Goal: Task Accomplishment & Management: Use online tool/utility

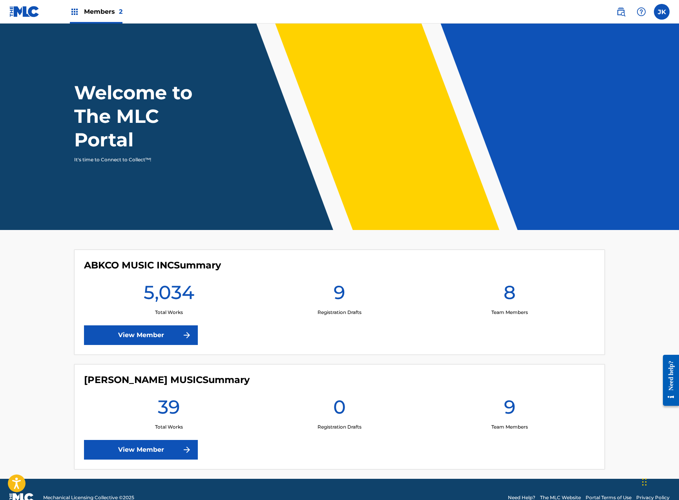
scroll to position [16, 0]
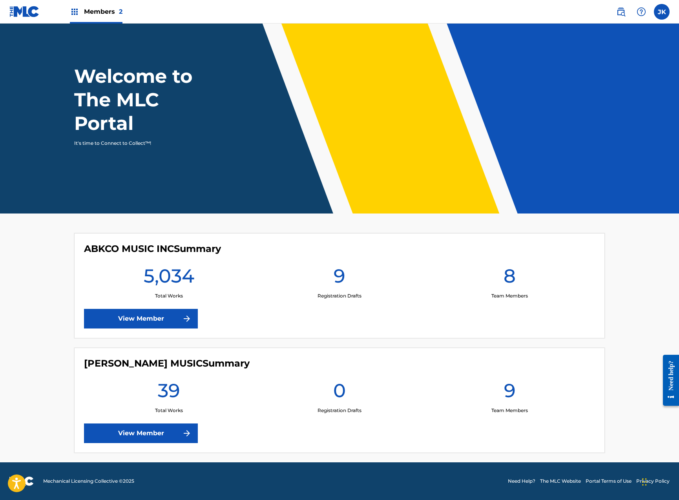
click at [152, 320] on link "View Member" at bounding box center [141, 319] width 114 height 20
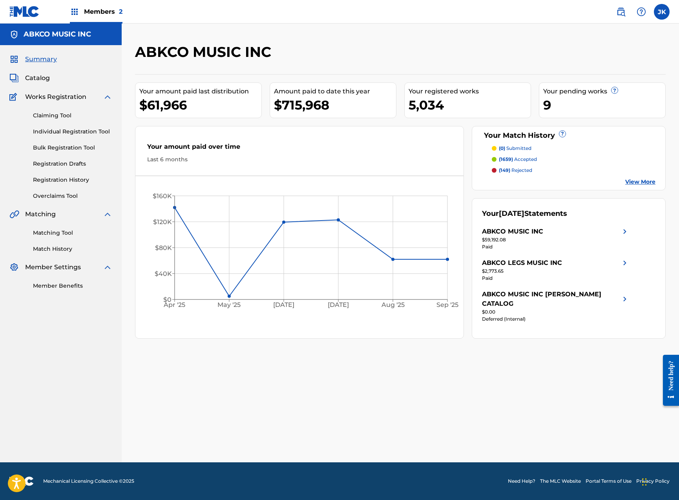
click at [60, 111] on link "Claiming Tool" at bounding box center [72, 115] width 79 height 8
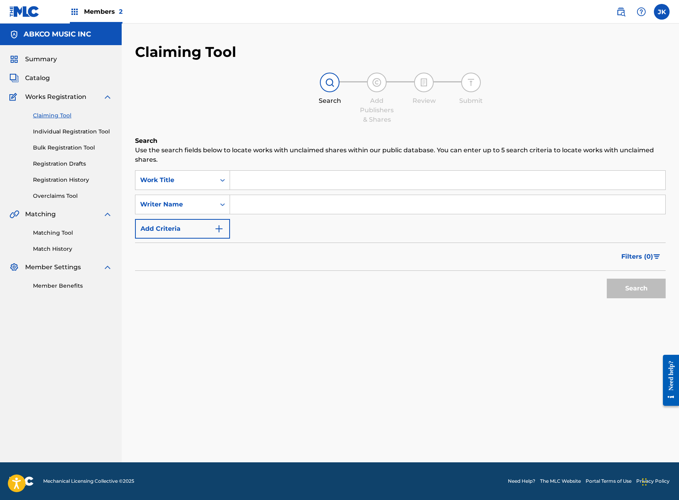
click at [282, 175] on input "Search Form" at bounding box center [447, 180] width 435 height 19
paste input "I Don't Want To Cry"
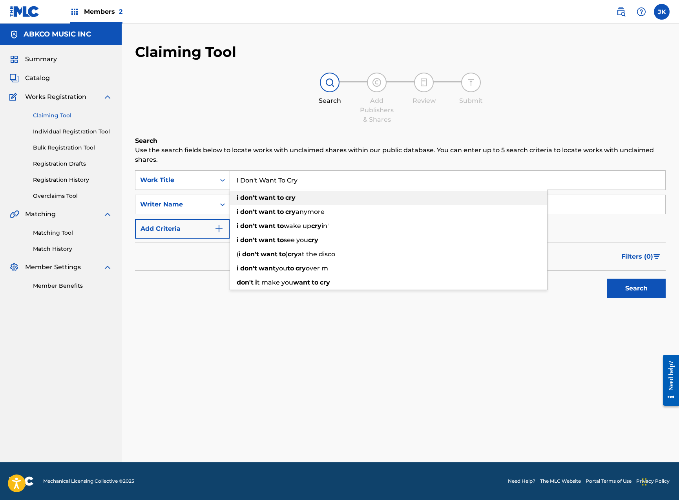
type input "i don't want to cry"
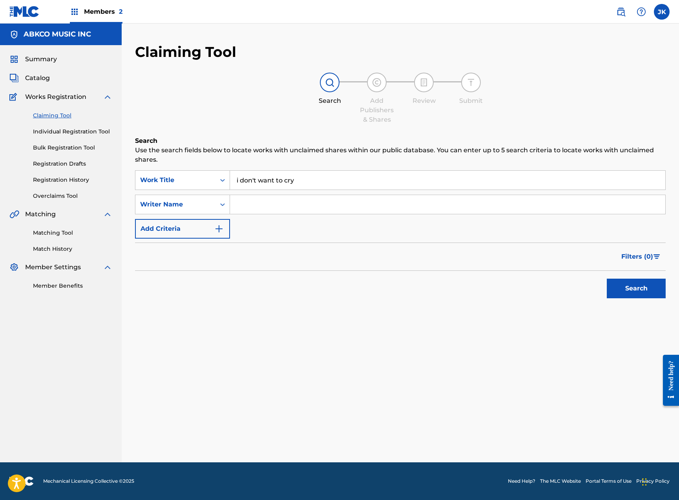
click at [643, 298] on button "Search" at bounding box center [636, 289] width 59 height 20
click at [641, 289] on div "Search" at bounding box center [634, 286] width 63 height 31
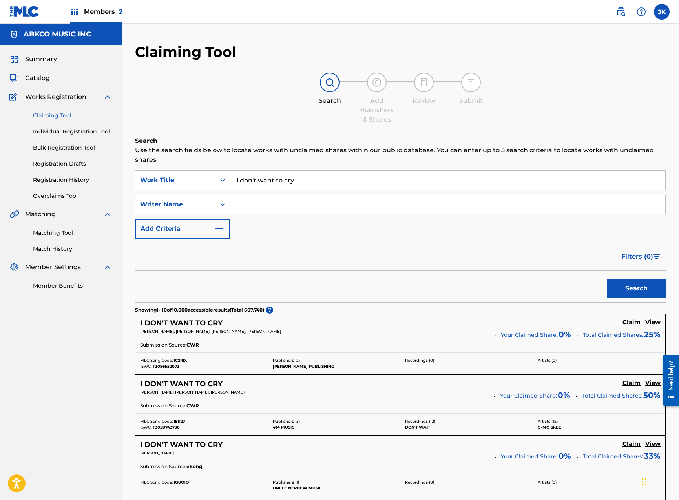
click at [184, 226] on button "Add Criteria" at bounding box center [182, 229] width 95 height 20
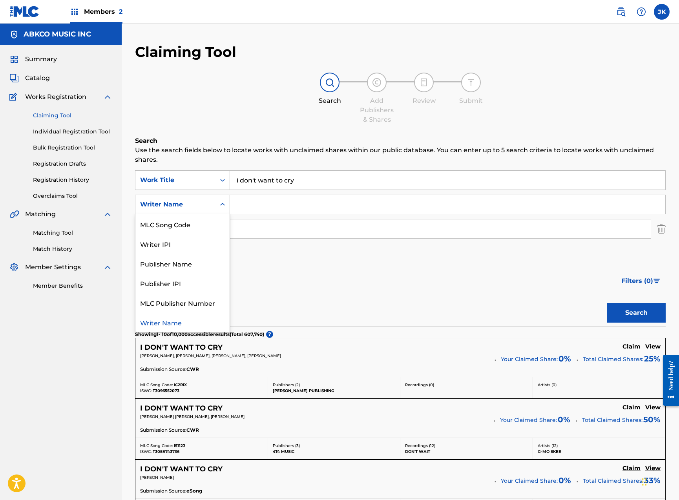
click at [197, 204] on div "Writer Name" at bounding box center [175, 204] width 71 height 9
click at [192, 244] on div "Writer IPI" at bounding box center [182, 244] width 94 height 20
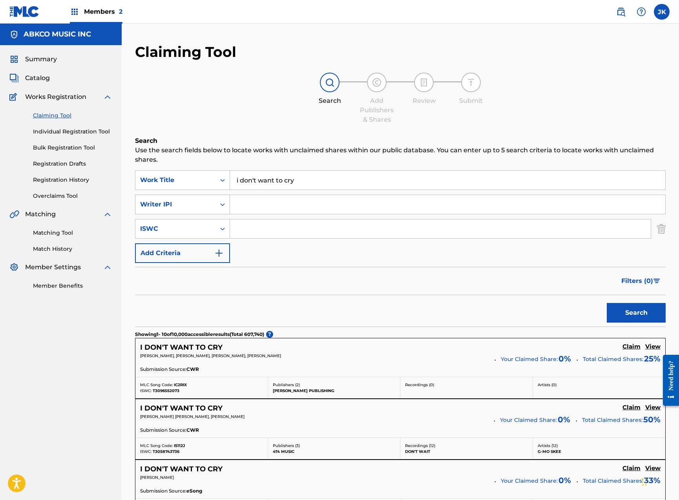
click at [190, 207] on div "Writer IPI" at bounding box center [175, 204] width 71 height 9
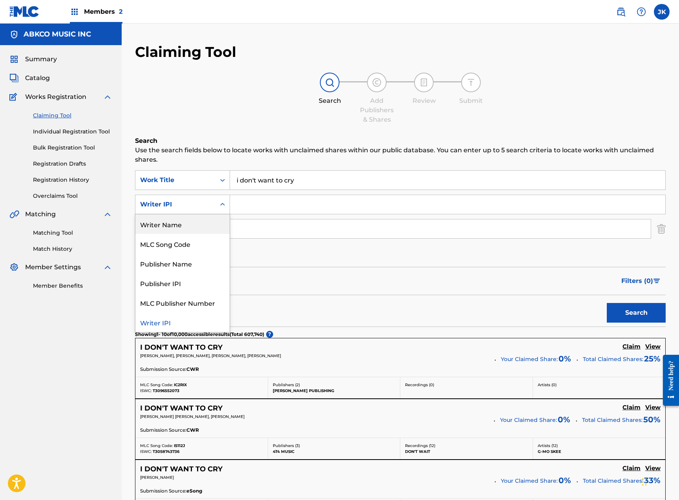
click at [193, 227] on div "Writer Name" at bounding box center [182, 224] width 94 height 20
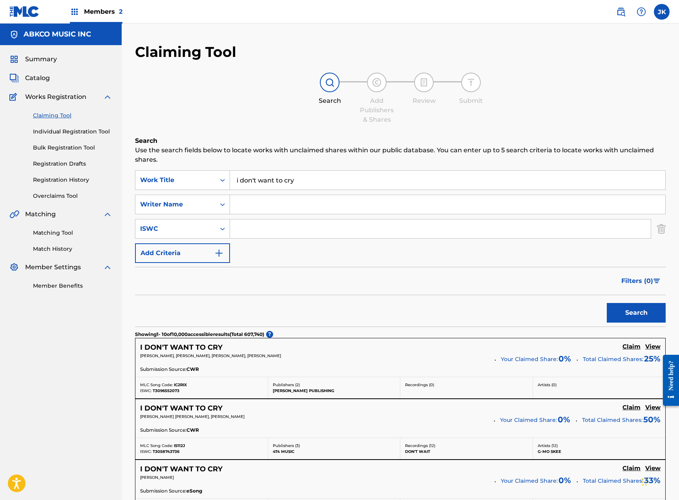
click at [259, 214] on div "SearchWithCriteria5eec3ee6-814f-4147-a255-be2c4fd7cea9 Work Title i don't want …" at bounding box center [400, 216] width 531 height 93
click at [258, 205] on input "Search Form" at bounding box center [447, 204] width 435 height 19
click at [636, 313] on button "Search" at bounding box center [636, 313] width 59 height 20
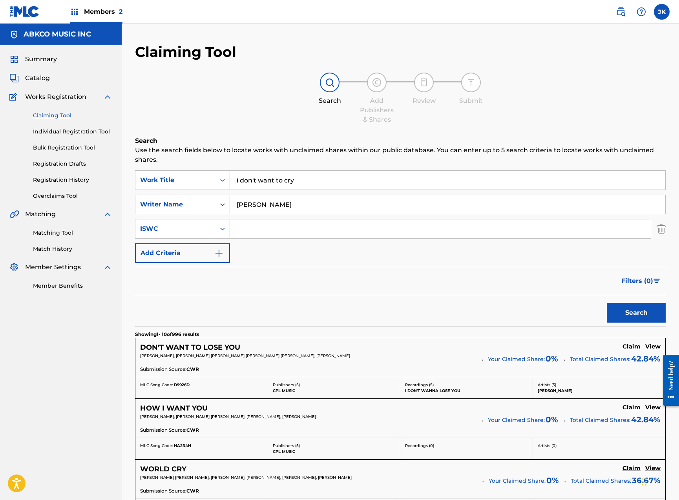
drag, startPoint x: 285, startPoint y: 205, endPoint x: 153, endPoint y: 194, distance: 132.0
click at [153, 194] on div "SearchWithCriteria5eec3ee6-814f-4147-a255-be2c4fd7cea9 Work Title i don't want …" at bounding box center [400, 216] width 531 height 93
click at [636, 313] on button "Search" at bounding box center [636, 313] width 59 height 20
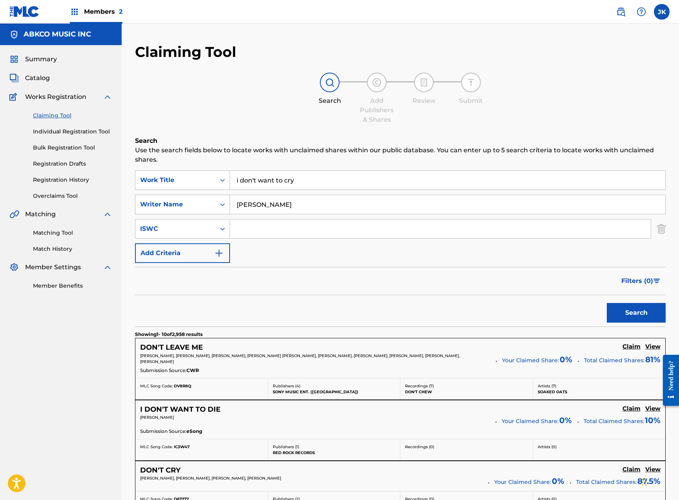
type input "[PERSON_NAME]"
click at [193, 208] on div "Writer Name" at bounding box center [175, 204] width 71 height 9
click at [215, 203] on div "Writer Name" at bounding box center [175, 204] width 80 height 15
drag, startPoint x: 279, startPoint y: 206, endPoint x: 155, endPoint y: 197, distance: 124.4
click at [155, 197] on div "SearchWithCriteria1dae285f-eb9c-4bb9-8816-20dc15c6fffc Writer Name [PERSON_NAME]" at bounding box center [400, 205] width 531 height 20
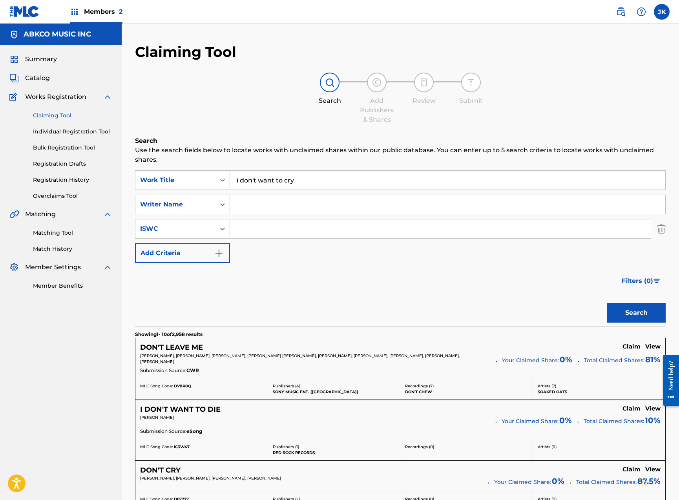
click at [193, 254] on button "Add Criteria" at bounding box center [182, 253] width 95 height 20
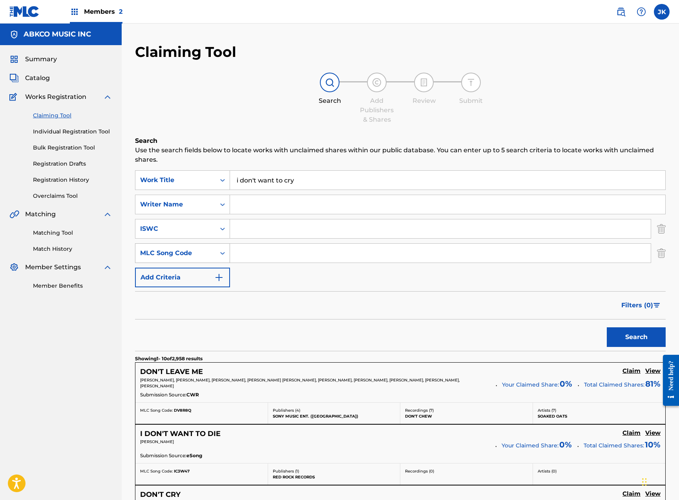
click at [186, 254] on div "MLC Song Code" at bounding box center [175, 252] width 71 height 9
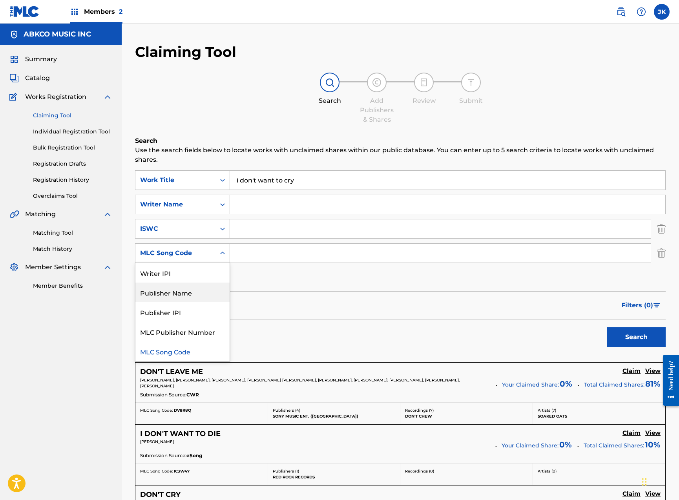
click at [174, 291] on div "Publisher Name" at bounding box center [182, 293] width 94 height 20
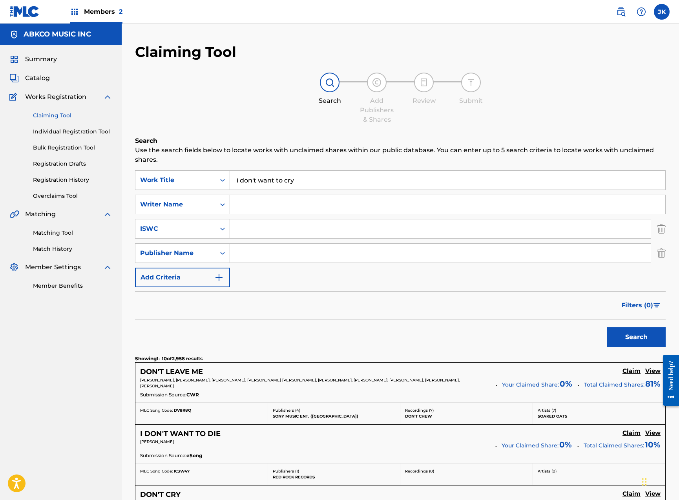
click at [262, 253] on input "Search Form" at bounding box center [440, 253] width 421 height 19
type input "abkco"
click at [636, 337] on button "Search" at bounding box center [636, 337] width 59 height 20
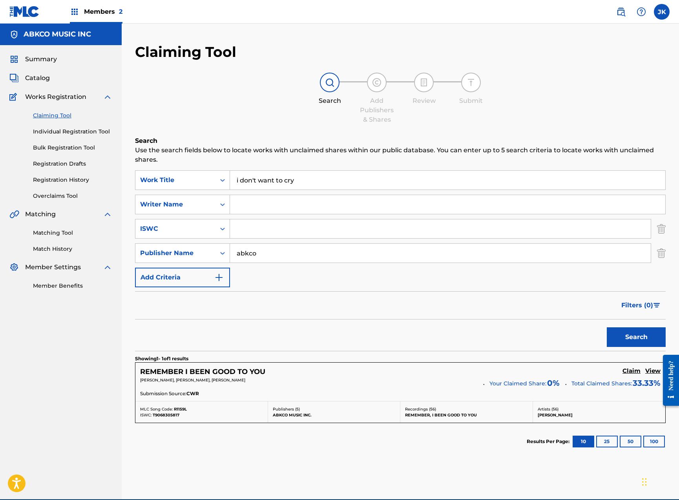
click at [47, 230] on link "Matching Tool" at bounding box center [72, 233] width 79 height 8
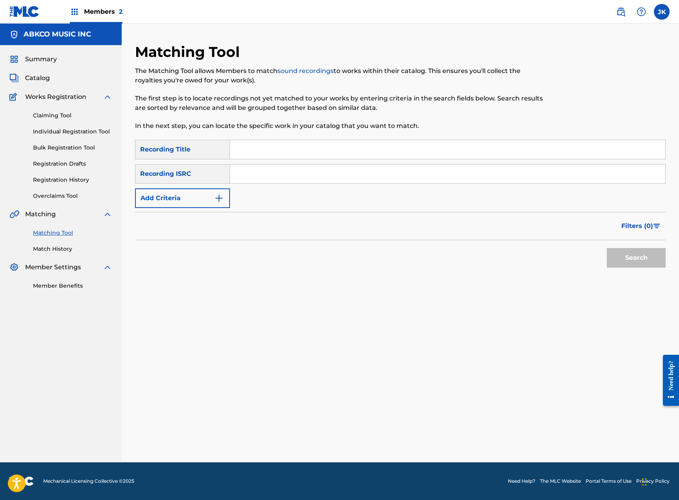
click at [255, 154] on input "Search Form" at bounding box center [447, 149] width 435 height 19
paste input "I Don't Want To Cry"
type input "I Don't Want To Cry"
click at [657, 257] on button "Search" at bounding box center [636, 258] width 59 height 20
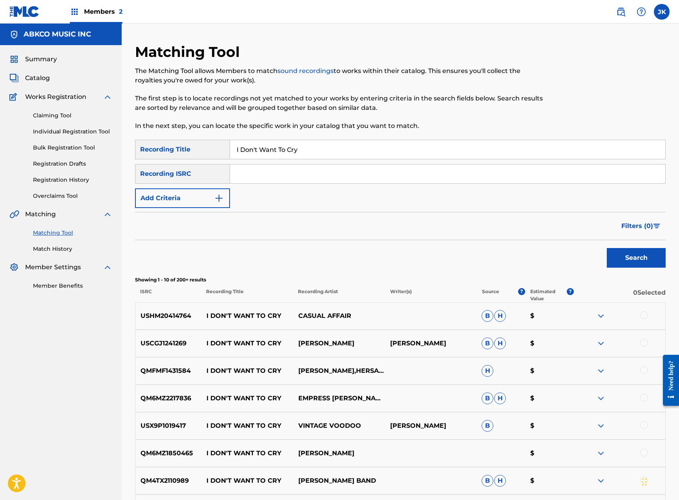
click at [179, 199] on button "Add Criteria" at bounding box center [182, 198] width 95 height 20
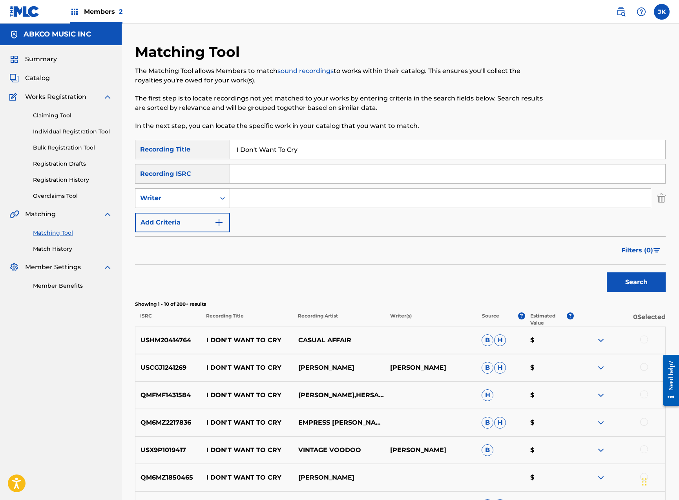
click at [192, 199] on div "Writer" at bounding box center [175, 198] width 71 height 9
click at [203, 217] on div "Recording Artist" at bounding box center [182, 218] width 94 height 20
click at [265, 198] on input "Search Form" at bounding box center [440, 198] width 421 height 19
type input "[PERSON_NAME]"
click at [636, 282] on button "Search" at bounding box center [636, 282] width 59 height 20
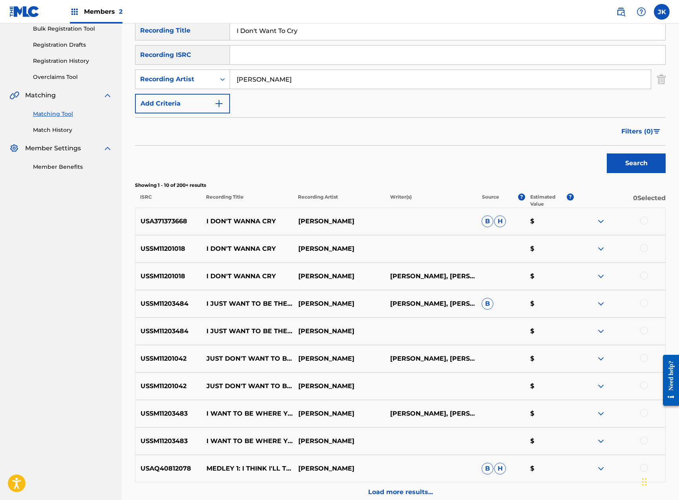
scroll to position [157, 0]
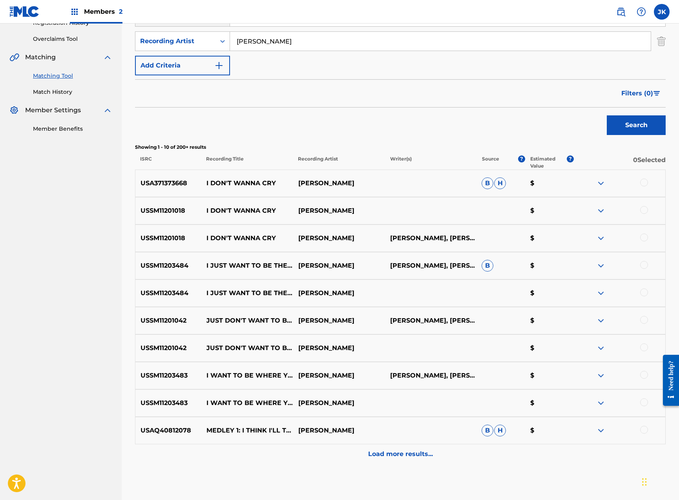
click at [641, 183] on div at bounding box center [644, 183] width 8 height 8
click at [645, 210] on div at bounding box center [644, 210] width 8 height 8
click at [645, 238] on div at bounding box center [644, 238] width 8 height 8
click at [530, 438] on button "Match 3 Groups" at bounding box center [551, 436] width 87 height 20
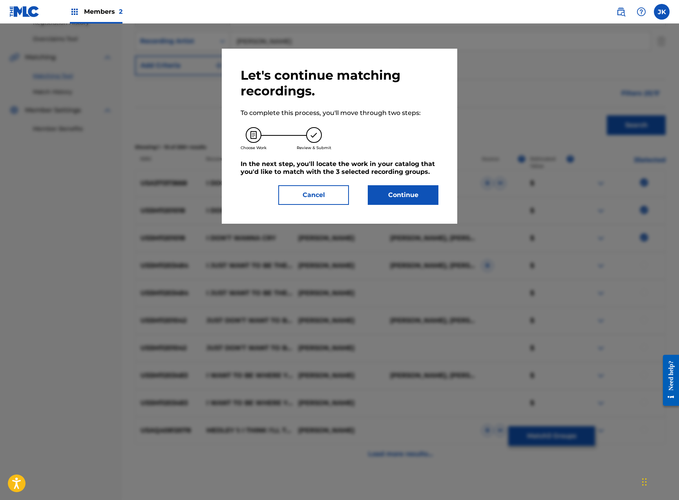
click at [411, 195] on button "Continue" at bounding box center [403, 195] width 71 height 20
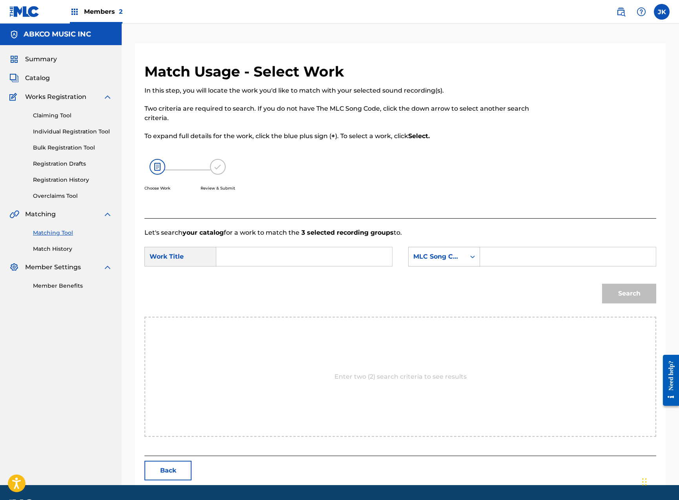
drag, startPoint x: 284, startPoint y: 259, endPoint x: 290, endPoint y: 254, distance: 8.3
click at [284, 259] on input "Search Form" at bounding box center [304, 256] width 163 height 19
paste input "I Don't Want To Cry"
type input "I Don't Want To Cry"
click at [430, 259] on div "MLC Song Code" at bounding box center [436, 256] width 47 height 9
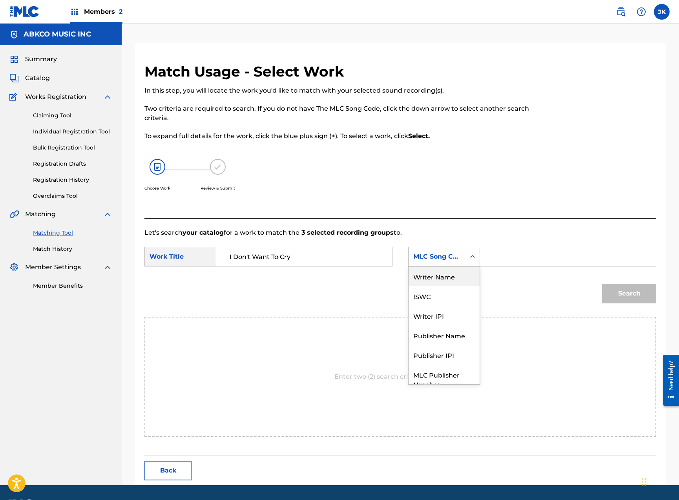
click at [441, 280] on div "Writer Name" at bounding box center [444, 277] width 71 height 20
click at [488, 265] on input "Search Form" at bounding box center [568, 256] width 163 height 19
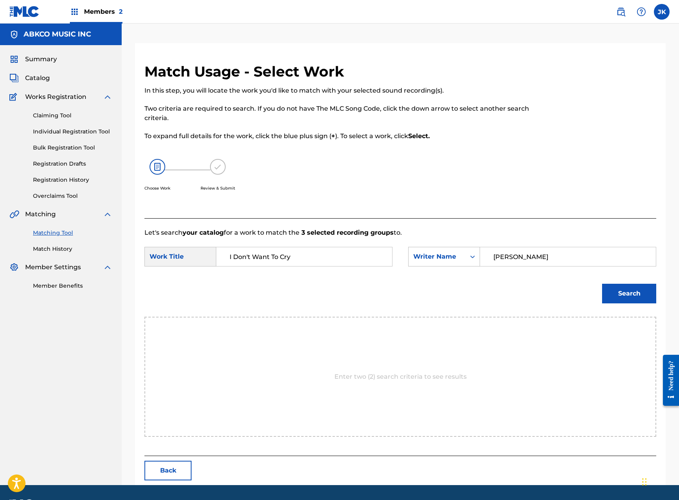
type input "[PERSON_NAME]"
click at [629, 294] on button "Search" at bounding box center [629, 294] width 54 height 20
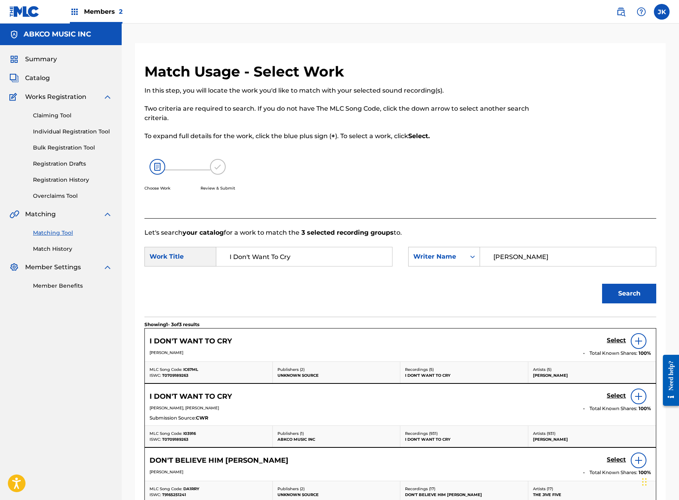
click at [621, 341] on h5 "Select" at bounding box center [616, 340] width 19 height 7
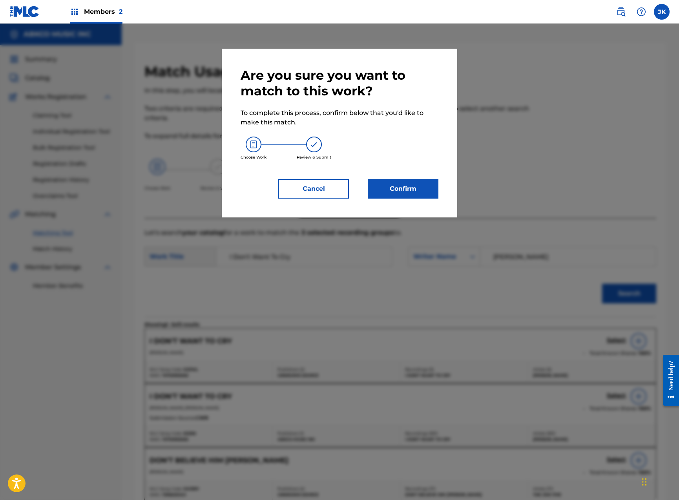
click at [425, 185] on button "Confirm" at bounding box center [403, 189] width 71 height 20
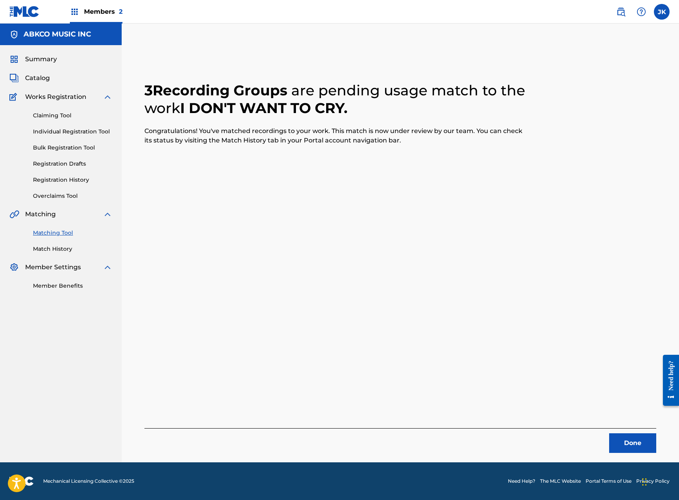
click at [628, 445] on button "Done" at bounding box center [632, 443] width 47 height 20
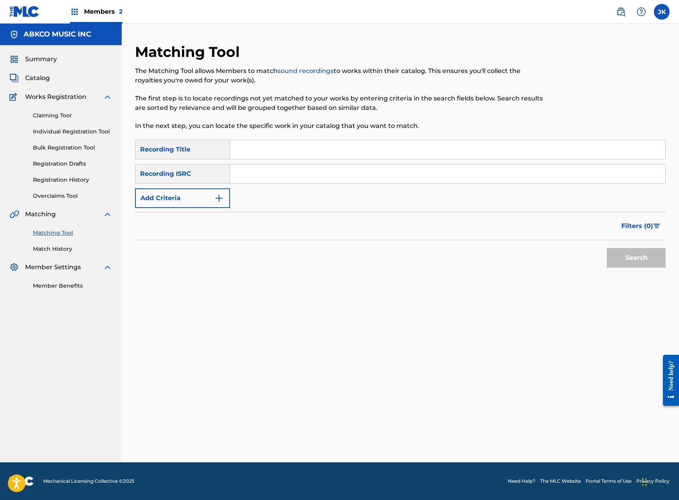
click at [290, 148] on input "Search Form" at bounding box center [447, 149] width 435 height 19
paste input "Tonight's The Night"
click at [636, 258] on button "Search" at bounding box center [636, 258] width 59 height 20
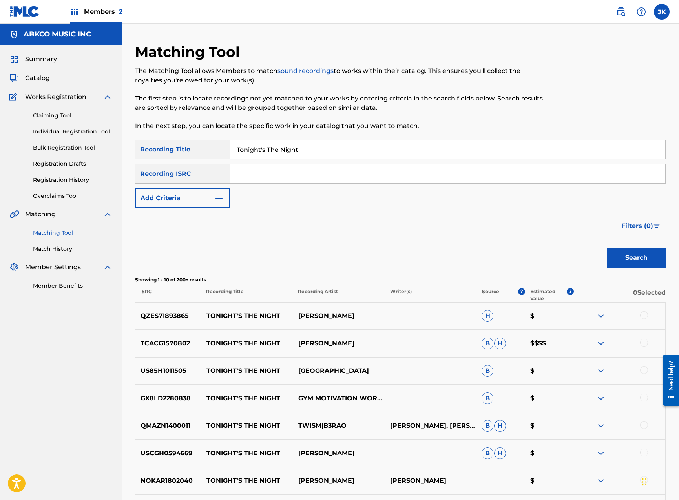
type input "Tonight's The Night"
click at [636, 258] on button "Search" at bounding box center [636, 258] width 59 height 20
click at [201, 187] on div "SearchWithCriteria51714726-4331-4fae-8459-4a95713bb2b7 Recording Title Tonight'…" at bounding box center [400, 174] width 531 height 68
click at [203, 197] on button "Add Criteria" at bounding box center [182, 198] width 95 height 20
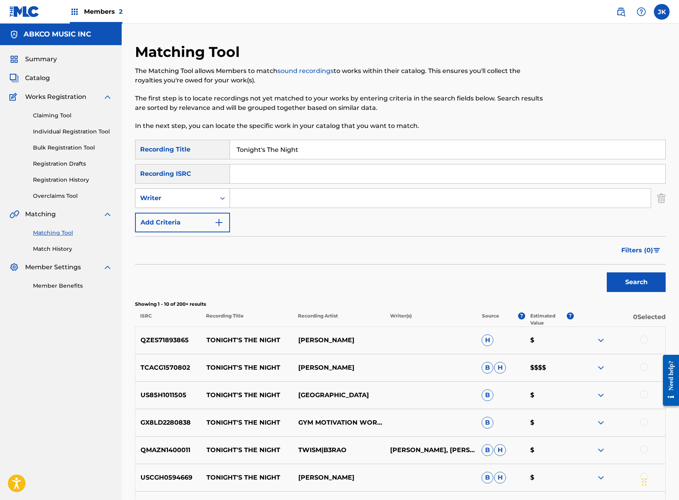
click at [202, 197] on div "Writer" at bounding box center [175, 198] width 71 height 9
click at [204, 215] on div "Recording Artist" at bounding box center [182, 218] width 94 height 20
click at [251, 200] on input "Search Form" at bounding box center [440, 198] width 421 height 19
type input "[PERSON_NAME]"
click at [636, 282] on button "Search" at bounding box center [636, 282] width 59 height 20
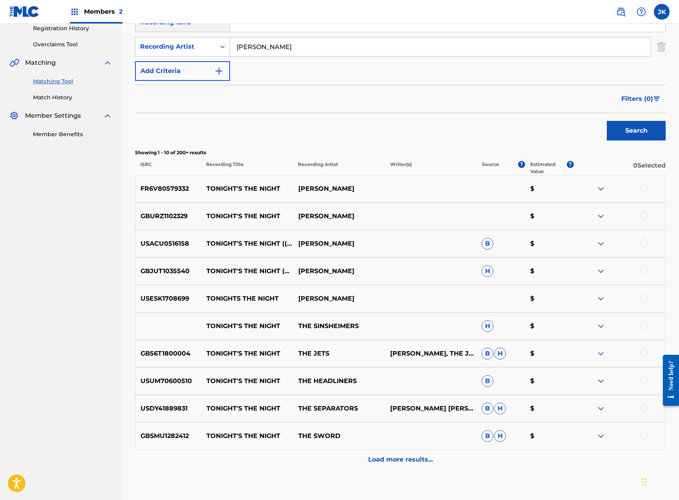
scroll to position [198, 0]
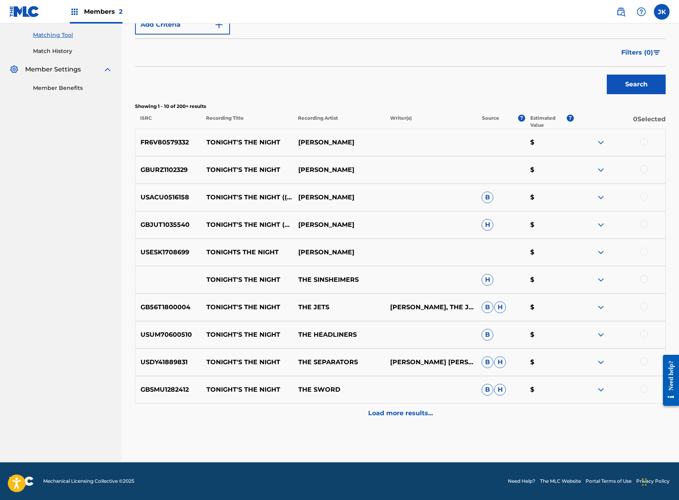
click at [647, 251] on div at bounding box center [644, 252] width 8 height 8
click at [641, 226] on div at bounding box center [644, 224] width 8 height 8
click at [642, 194] on div at bounding box center [644, 197] width 8 height 8
click at [642, 169] on div at bounding box center [644, 169] width 8 height 8
click at [643, 140] on div at bounding box center [644, 142] width 8 height 8
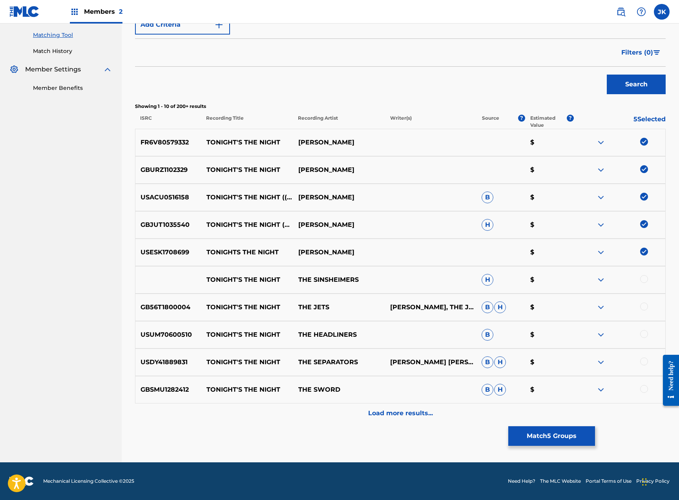
click at [552, 436] on button "Match 5 Groups" at bounding box center [551, 436] width 87 height 20
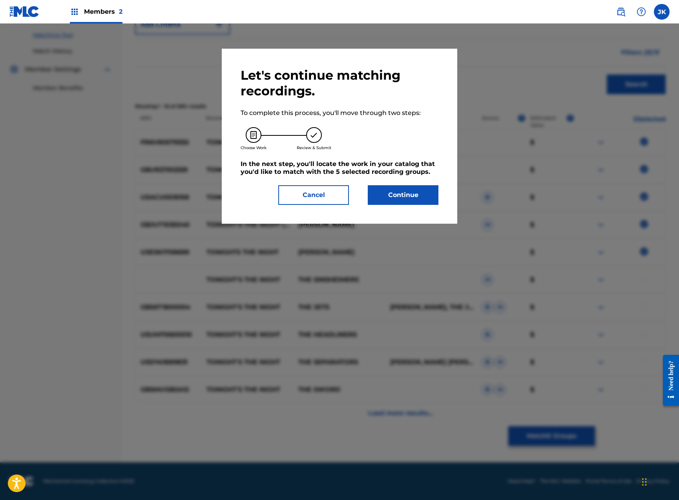
click at [423, 199] on button "Continue" at bounding box center [403, 195] width 71 height 20
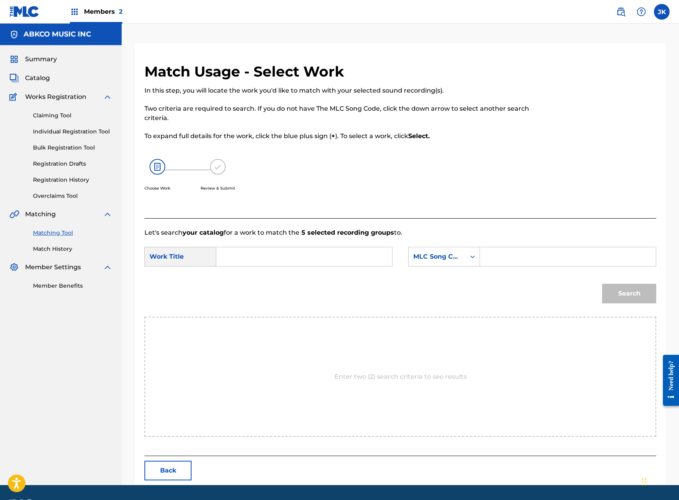
click at [278, 258] on input "Search Form" at bounding box center [304, 256] width 163 height 19
paste input "Tonight's The Night"
type input "Tonight's The Night"
click at [432, 263] on div "MLC Song Code" at bounding box center [437, 256] width 57 height 15
click at [440, 281] on div "Writer Name" at bounding box center [444, 277] width 71 height 20
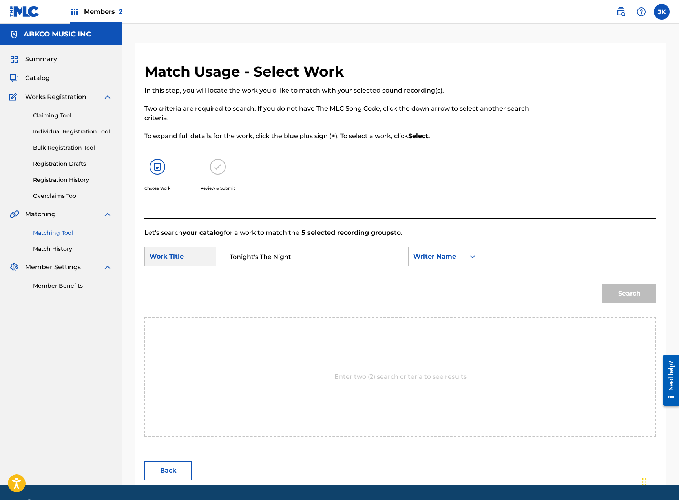
click at [498, 263] on input "Search Form" at bounding box center [568, 256] width 163 height 19
type input "[PERSON_NAME]"
click at [629, 294] on button "Search" at bounding box center [629, 294] width 54 height 20
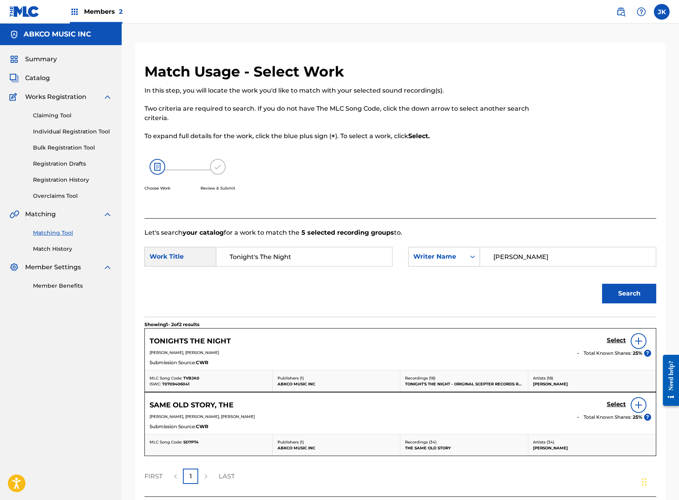
click at [620, 340] on h5 "Select" at bounding box center [616, 340] width 19 height 7
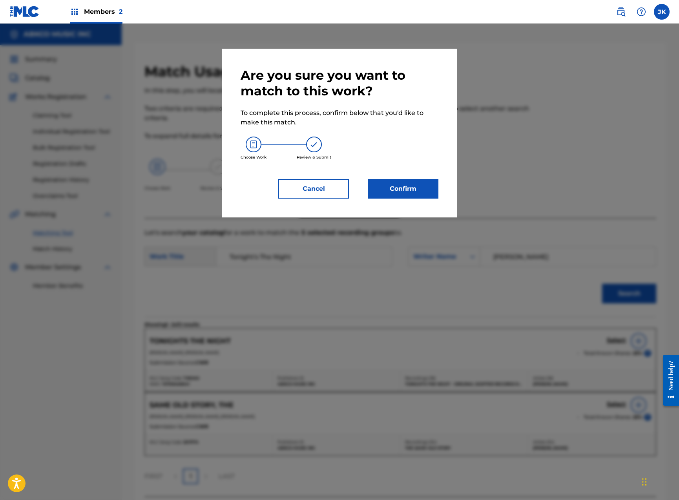
click at [420, 184] on button "Confirm" at bounding box center [403, 189] width 71 height 20
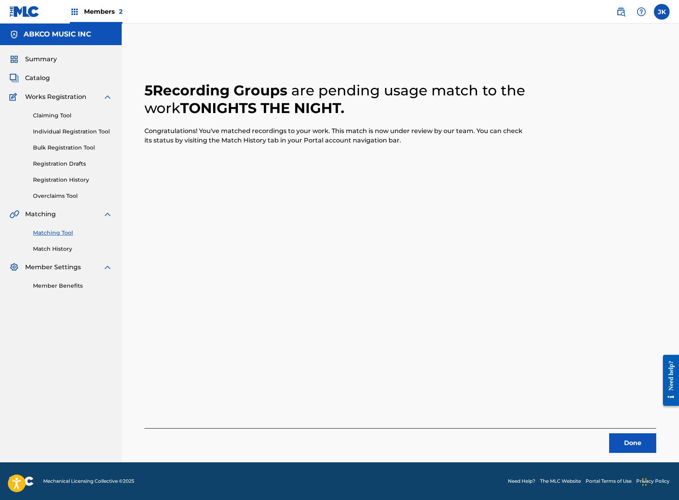
click at [624, 445] on button "Done" at bounding box center [632, 443] width 47 height 20
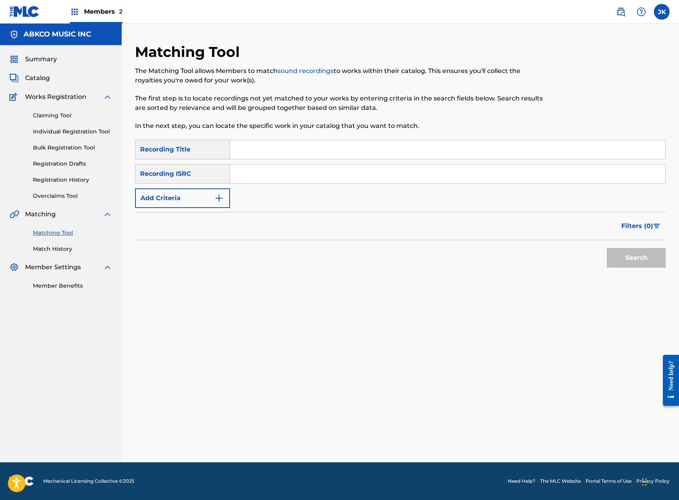
click at [286, 148] on input "Search Form" at bounding box center [447, 149] width 435 height 19
paste input "Cherry Blossom Sakura"
type input "Cherry Blossom Sakura"
click at [636, 258] on button "Search" at bounding box center [636, 258] width 59 height 20
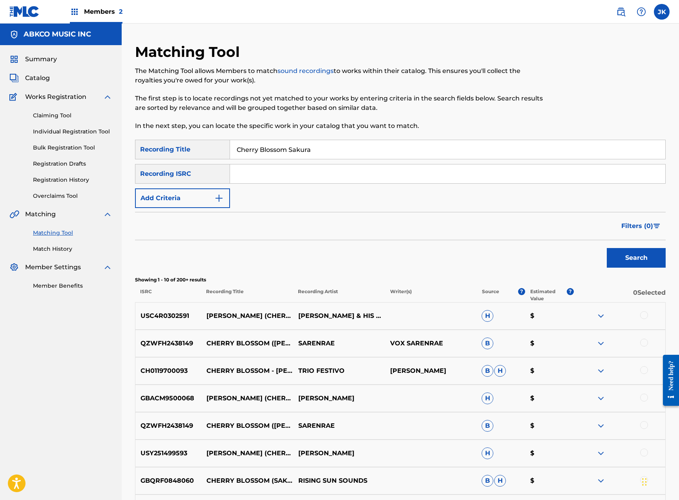
click at [192, 200] on button "Add Criteria" at bounding box center [182, 198] width 95 height 20
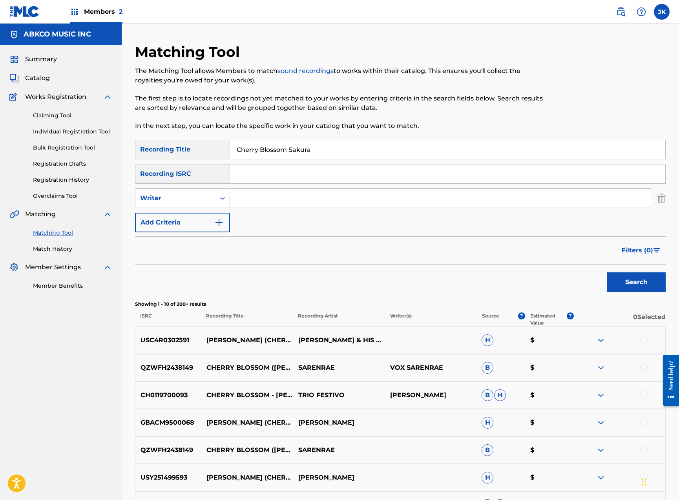
click at [252, 198] on input "Search Form" at bounding box center [440, 198] width 421 height 19
type input "luboff"
click at [636, 282] on button "Search" at bounding box center [636, 282] width 59 height 20
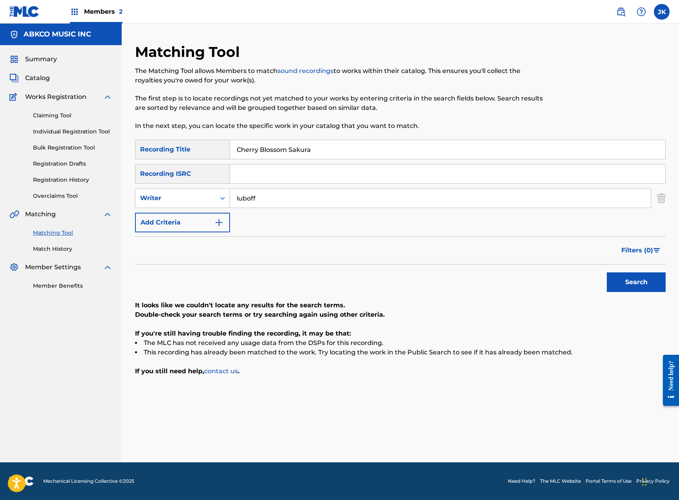
drag, startPoint x: 278, startPoint y: 150, endPoint x: 114, endPoint y: 141, distance: 164.7
click at [114, 141] on main "ABKCO MUSIC INC Summary Catalog Works Registration Claiming Tool Individual Reg…" at bounding box center [339, 243] width 679 height 439
paste input "Till The End Of The Day"
type input "Till The End Of The Day"
drag, startPoint x: 284, startPoint y: 197, endPoint x: 179, endPoint y: 194, distance: 104.5
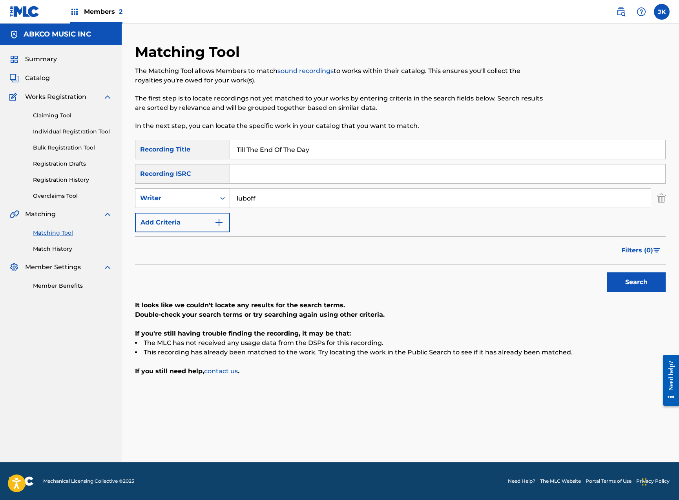
click at [196, 197] on div "SearchWithCriteriad23bb8b3-757f-43d2-ab7d-8d7a3e07a3bb Writer luboff" at bounding box center [400, 198] width 531 height 20
click at [636, 282] on button "Search" at bounding box center [636, 282] width 59 height 20
type input "\"
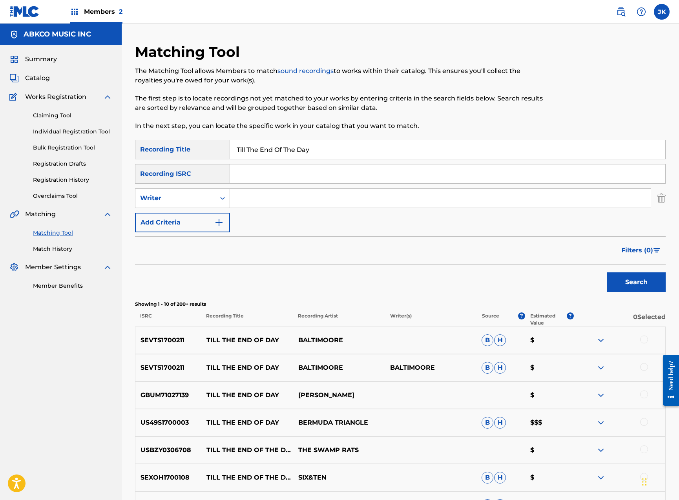
click at [646, 394] on div at bounding box center [644, 395] width 8 height 8
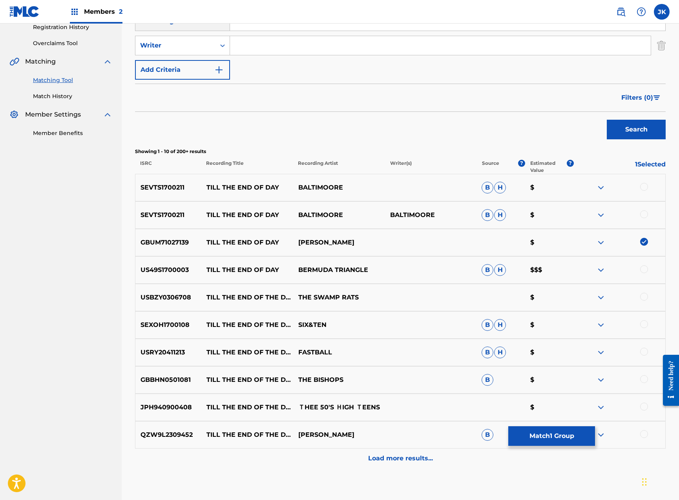
scroll to position [198, 0]
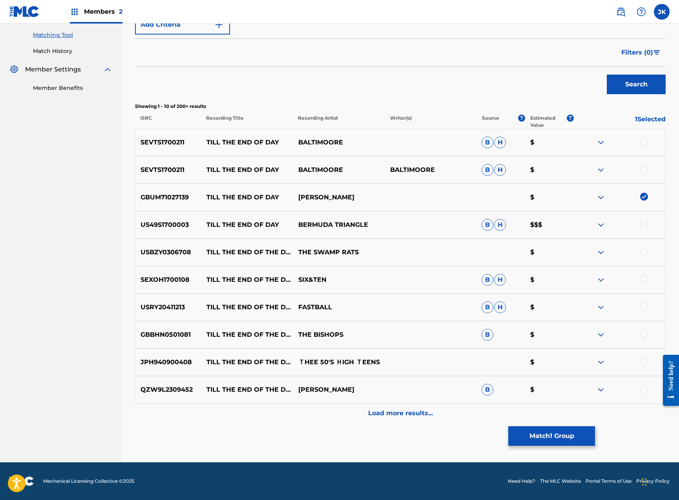
click at [398, 411] on p "Load more results..." at bounding box center [400, 413] width 65 height 9
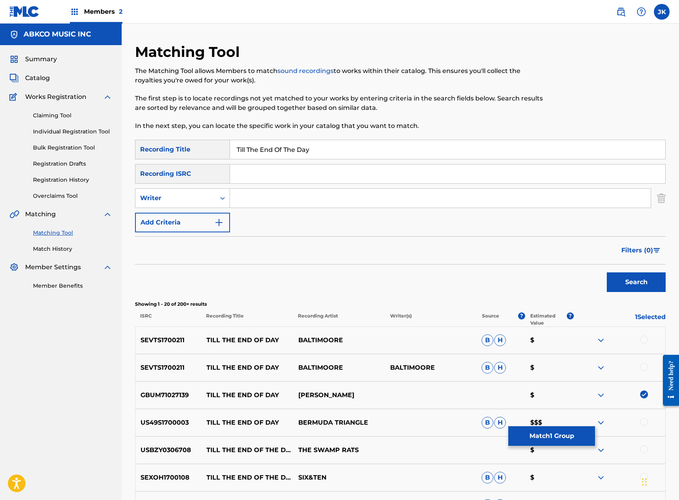
click at [244, 202] on input "Search Form" at bounding box center [440, 198] width 421 height 19
type input "[PERSON_NAME]"
click at [636, 282] on button "Search" at bounding box center [636, 282] width 59 height 20
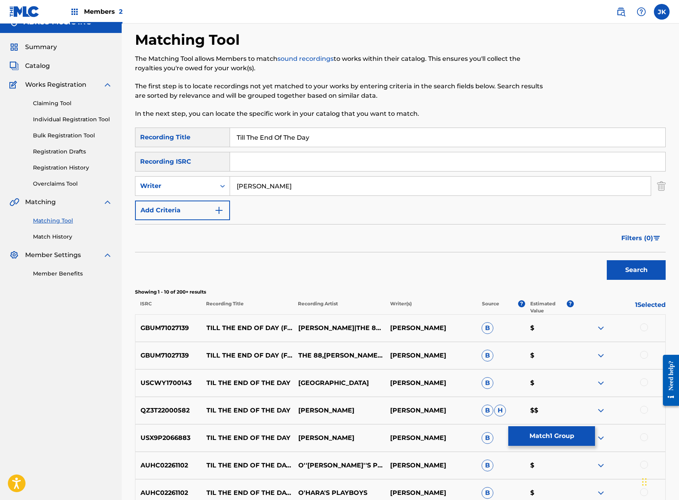
scroll to position [131, 0]
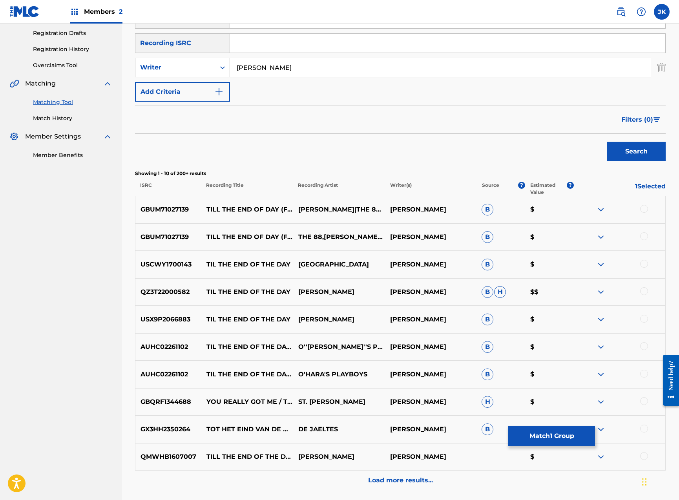
click at [646, 208] on div at bounding box center [644, 209] width 8 height 8
click at [645, 236] on div at bounding box center [644, 236] width 8 height 8
click at [645, 264] on div at bounding box center [644, 264] width 8 height 8
click at [647, 292] on div at bounding box center [644, 291] width 8 height 8
click at [644, 318] on div at bounding box center [644, 319] width 8 height 8
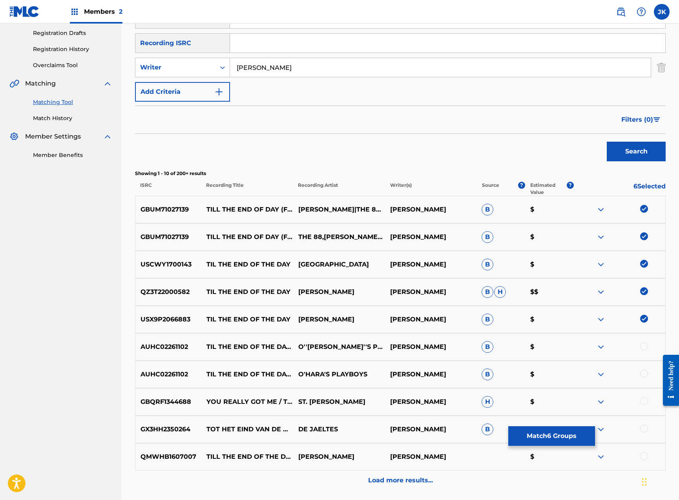
click at [645, 344] on div at bounding box center [644, 346] width 8 height 8
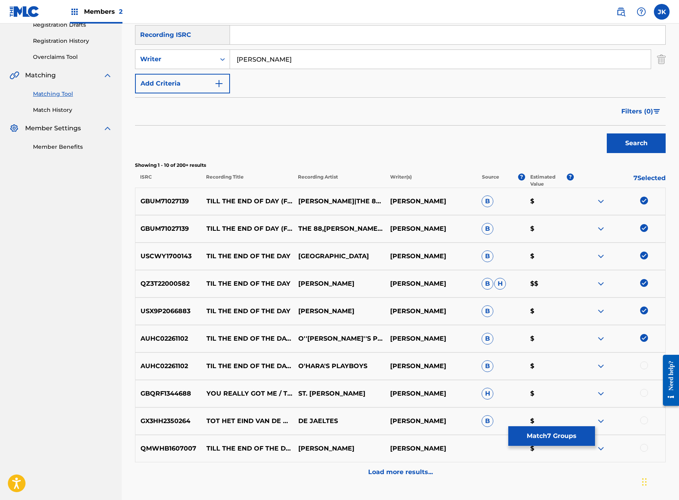
click at [644, 363] on div at bounding box center [644, 366] width 8 height 8
click at [382, 474] on p "Load more results..." at bounding box center [400, 472] width 65 height 9
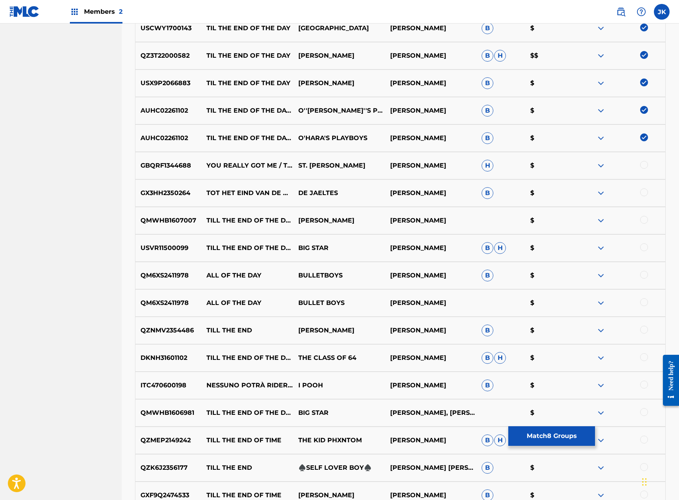
scroll to position [473, 0]
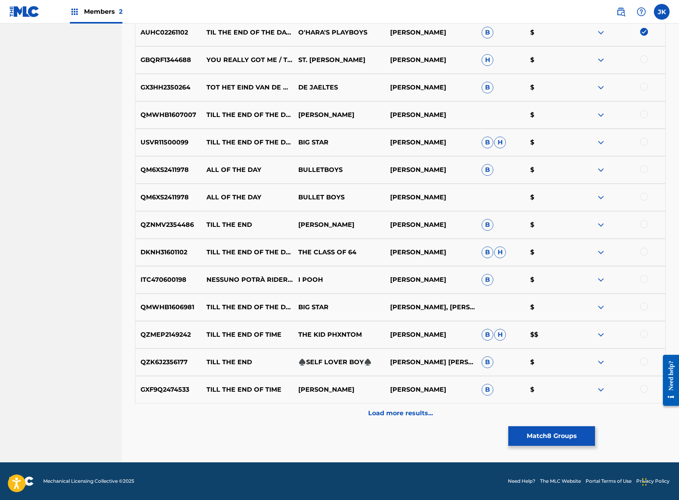
click at [376, 413] on p "Load more results..." at bounding box center [400, 413] width 65 height 9
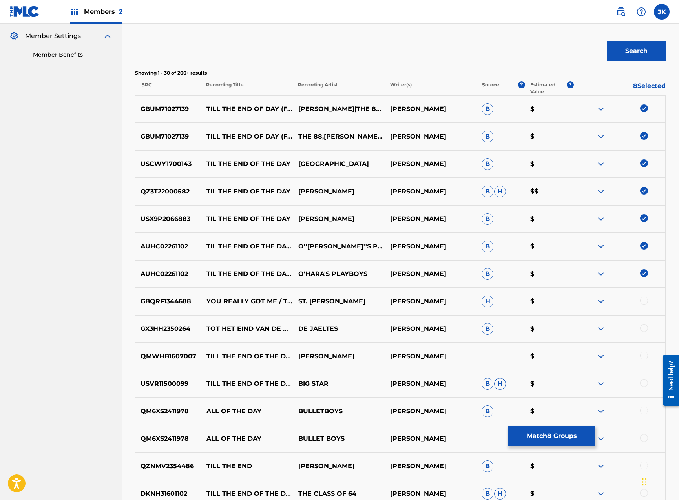
scroll to position [0, 0]
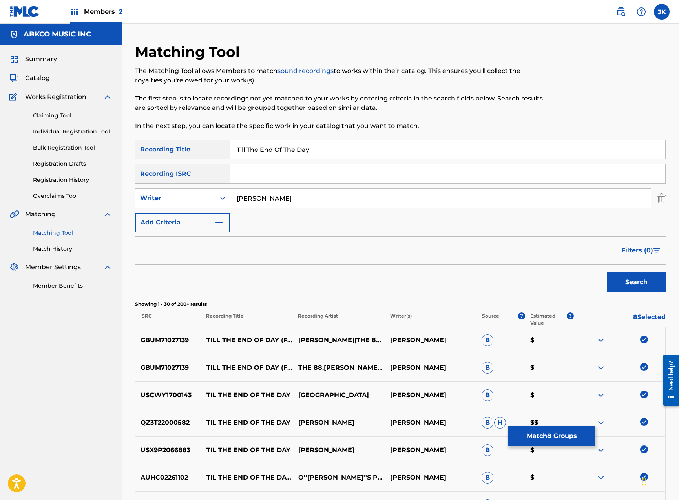
click at [530, 434] on button "Match 8 Groups" at bounding box center [551, 436] width 87 height 20
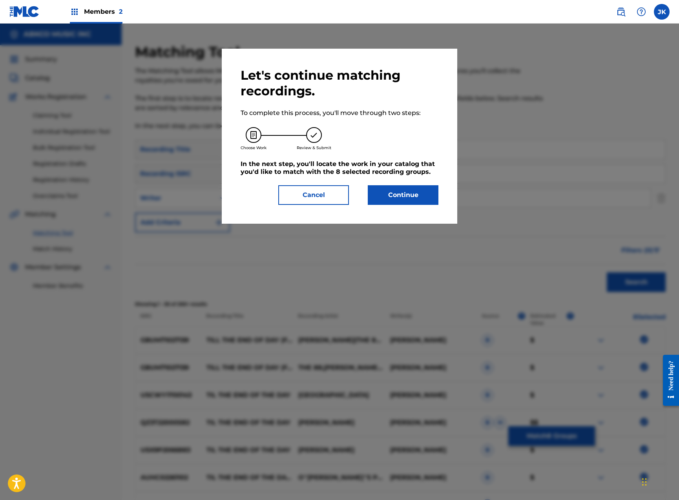
click at [393, 187] on button "Continue" at bounding box center [403, 195] width 71 height 20
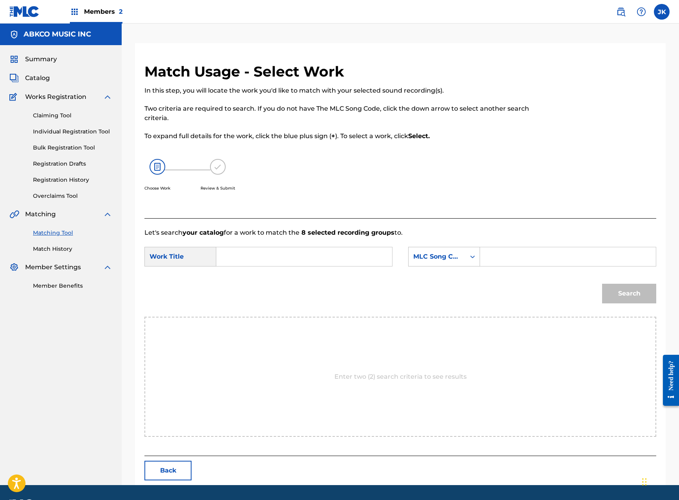
click at [296, 257] on input "Search Form" at bounding box center [304, 256] width 163 height 19
paste input "Till The End Of The Day"
type input "Till The End Of The Day"
click at [425, 260] on div "MLC Song Code" at bounding box center [436, 256] width 47 height 9
click at [452, 279] on div "Writer Name" at bounding box center [444, 277] width 71 height 20
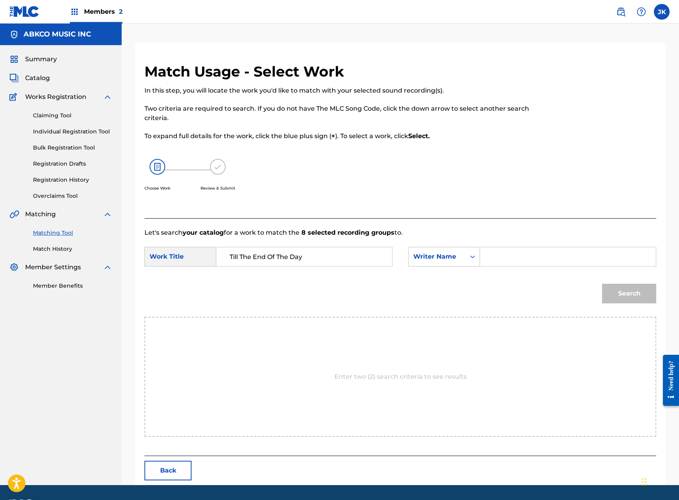
click at [489, 263] on input "Search Form" at bounding box center [568, 256] width 163 height 19
type input "[PERSON_NAME]"
click at [629, 294] on button "Search" at bounding box center [629, 294] width 54 height 20
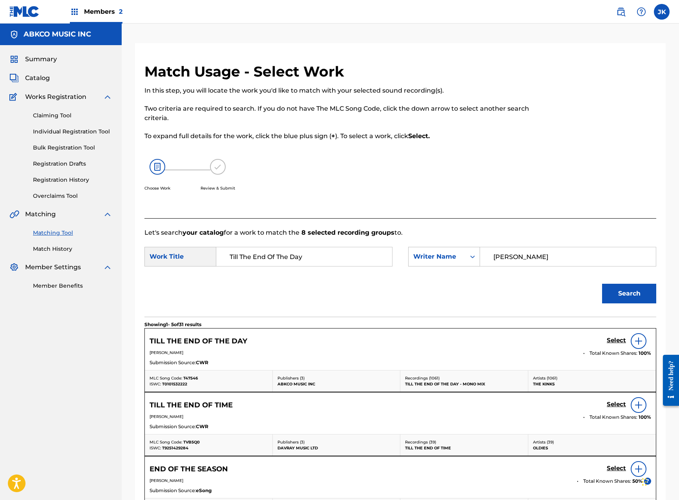
click at [614, 342] on h5 "Select" at bounding box center [616, 340] width 19 height 7
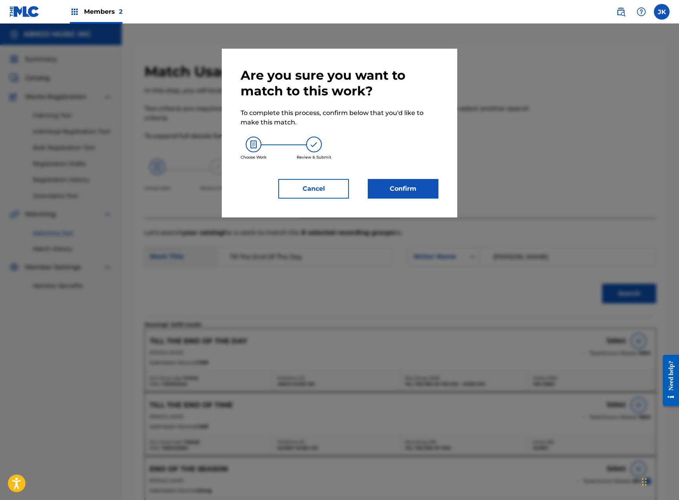
click at [393, 187] on button "Confirm" at bounding box center [403, 189] width 71 height 20
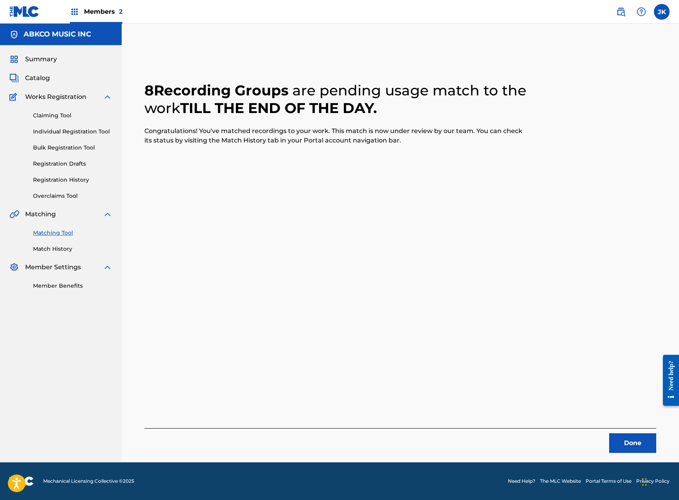
click at [628, 447] on button "Done" at bounding box center [632, 443] width 47 height 20
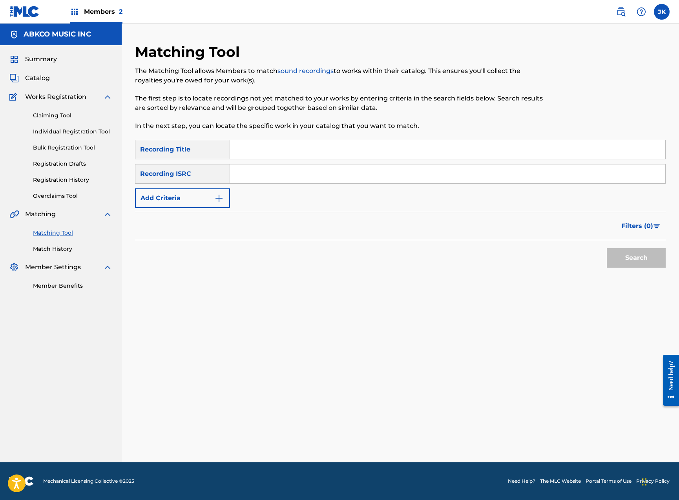
click at [261, 142] on input "Search Form" at bounding box center [447, 149] width 435 height 19
paste input "Till The End Of The Day"
type input "Till The End Of The Day"
click at [198, 199] on button "Add Criteria" at bounding box center [182, 198] width 95 height 20
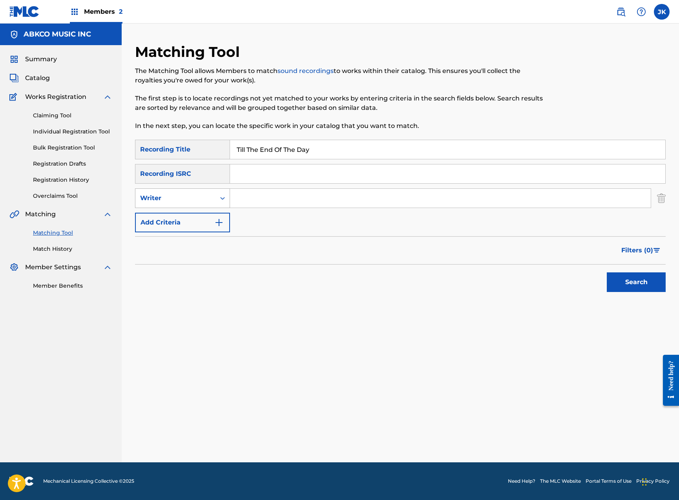
click at [199, 197] on div "Writer" at bounding box center [175, 198] width 71 height 9
click at [203, 221] on div "Recording Artist" at bounding box center [182, 218] width 94 height 20
click at [253, 204] on input "Search Form" at bounding box center [440, 198] width 421 height 19
type input "kinks"
click at [636, 282] on button "Search" at bounding box center [636, 282] width 59 height 20
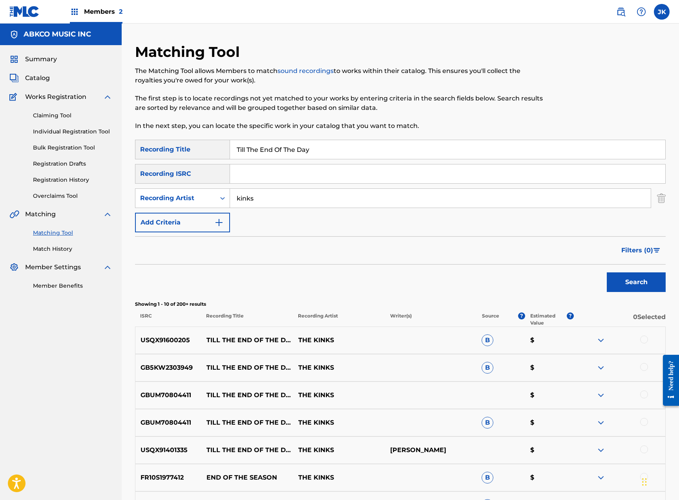
click at [647, 341] on div at bounding box center [644, 340] width 8 height 8
click at [648, 369] on div at bounding box center [619, 367] width 92 height 9
click at [645, 367] on div at bounding box center [644, 367] width 8 height 8
click at [645, 396] on div at bounding box center [644, 395] width 8 height 8
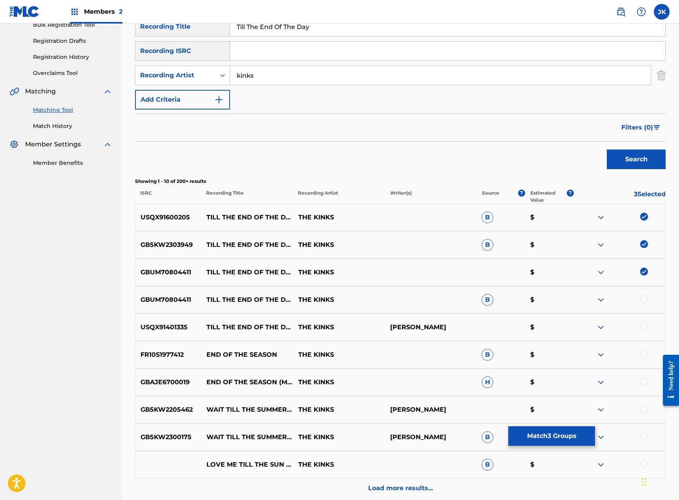
click at [643, 300] on div at bounding box center [644, 299] width 8 height 8
click at [642, 327] on div at bounding box center [644, 327] width 8 height 8
click at [572, 436] on button "Match 5 Groups" at bounding box center [551, 436] width 87 height 20
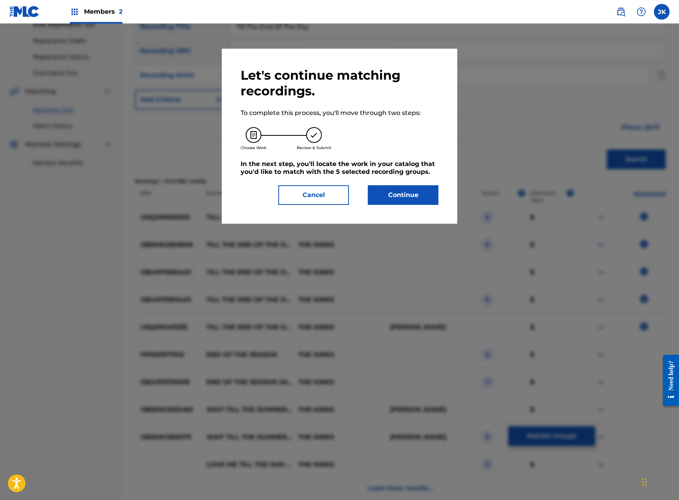
click at [423, 195] on button "Continue" at bounding box center [403, 195] width 71 height 20
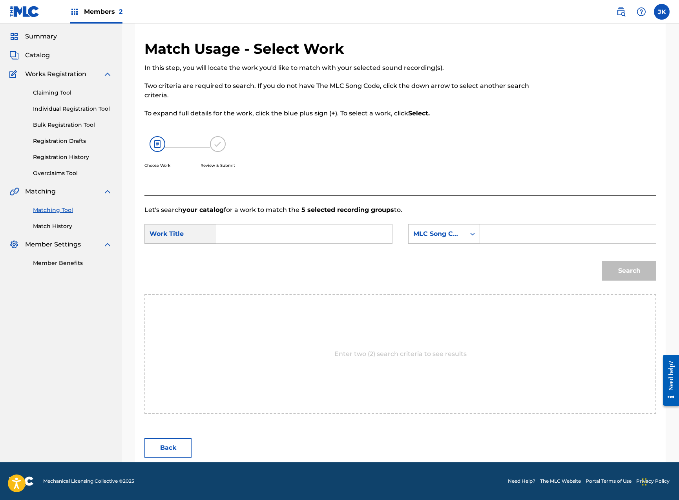
scroll to position [0, 0]
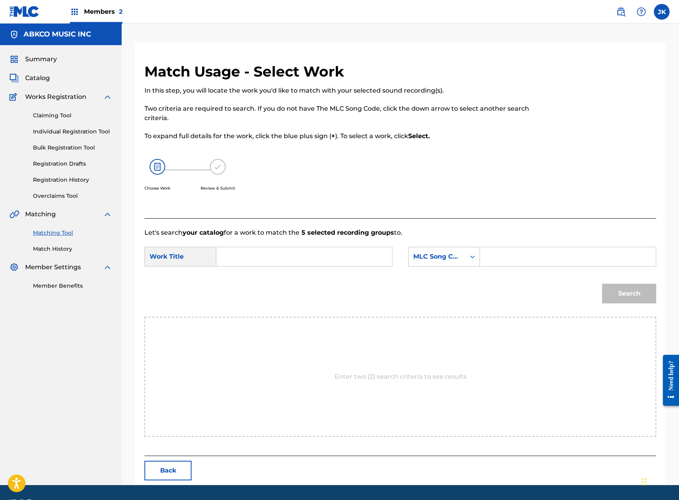
click at [304, 258] on input "Search Form" at bounding box center [304, 256] width 163 height 19
paste input "Till The End Of The Day"
type input "Till The End Of The Day"
click at [397, 261] on div "SearchWithCriteria0ea6270f-11d6-419d-9b2e-75e8a9ac5315 Work Title Till The End …" at bounding box center [400, 259] width 512 height 24
click at [424, 261] on div "MLC Song Code" at bounding box center [436, 256] width 47 height 9
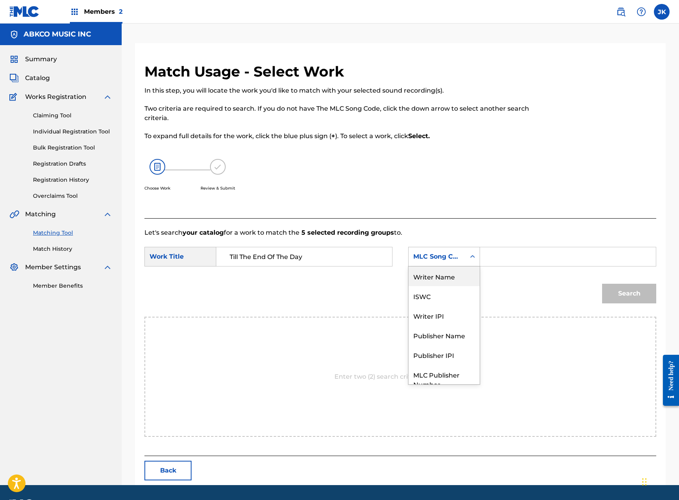
click at [435, 275] on div "Writer Name" at bounding box center [444, 277] width 71 height 20
click at [501, 261] on input "Search Form" at bounding box center [568, 256] width 163 height 19
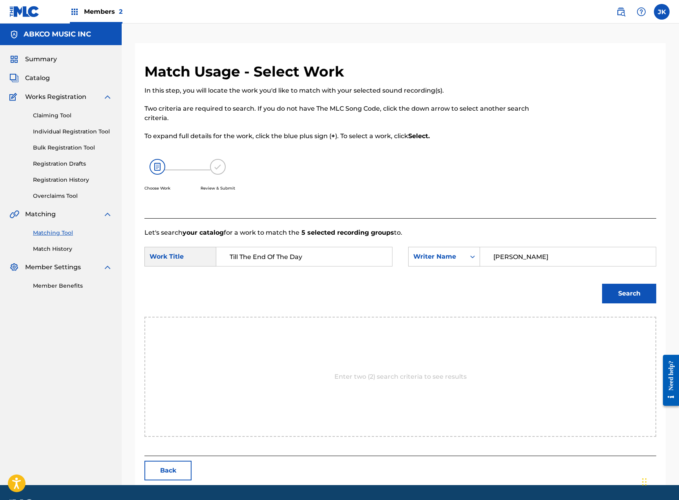
type input "[PERSON_NAME]"
click at [629, 294] on button "Search" at bounding box center [629, 294] width 54 height 20
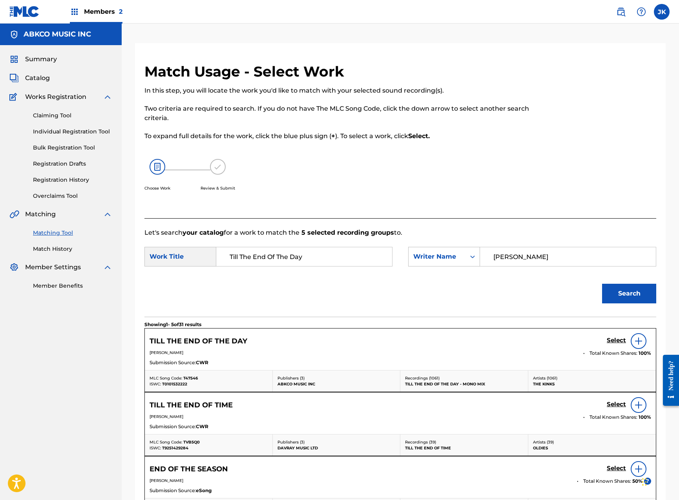
click at [613, 345] on link "Select" at bounding box center [616, 341] width 19 height 9
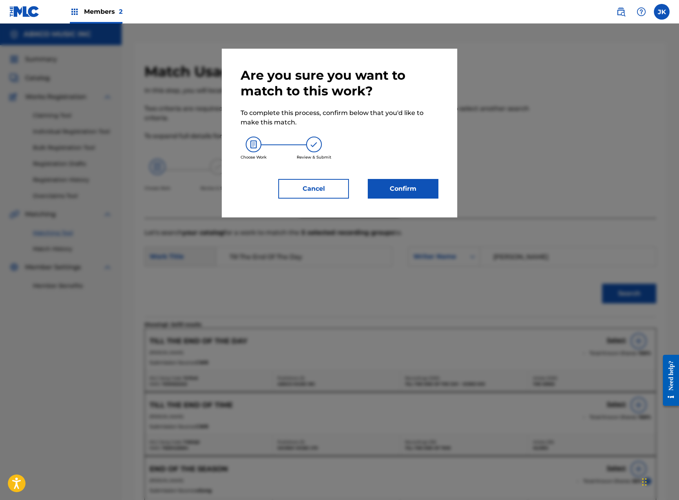
click at [417, 192] on button "Confirm" at bounding box center [403, 189] width 71 height 20
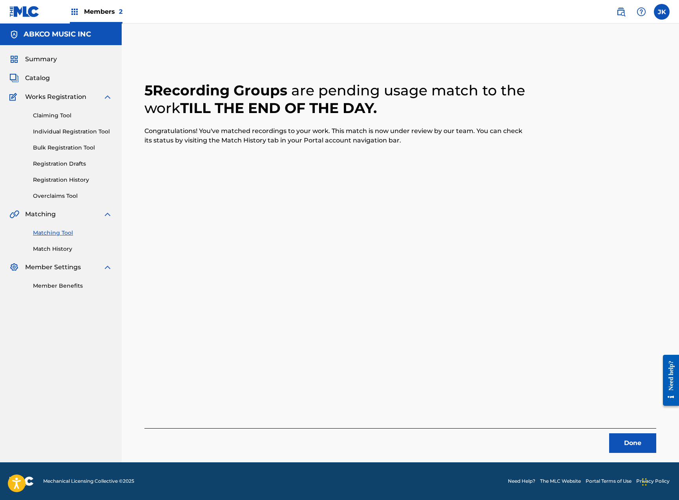
click at [617, 438] on button "Done" at bounding box center [632, 443] width 47 height 20
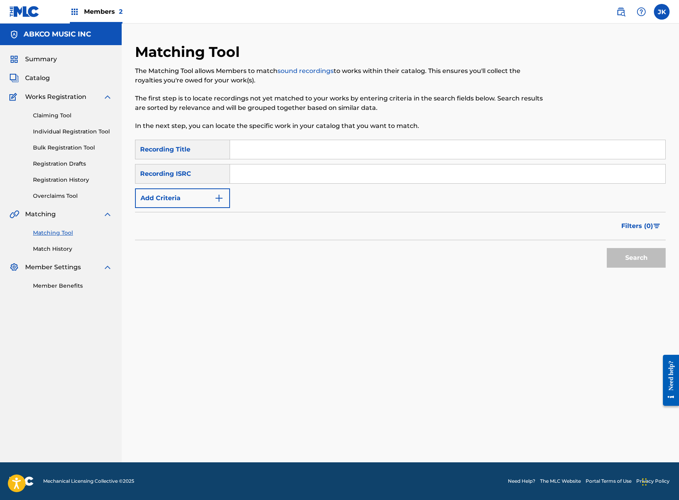
click at [289, 147] on input "Search Form" at bounding box center [447, 149] width 435 height 19
paste input "Till The End Of The Day"
type input "Till The End Of The Day"
click at [196, 206] on button "Add Criteria" at bounding box center [182, 198] width 95 height 20
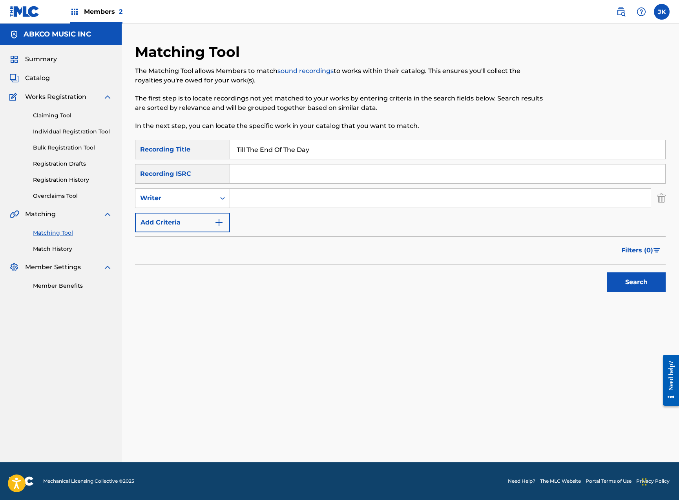
click at [252, 201] on input "Search Form" at bounding box center [440, 198] width 421 height 19
click at [636, 282] on button "Search" at bounding box center [636, 282] width 59 height 20
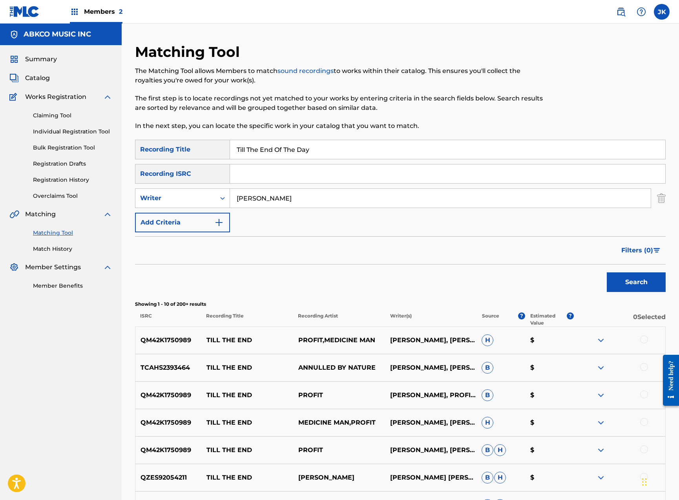
type input "[PERSON_NAME]"
drag, startPoint x: 225, startPoint y: 195, endPoint x: 179, endPoint y: 198, distance: 45.3
click at [181, 198] on div "SearchWithCriteriad23bb8b3-757f-43d2-ab7d-8d7a3e07a3bb Writer [PERSON_NAME]" at bounding box center [400, 198] width 531 height 20
drag, startPoint x: 345, startPoint y: 148, endPoint x: 130, endPoint y: 141, distance: 215.6
click at [128, 141] on div "Matching Tool The Matching Tool allows Members to match sound recordings to wor…" at bounding box center [401, 351] width 550 height 617
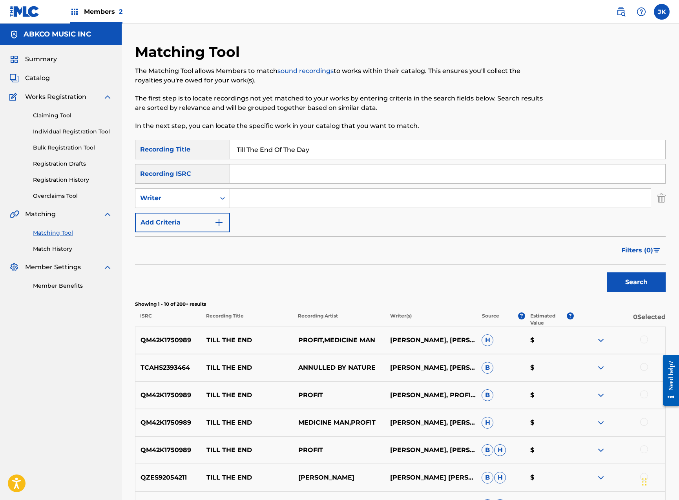
paste input "Stop The Music"
type input "Stop The Music"
click at [266, 203] on input "Search Form" at bounding box center [440, 198] width 421 height 19
type input "[PERSON_NAME]"
click at [636, 282] on button "Search" at bounding box center [636, 282] width 59 height 20
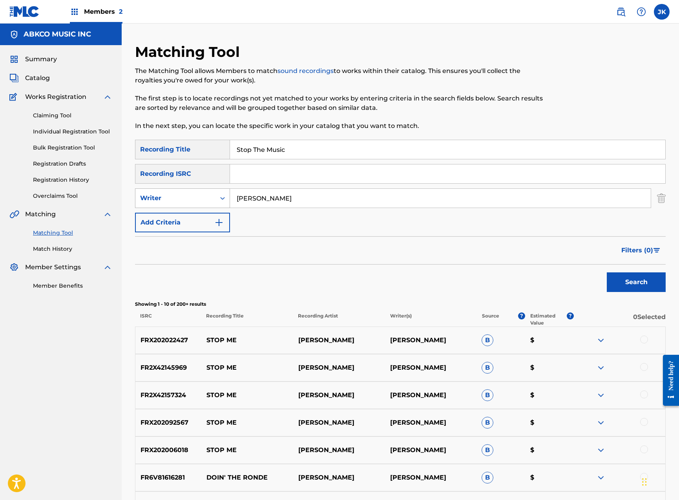
drag, startPoint x: 319, startPoint y: 201, endPoint x: 139, endPoint y: 190, distance: 180.5
click at [140, 191] on div "SearchWithCriteriad23bb8b3-757f-43d2-ab7d-8d7a3e07a3bb Writer [PERSON_NAME]" at bounding box center [400, 198] width 531 height 20
click at [636, 282] on button "Search" at bounding box center [636, 282] width 59 height 20
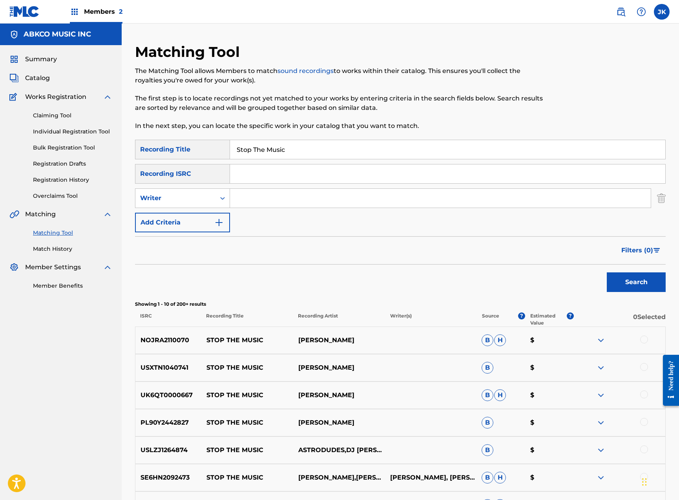
click at [600, 341] on img at bounding box center [600, 340] width 9 height 9
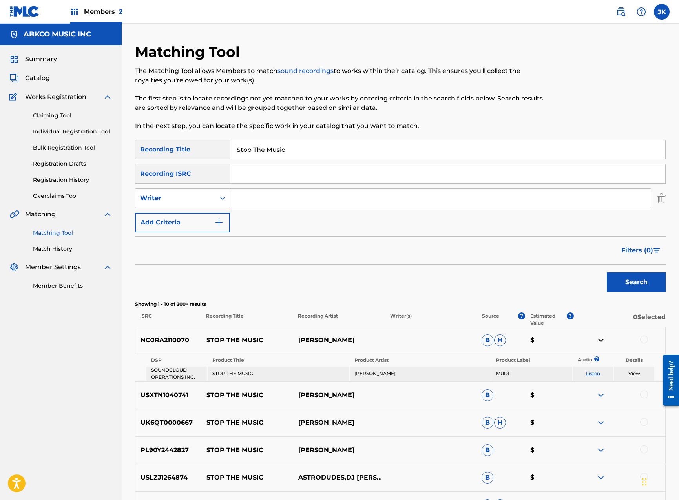
click at [601, 396] on img at bounding box center [600, 395] width 9 height 9
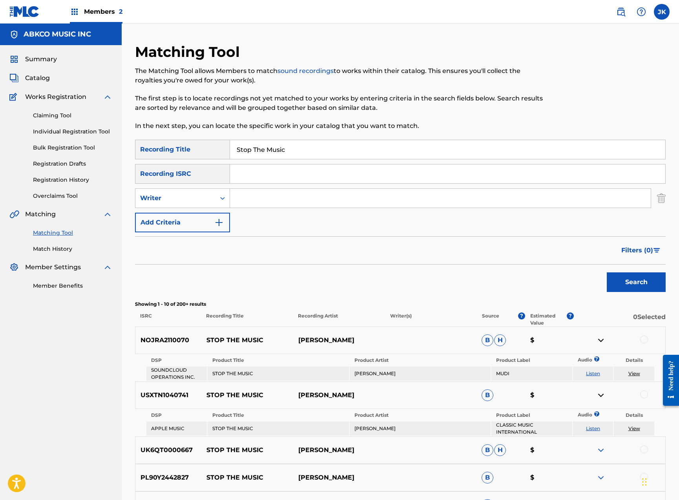
click at [594, 429] on link "Listen" at bounding box center [593, 429] width 14 height 6
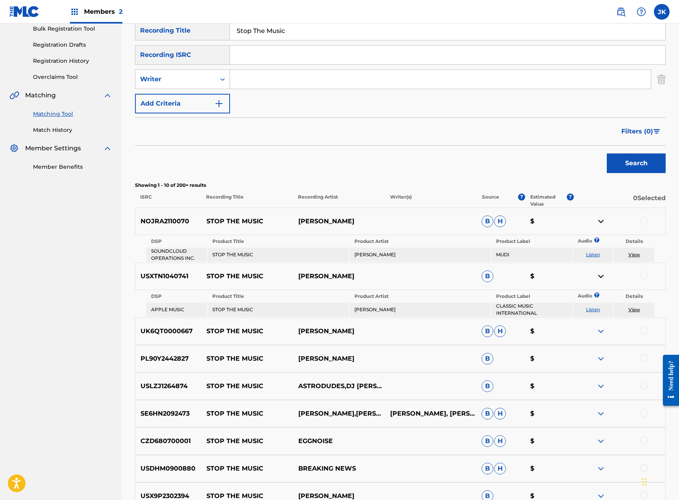
click at [646, 358] on div at bounding box center [644, 358] width 8 height 8
click at [645, 358] on img at bounding box center [644, 358] width 8 height 8
click at [643, 358] on div at bounding box center [644, 358] width 8 height 8
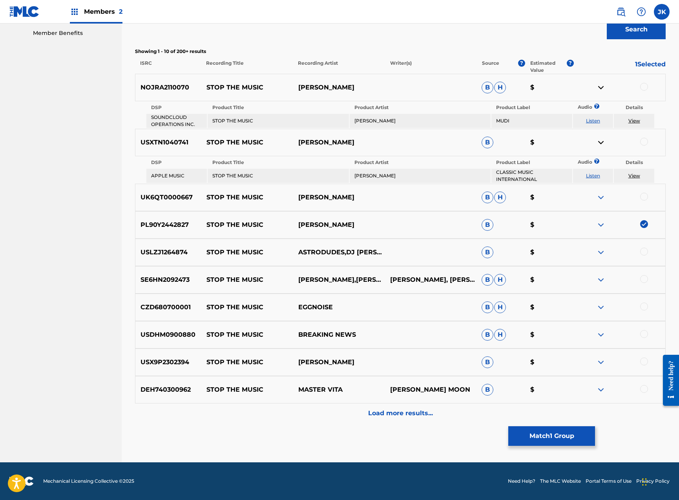
click at [409, 412] on p "Load more results..." at bounding box center [400, 413] width 65 height 9
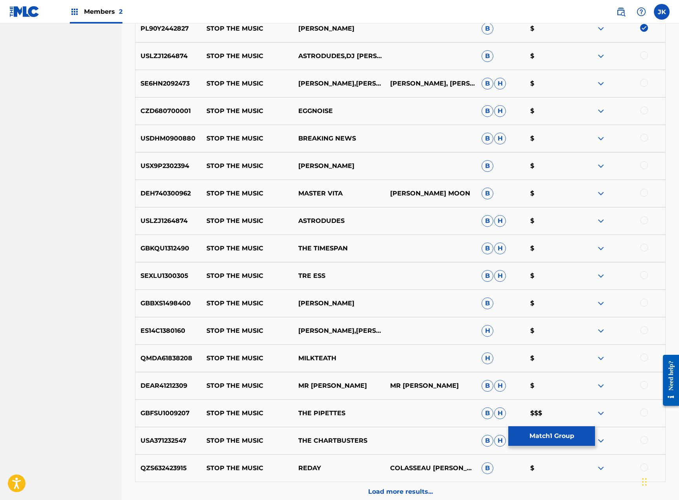
scroll to position [473, 0]
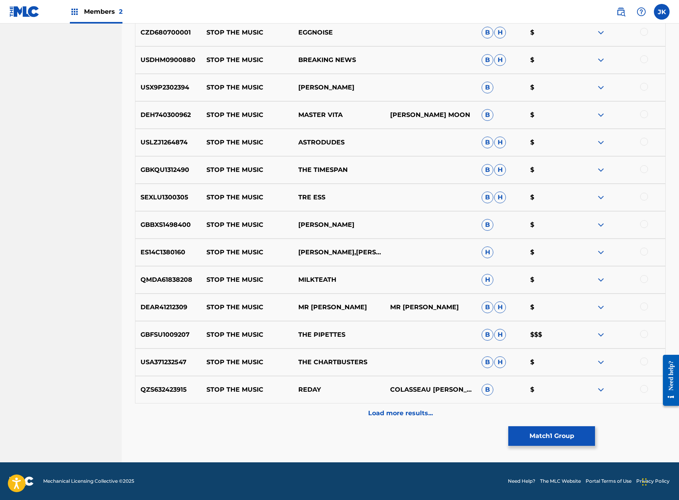
click at [401, 413] on p "Load more results..." at bounding box center [400, 413] width 65 height 9
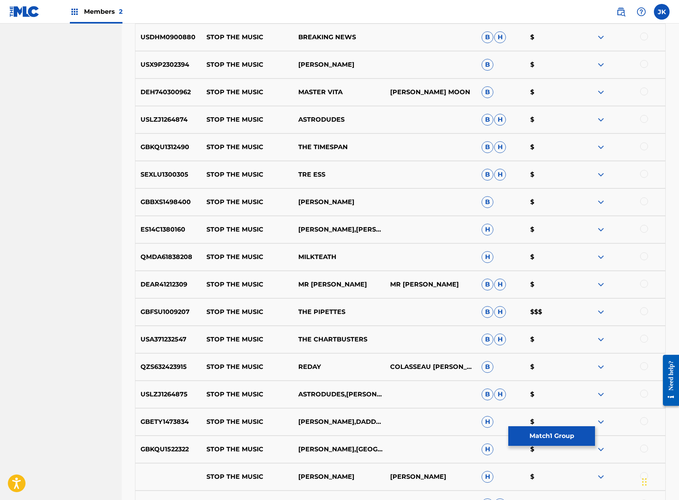
scroll to position [747, 0]
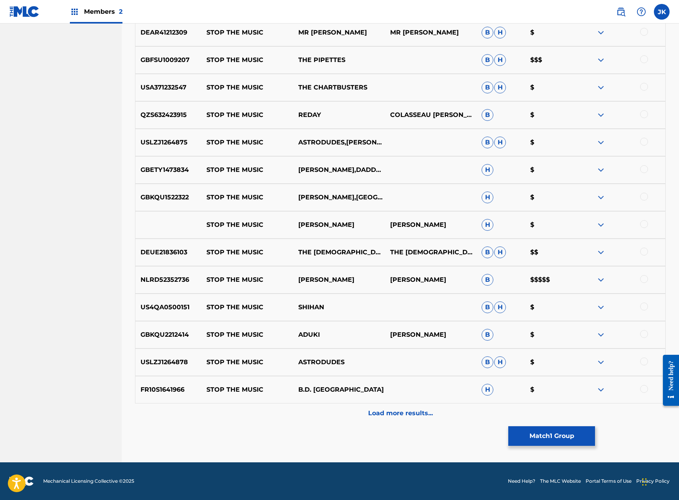
click at [523, 434] on button "Match 1 Group" at bounding box center [551, 436] width 87 height 20
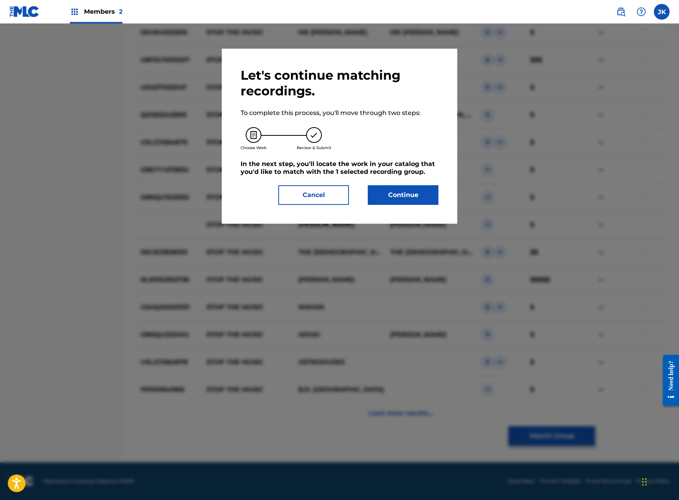
click at [410, 186] on button "Continue" at bounding box center [403, 195] width 71 height 20
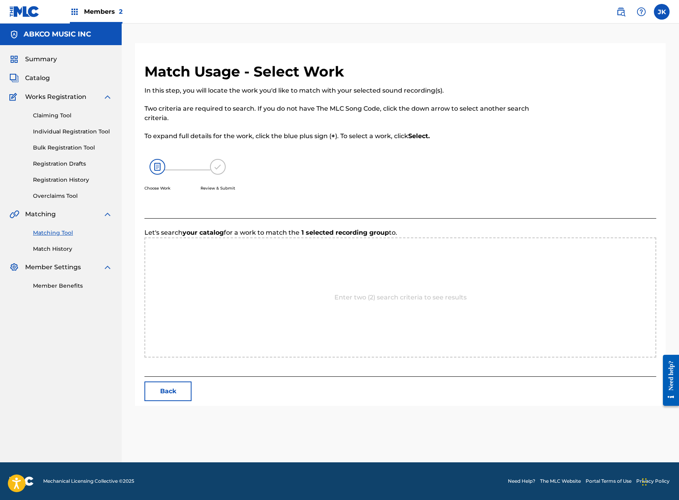
scroll to position [0, 0]
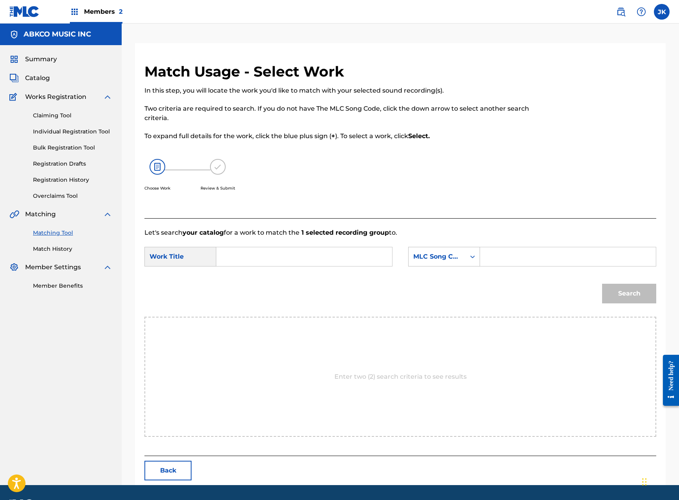
click at [316, 249] on input "Search Form" at bounding box center [304, 256] width 163 height 19
paste input "Stop The Music"
type input "Stop The Music"
click at [427, 255] on div "MLC Song Code" at bounding box center [436, 256] width 47 height 9
click at [436, 271] on div "Writer Name" at bounding box center [444, 277] width 71 height 20
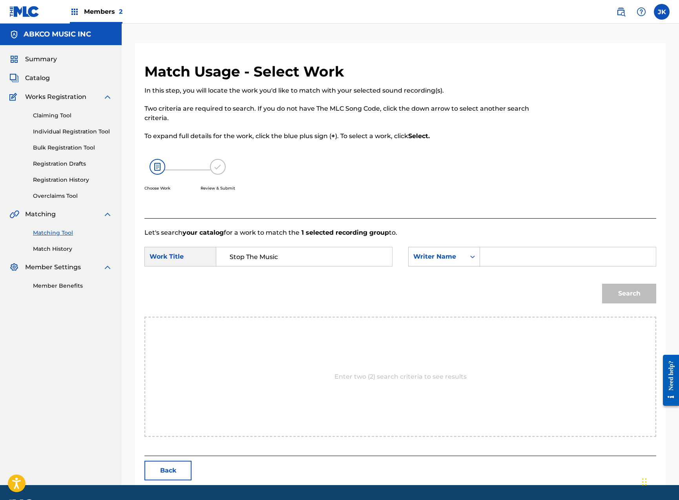
click at [502, 266] on div "SearchWithCriteria0ea6270f-11d6-419d-9b2e-75e8a9ac5315 Work Title Stop The Musi…" at bounding box center [400, 259] width 512 height 24
click at [500, 257] on input "Search Form" at bounding box center [568, 256] width 163 height 19
type input "[PERSON_NAME]"
click at [629, 294] on button "Search" at bounding box center [629, 294] width 54 height 20
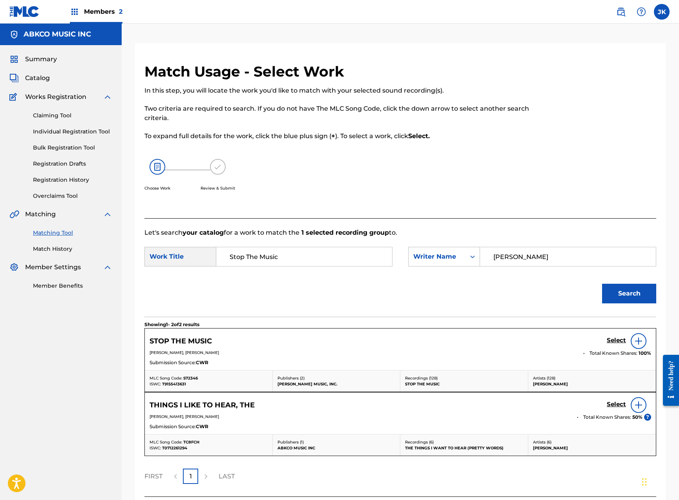
click at [610, 340] on h5 "Select" at bounding box center [616, 340] width 19 height 7
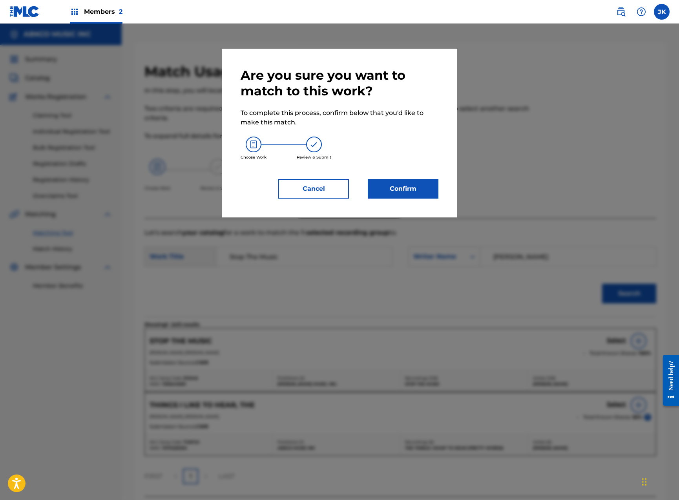
click at [417, 186] on button "Confirm" at bounding box center [403, 189] width 71 height 20
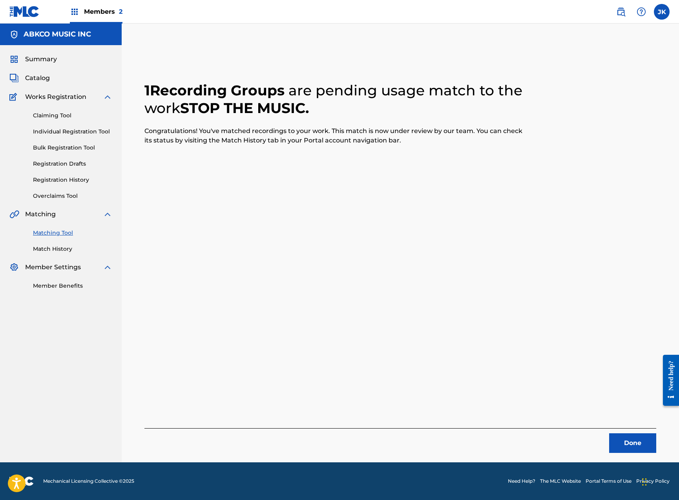
click at [648, 441] on button "Done" at bounding box center [632, 443] width 47 height 20
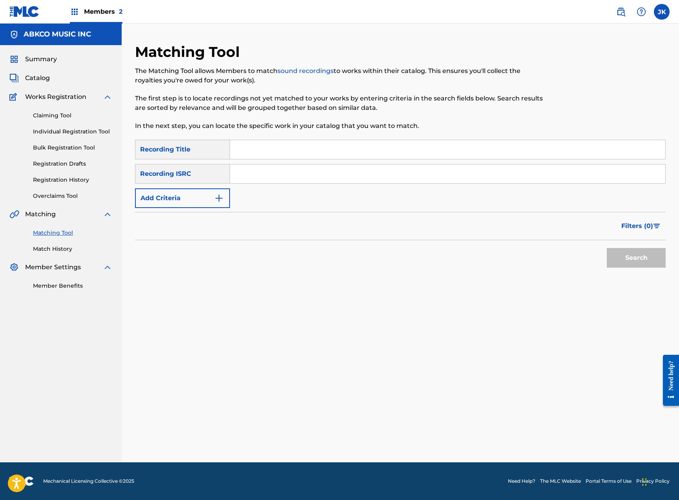
click at [303, 151] on input "Search Form" at bounding box center [447, 149] width 435 height 19
paste input "Stop The Music"
type input "Stop The Music"
click at [636, 258] on button "Search" at bounding box center [636, 258] width 59 height 20
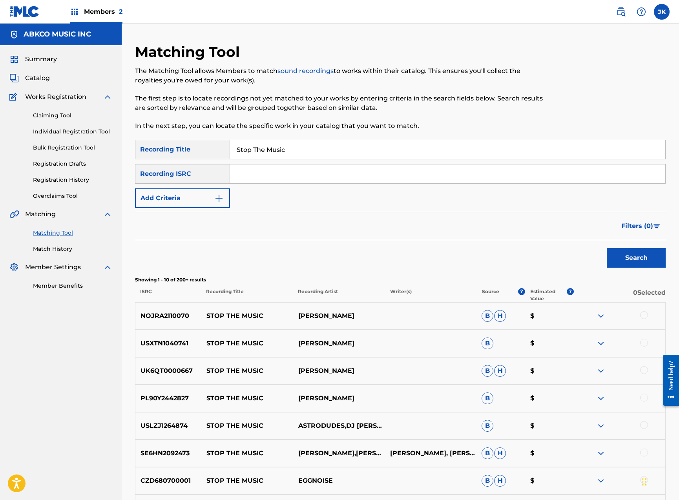
click at [204, 194] on button "Add Criteria" at bounding box center [182, 198] width 95 height 20
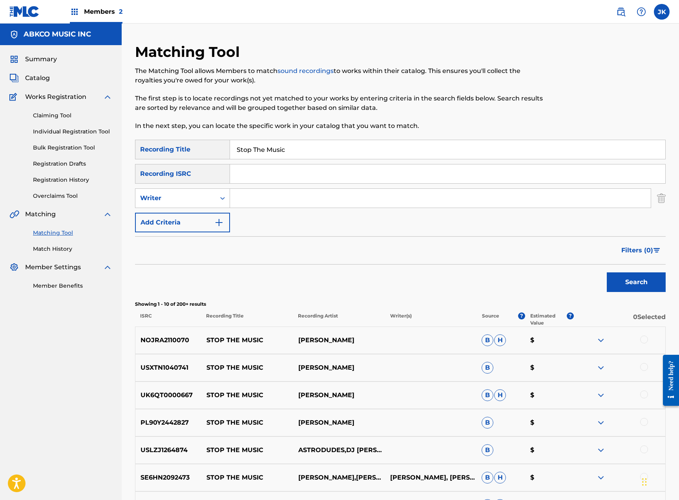
click at [259, 199] on input "Search Form" at bounding box center [440, 198] width 421 height 19
type input "[PERSON_NAME]"
click at [636, 282] on button "Search" at bounding box center [636, 282] width 59 height 20
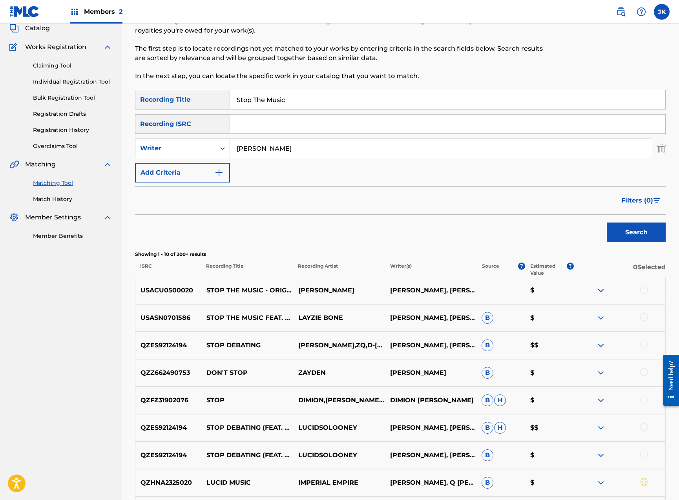
scroll to position [100, 0]
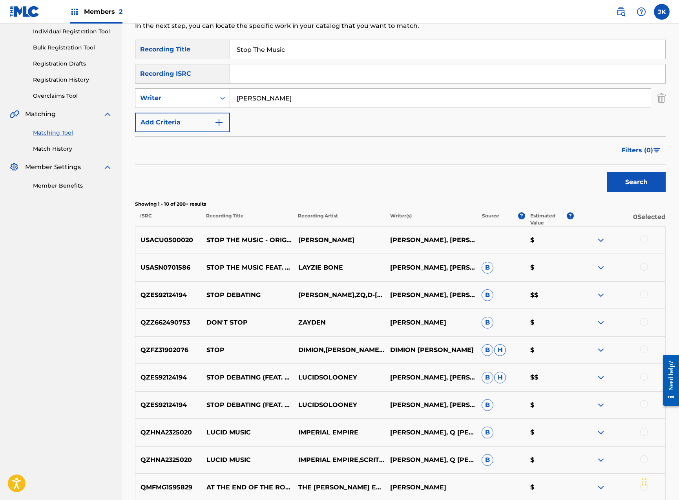
click at [641, 238] on div at bounding box center [644, 240] width 8 height 8
click at [647, 267] on div at bounding box center [644, 267] width 8 height 8
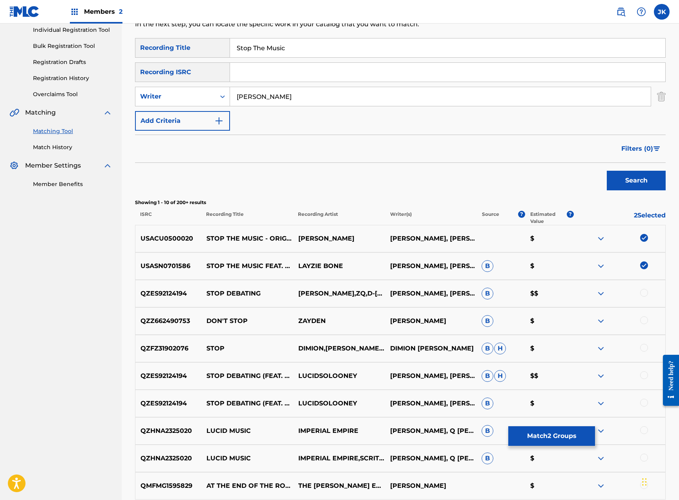
click at [533, 436] on button "Match 2 Groups" at bounding box center [551, 436] width 87 height 20
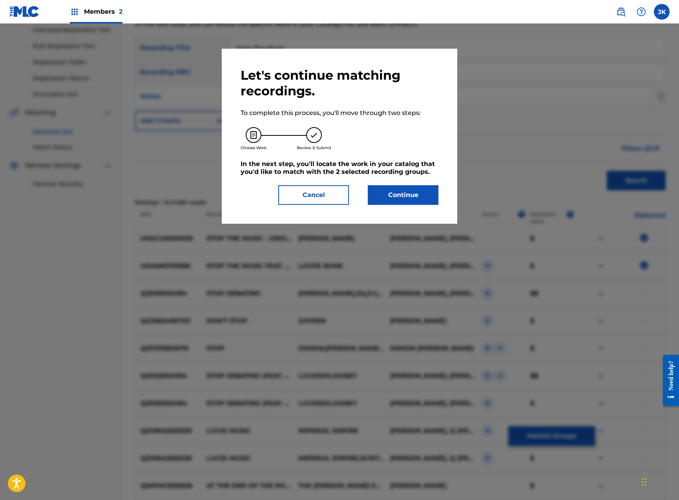
click at [417, 186] on button "Continue" at bounding box center [403, 195] width 71 height 20
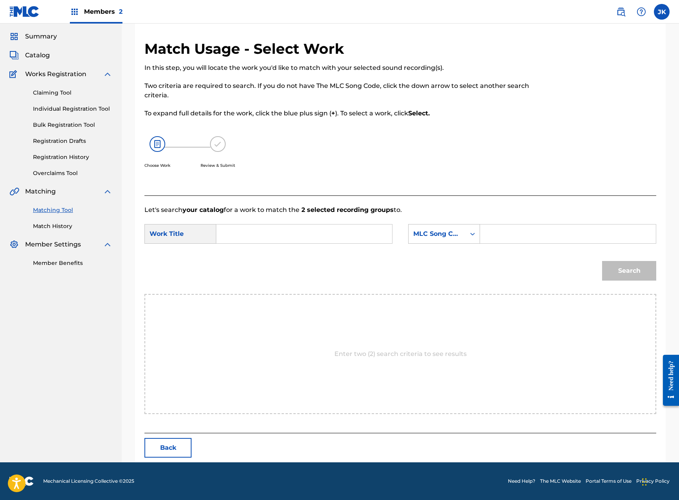
scroll to position [0, 0]
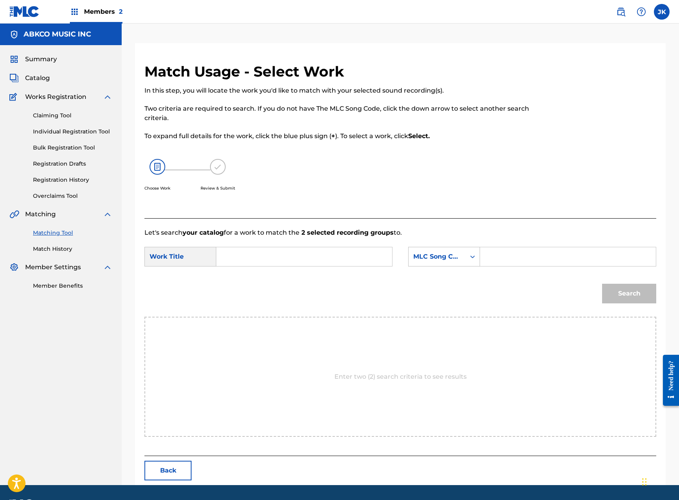
click at [285, 264] on input "Search Form" at bounding box center [304, 256] width 163 height 19
paste input "Stop The Music"
type input "Stop The Music"
click at [420, 264] on div "MLC Song Code" at bounding box center [444, 257] width 72 height 20
click at [438, 279] on div "Writer Name" at bounding box center [444, 277] width 71 height 20
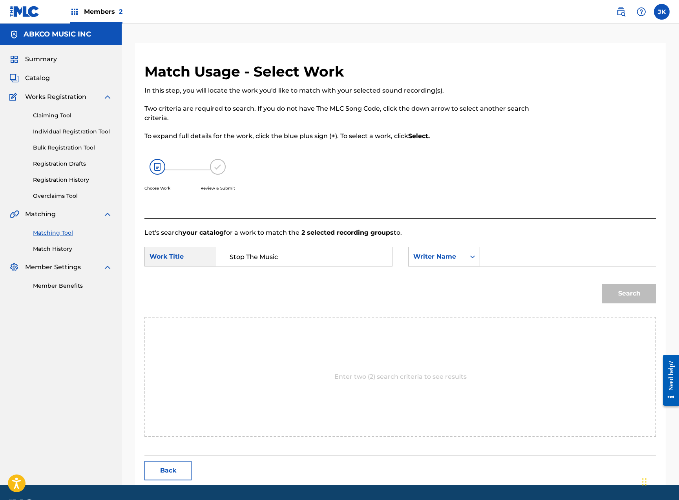
click at [495, 259] on input "Search Form" at bounding box center [568, 256] width 163 height 19
type input "[PERSON_NAME]"
click at [629, 294] on button "Search" at bounding box center [629, 294] width 54 height 20
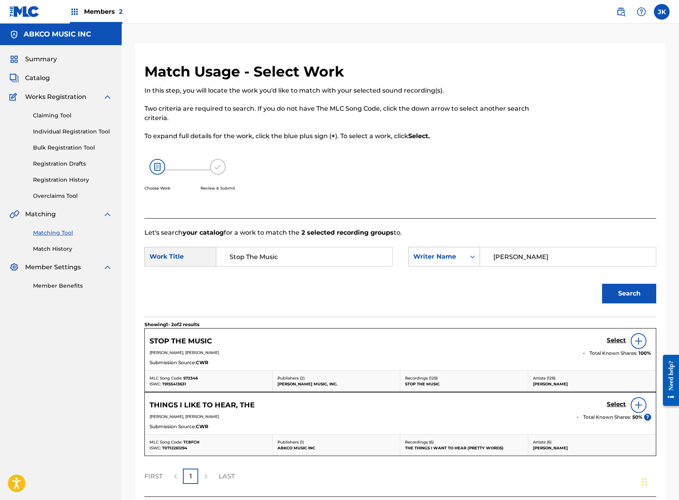
click at [613, 341] on h5 "Select" at bounding box center [616, 340] width 19 height 7
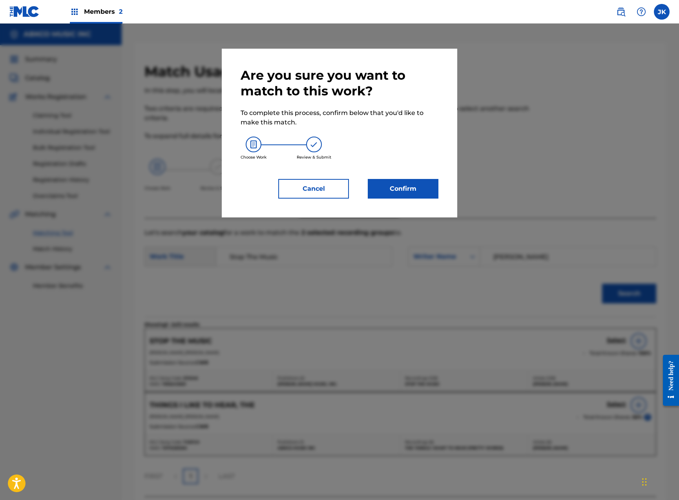
click at [399, 196] on button "Confirm" at bounding box center [403, 189] width 71 height 20
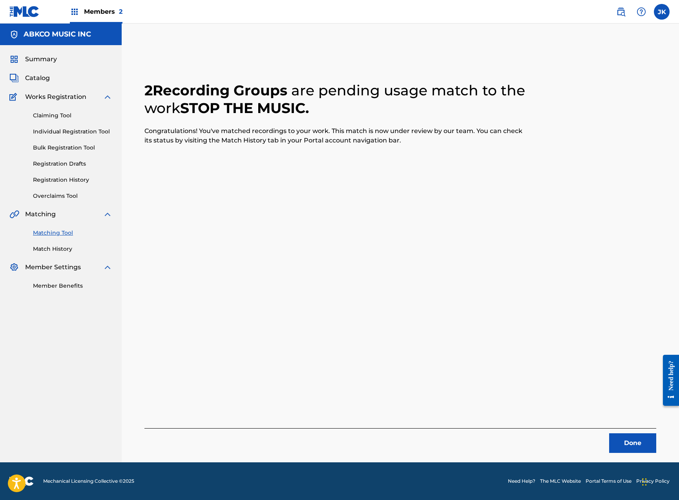
click at [625, 445] on button "Done" at bounding box center [632, 443] width 47 height 20
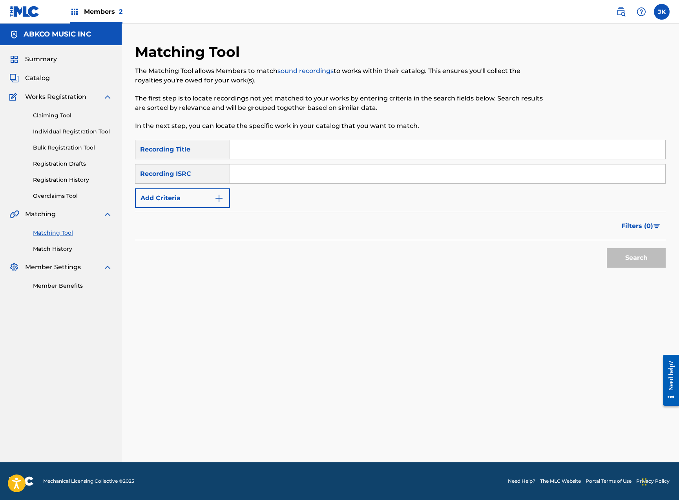
click at [305, 153] on input "Search Form" at bounding box center [447, 149] width 435 height 19
paste input "t"
type input "thats all I need to know"
click at [636, 258] on button "Search" at bounding box center [636, 258] width 59 height 20
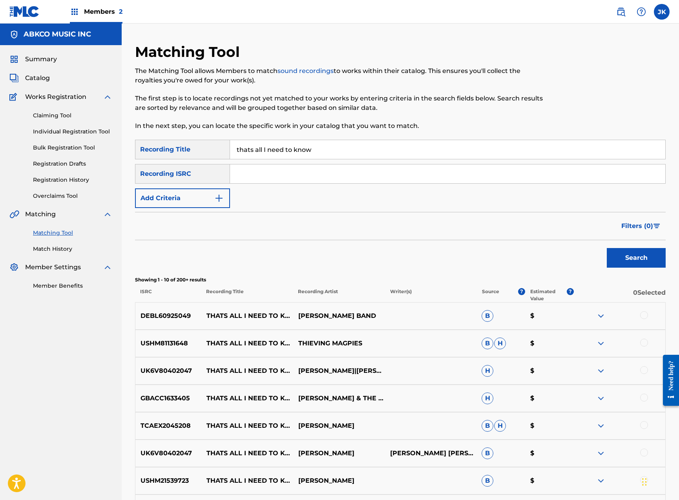
click at [202, 200] on button "Add Criteria" at bounding box center [182, 198] width 95 height 20
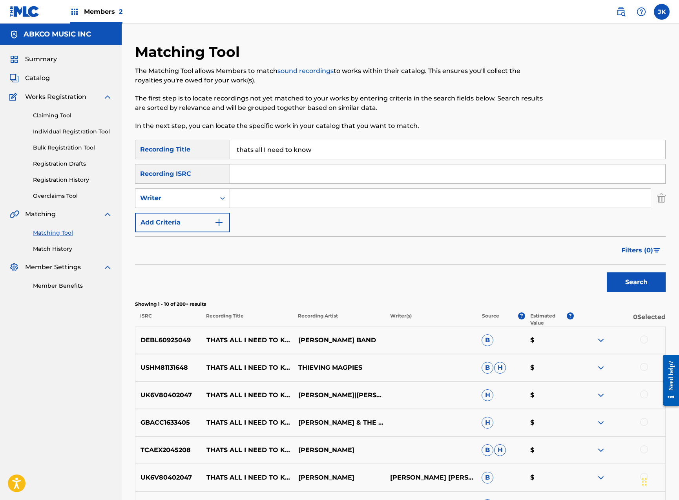
click at [265, 203] on input "Search Form" at bounding box center [440, 198] width 421 height 19
type input "[PERSON_NAME]"
click at [636, 282] on button "Search" at bounding box center [636, 282] width 59 height 20
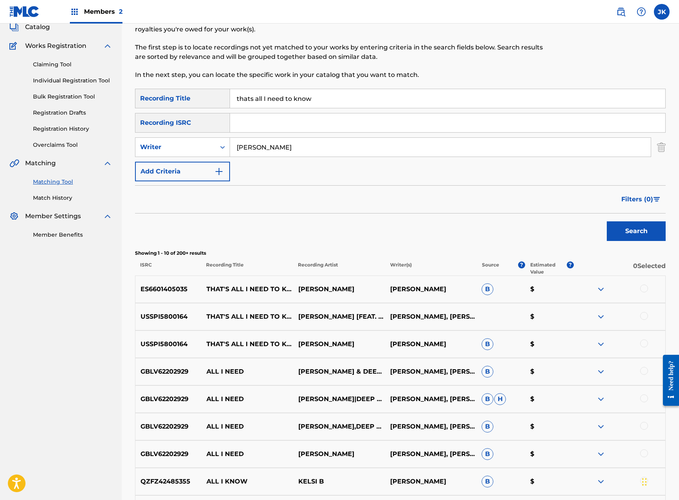
scroll to position [95, 0]
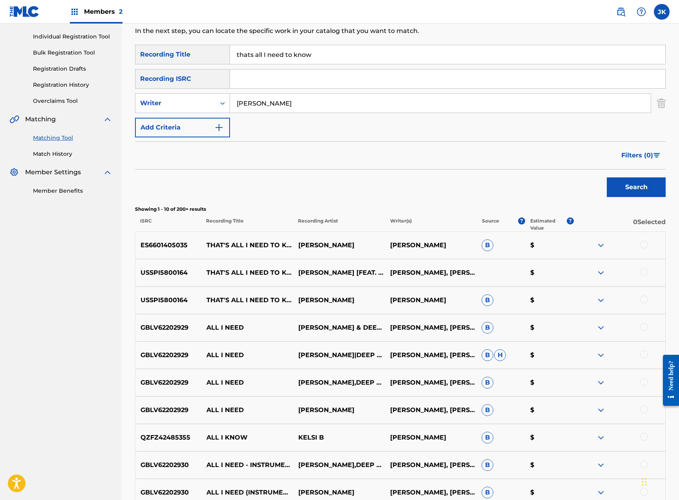
click at [645, 245] on div at bounding box center [644, 245] width 8 height 8
click at [645, 274] on div at bounding box center [644, 272] width 8 height 8
click at [644, 301] on div at bounding box center [644, 300] width 8 height 8
click at [545, 437] on button "Match 3 Groups" at bounding box center [551, 436] width 87 height 20
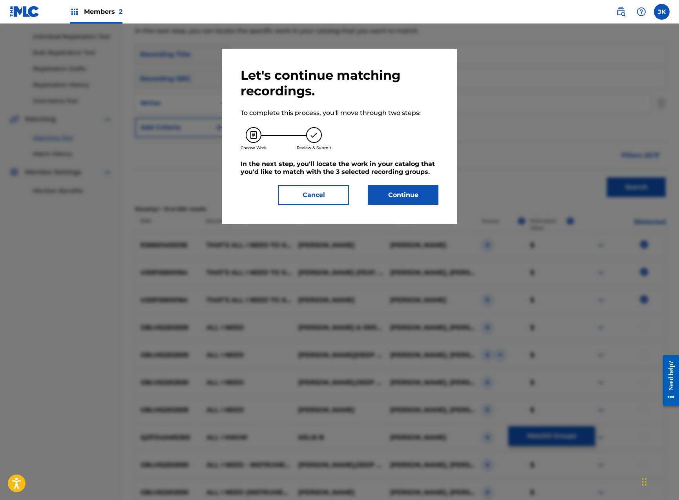
click at [394, 188] on button "Continue" at bounding box center [403, 195] width 71 height 20
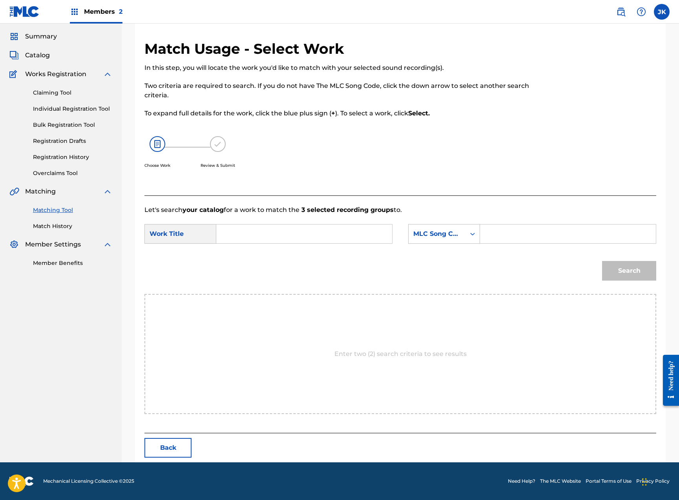
scroll to position [0, 0]
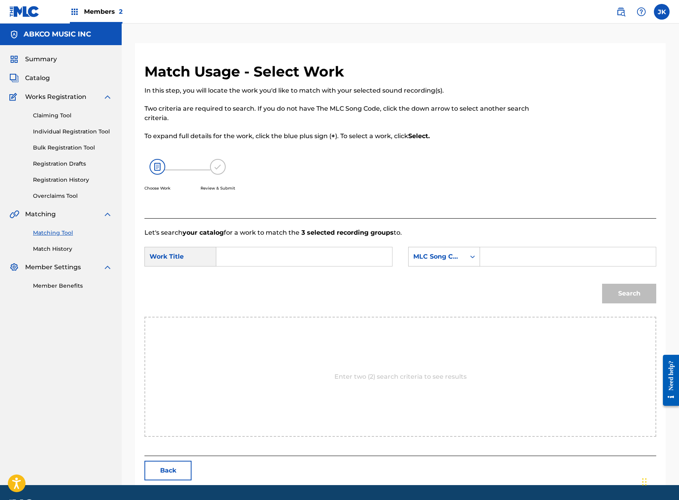
click at [323, 247] on form "SearchWithCriteria0ea6270f-11d6-419d-9b2e-75e8a9ac5315 Work Title SearchWithCri…" at bounding box center [400, 276] width 512 height 79
click at [327, 258] on input "Search Form" at bounding box center [304, 256] width 163 height 19
paste input "t"
type input "thats all I need to know"
click at [432, 257] on div "MLC Song Code" at bounding box center [436, 256] width 47 height 9
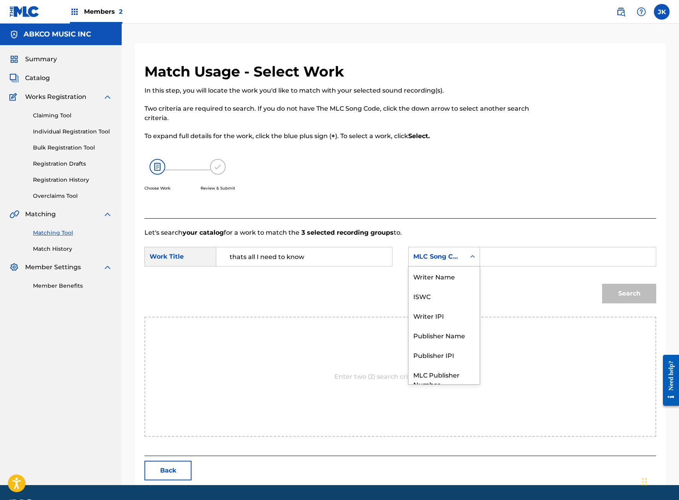
click at [493, 260] on input "Search Form" at bounding box center [568, 256] width 163 height 19
click at [452, 251] on div "MLC Song Code" at bounding box center [437, 256] width 57 height 15
click at [449, 281] on div "Writer Name" at bounding box center [444, 277] width 71 height 20
click at [500, 266] on input "Search Form" at bounding box center [568, 256] width 163 height 19
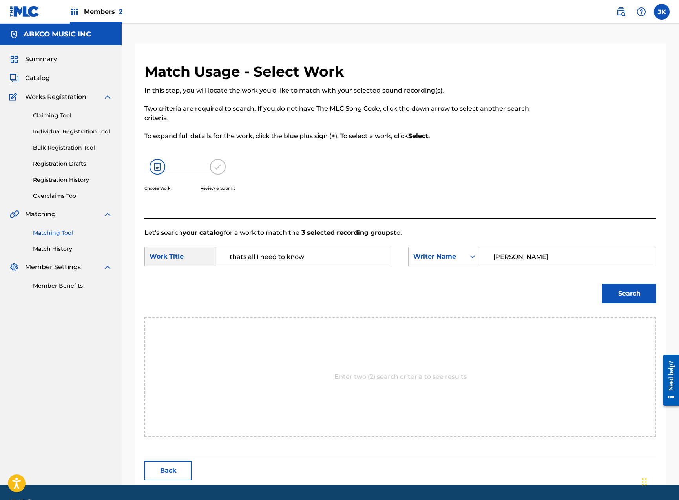
type input "[PERSON_NAME]"
click at [629, 294] on button "Search" at bounding box center [629, 294] width 54 height 20
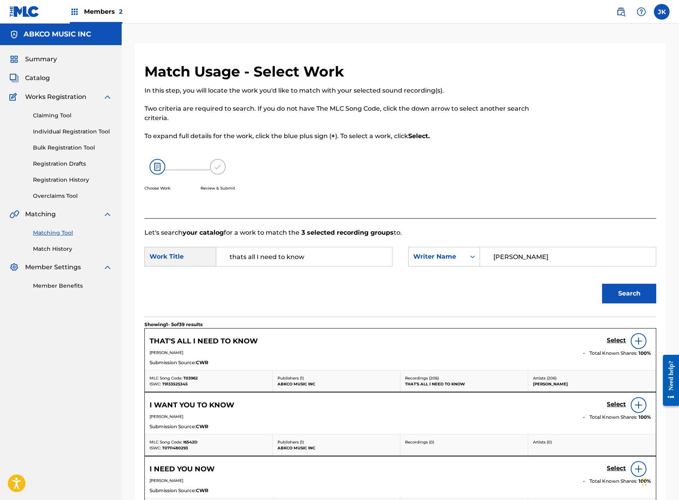
click at [614, 341] on h5 "Select" at bounding box center [616, 340] width 19 height 7
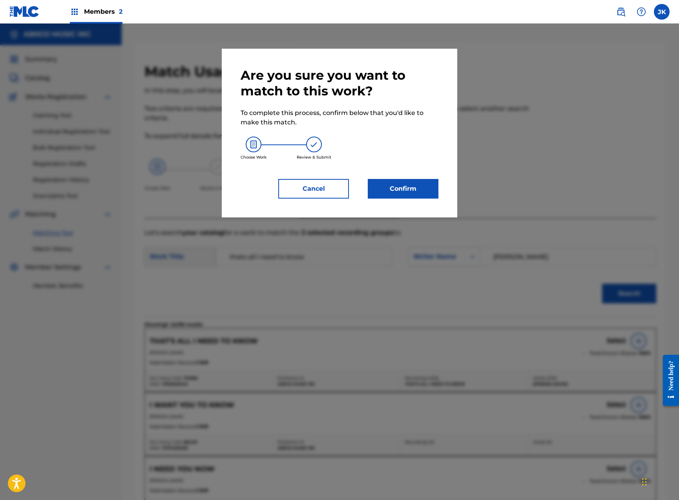
click at [413, 195] on button "Confirm" at bounding box center [403, 189] width 71 height 20
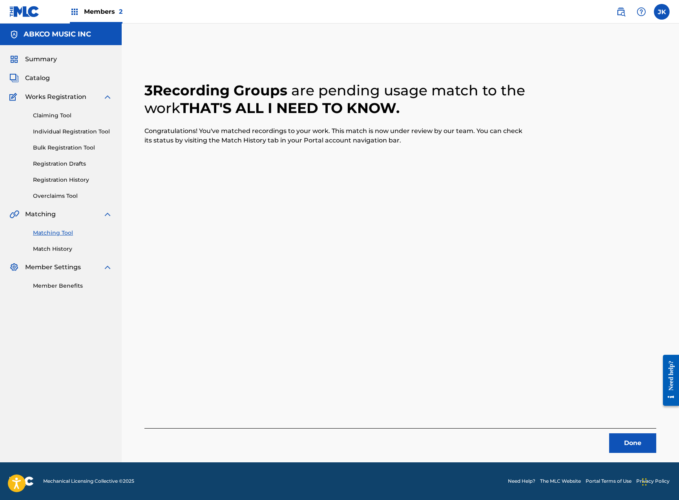
click at [615, 440] on button "Done" at bounding box center [632, 443] width 47 height 20
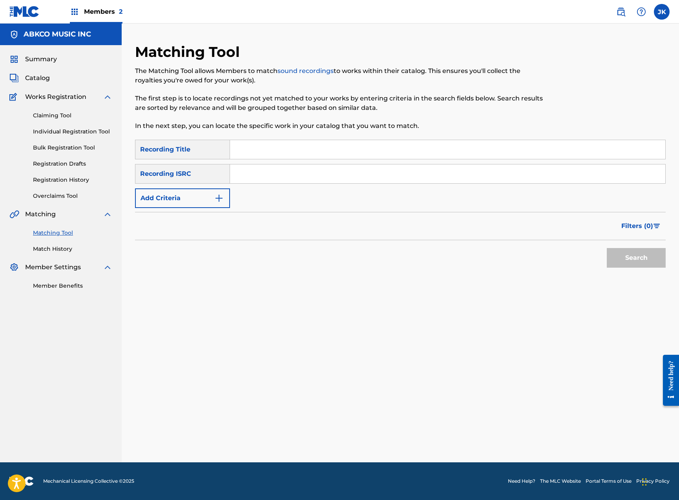
click at [247, 155] on input "Search Form" at bounding box center [447, 149] width 435 height 19
type input "thats all I need to know"
click at [190, 199] on button "Add Criteria" at bounding box center [182, 198] width 95 height 20
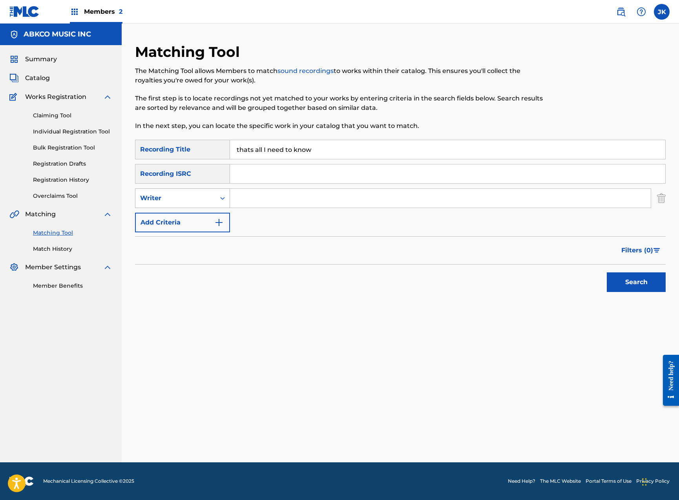
click at [195, 204] on div "Writer" at bounding box center [175, 198] width 80 height 15
click at [194, 198] on div "Writer" at bounding box center [175, 198] width 71 height 9
click at [193, 205] on div "Writer" at bounding box center [175, 198] width 80 height 15
drag, startPoint x: 195, startPoint y: 218, endPoint x: 208, endPoint y: 208, distance: 16.3
click at [195, 217] on div "Recording Artist" at bounding box center [182, 218] width 94 height 20
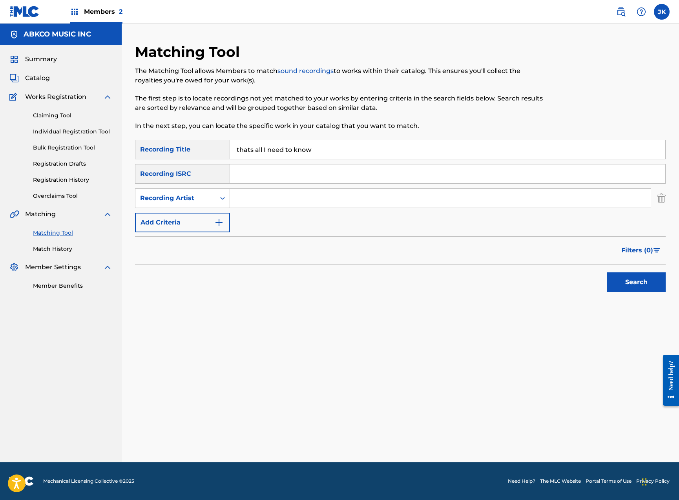
click at [225, 199] on icon "Search Form" at bounding box center [223, 198] width 8 height 8
click at [248, 207] on input "Search Form" at bounding box center [440, 198] width 421 height 19
type input "[PERSON_NAME]"
click at [636, 282] on button "Search" at bounding box center [636, 282] width 59 height 20
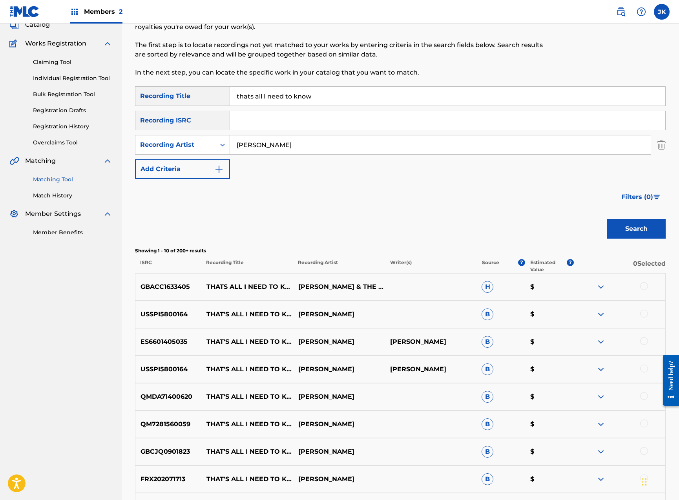
scroll to position [104, 0]
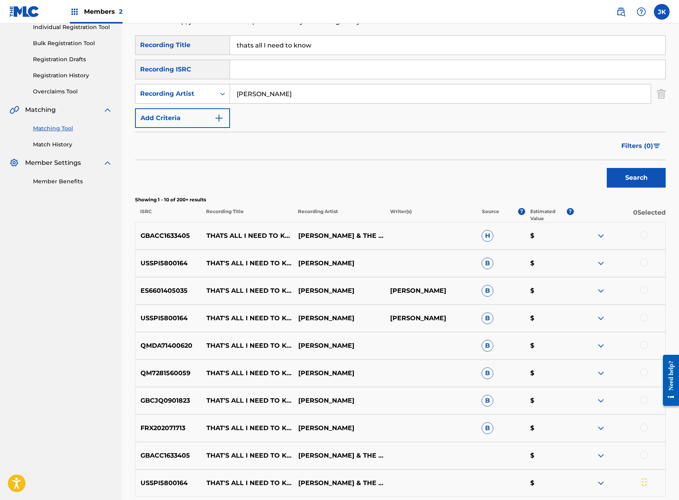
click at [647, 235] on div at bounding box center [644, 235] width 8 height 8
click at [645, 264] on div at bounding box center [644, 263] width 8 height 8
click at [644, 293] on div at bounding box center [644, 290] width 8 height 8
click at [645, 318] on div at bounding box center [644, 318] width 8 height 8
click at [644, 343] on div at bounding box center [644, 345] width 8 height 8
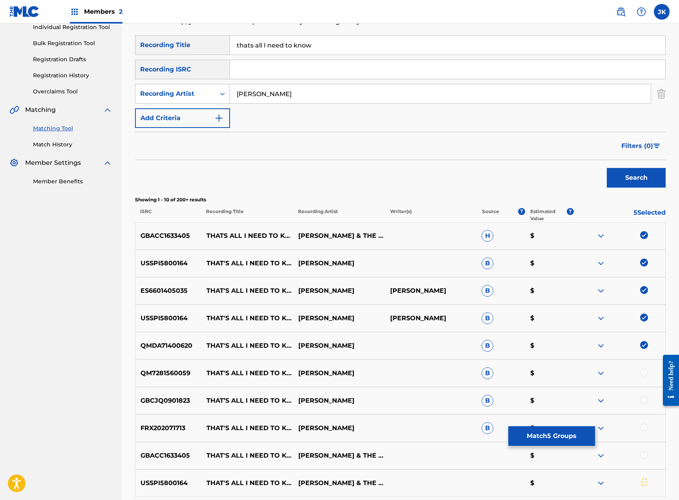
click at [646, 371] on div at bounding box center [644, 373] width 8 height 8
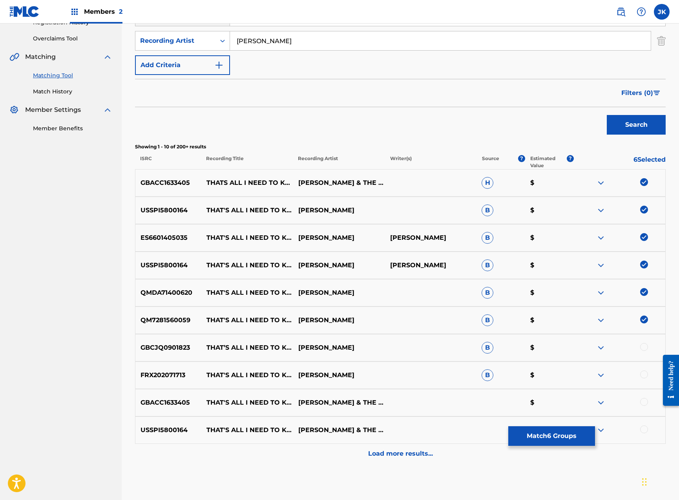
scroll to position [198, 0]
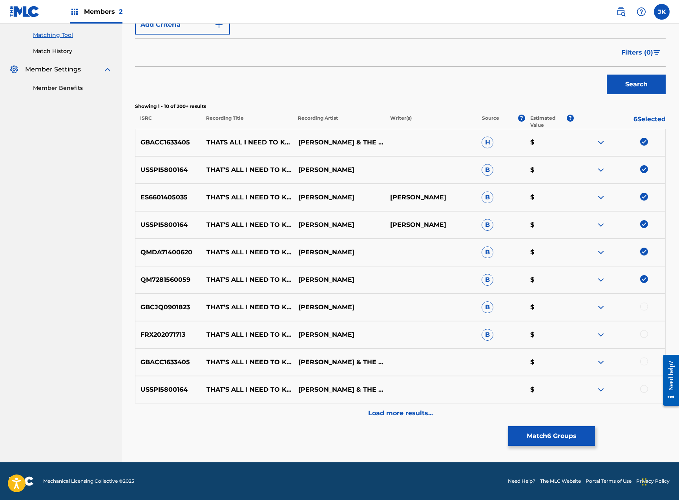
drag, startPoint x: 647, startPoint y: 307, endPoint x: 647, endPoint y: 311, distance: 4.7
click at [647, 307] on div at bounding box center [644, 307] width 8 height 8
click at [644, 334] on div at bounding box center [644, 334] width 8 height 8
click at [645, 364] on div at bounding box center [644, 362] width 8 height 8
click at [648, 386] on div at bounding box center [619, 389] width 92 height 9
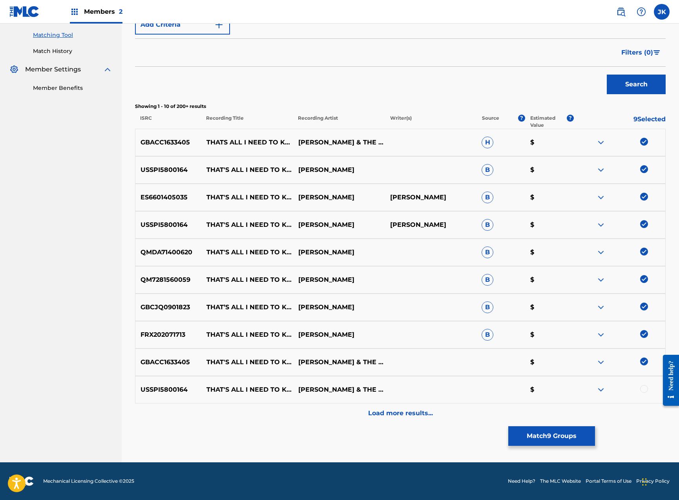
click at [644, 391] on div at bounding box center [644, 389] width 8 height 8
click at [380, 414] on p "Load more results..." at bounding box center [400, 413] width 65 height 9
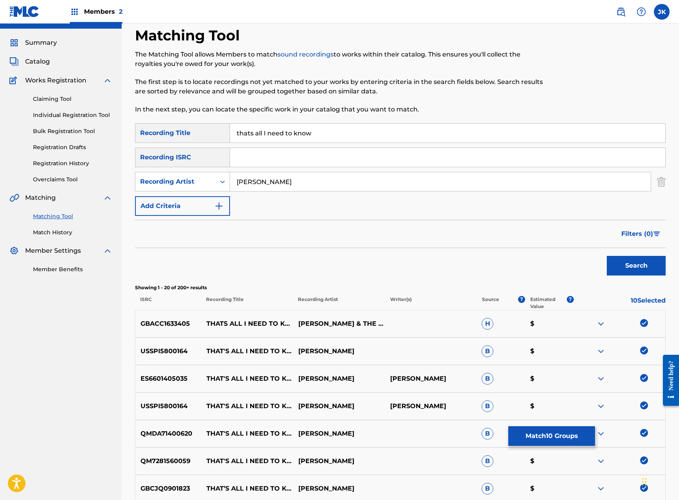
scroll to position [353, 0]
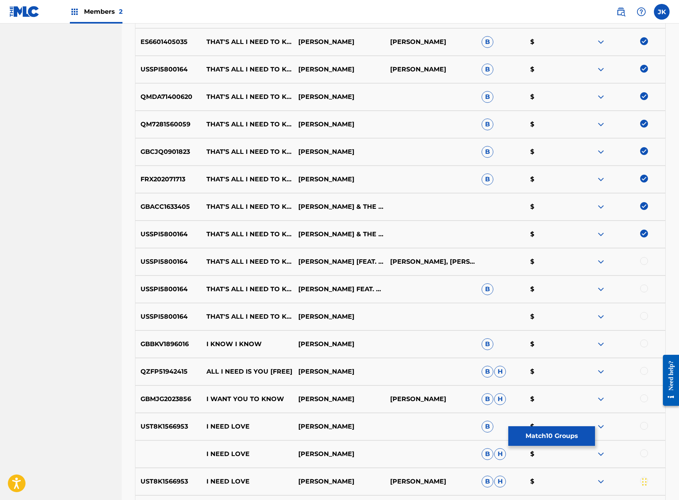
click at [645, 261] on div at bounding box center [644, 261] width 8 height 8
click at [645, 288] on div at bounding box center [644, 289] width 8 height 8
click at [544, 441] on button "Match 12 Groups" at bounding box center [551, 436] width 87 height 20
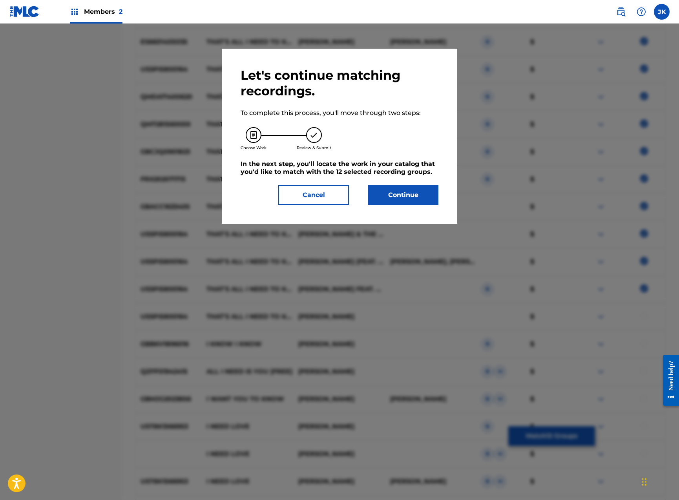
click at [406, 197] on button "Continue" at bounding box center [403, 195] width 71 height 20
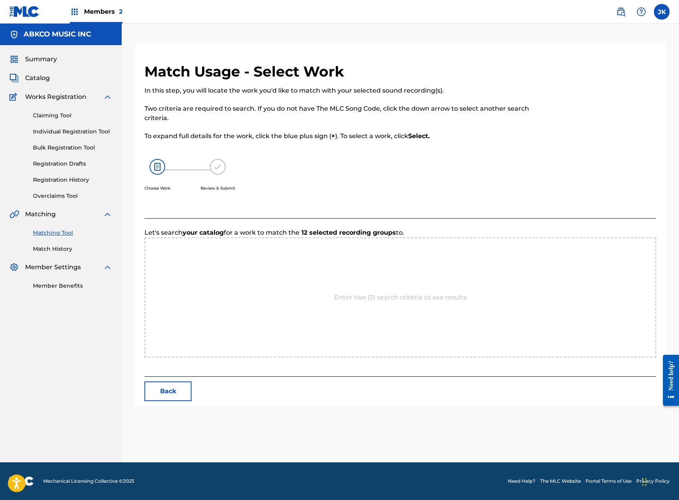
scroll to position [0, 0]
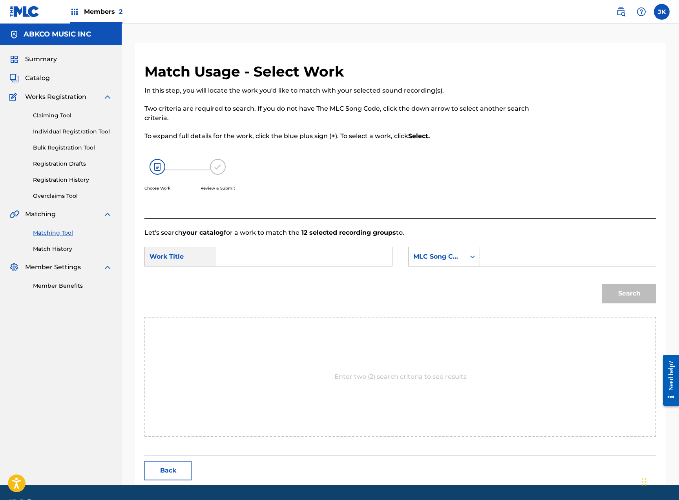
click at [276, 248] on input "Search Form" at bounding box center [304, 256] width 163 height 19
type input "thats all I need to know"
click at [592, 260] on input "Search Form" at bounding box center [568, 256] width 163 height 19
type input "[PERSON_NAME]"
click at [629, 294] on button "Search" at bounding box center [629, 294] width 54 height 20
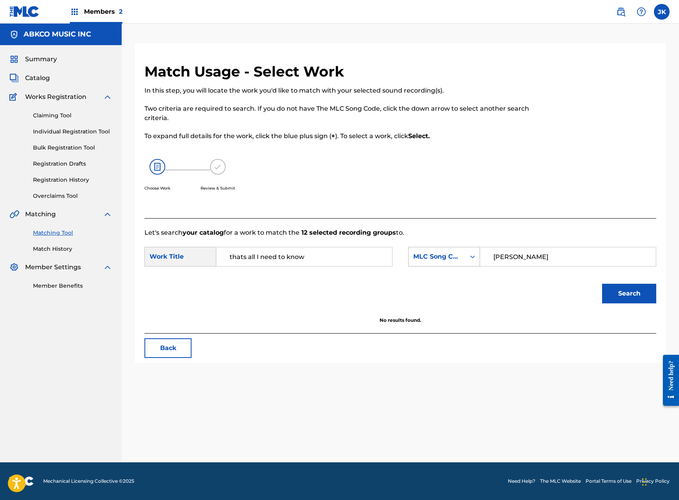
click at [467, 252] on div "Search Form" at bounding box center [473, 257] width 14 height 14
drag, startPoint x: 464, startPoint y: 273, endPoint x: 480, endPoint y: 269, distance: 16.5
click at [464, 273] on div "Writer Name" at bounding box center [444, 277] width 71 height 20
click at [528, 262] on input "Search Form" at bounding box center [568, 256] width 163 height 19
type input "[PERSON_NAME]"
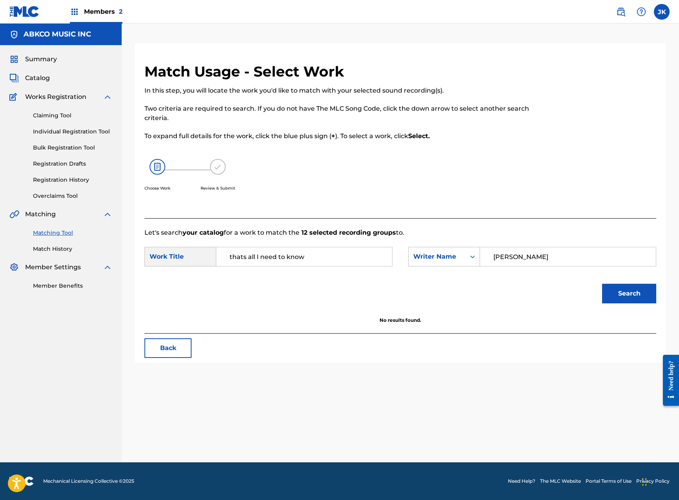
click at [629, 294] on button "Search" at bounding box center [629, 294] width 54 height 20
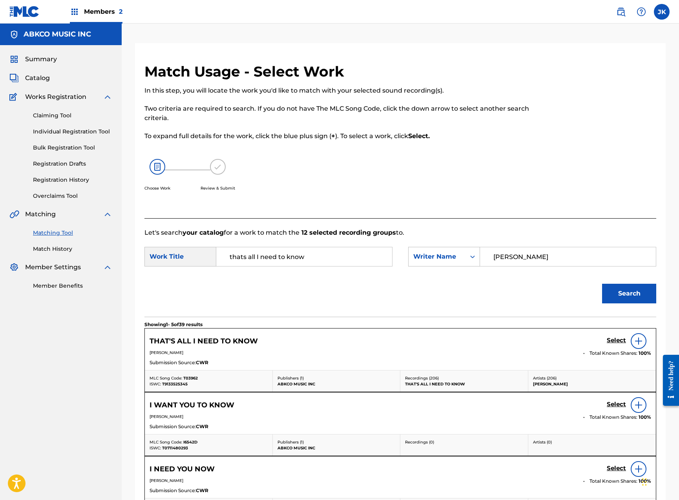
click at [611, 339] on h5 "Select" at bounding box center [616, 340] width 19 height 7
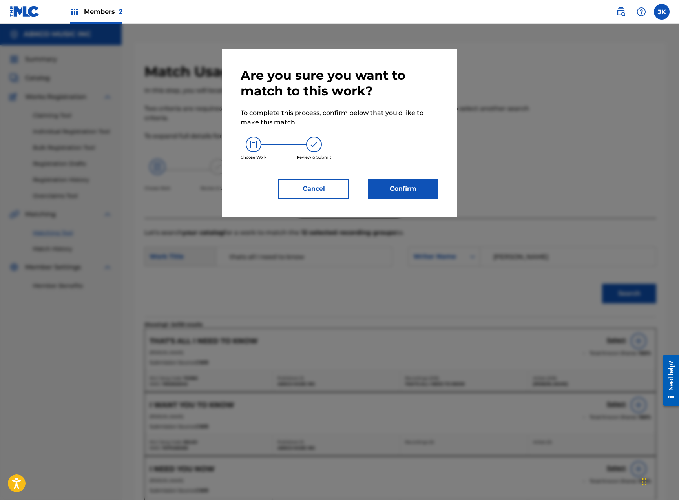
click at [400, 186] on button "Confirm" at bounding box center [403, 189] width 71 height 20
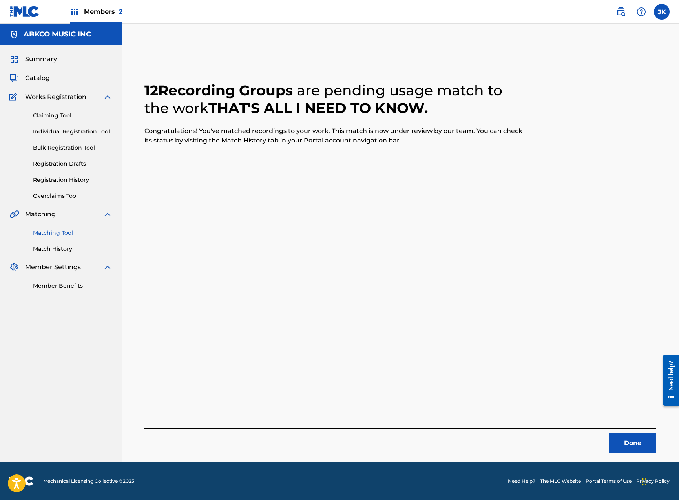
click at [620, 438] on button "Done" at bounding box center [632, 443] width 47 height 20
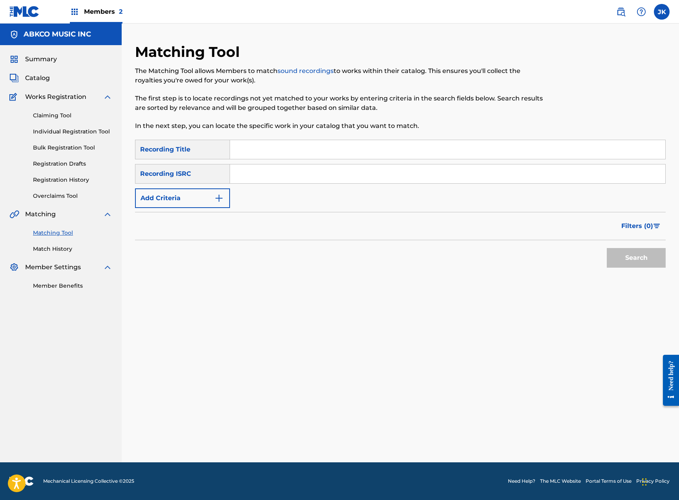
click at [282, 148] on input "Search Form" at bounding box center [447, 149] width 435 height 19
paste input "Just Another Day"
type input "Just Another Day"
click at [636, 258] on button "Search" at bounding box center [636, 258] width 59 height 20
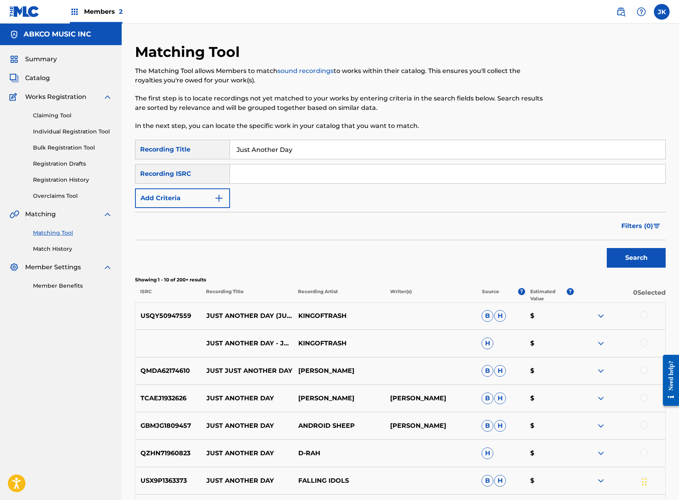
click at [204, 195] on button "Add Criteria" at bounding box center [182, 198] width 95 height 20
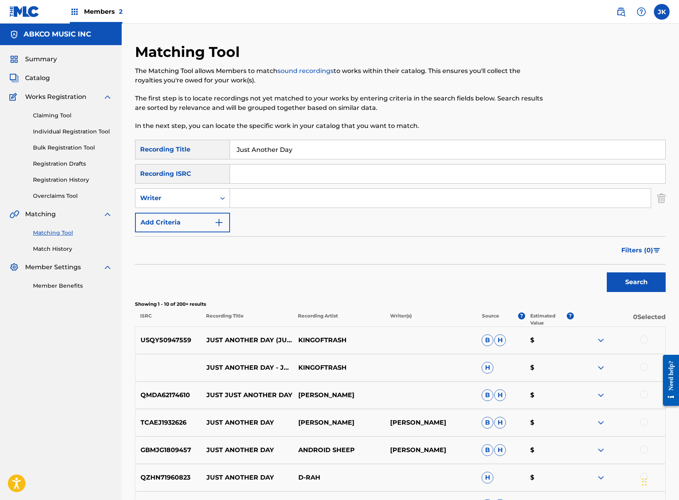
click at [258, 199] on input "Search Form" at bounding box center [440, 198] width 421 height 19
type input "[PERSON_NAME]"
click at [636, 282] on button "Search" at bounding box center [636, 282] width 59 height 20
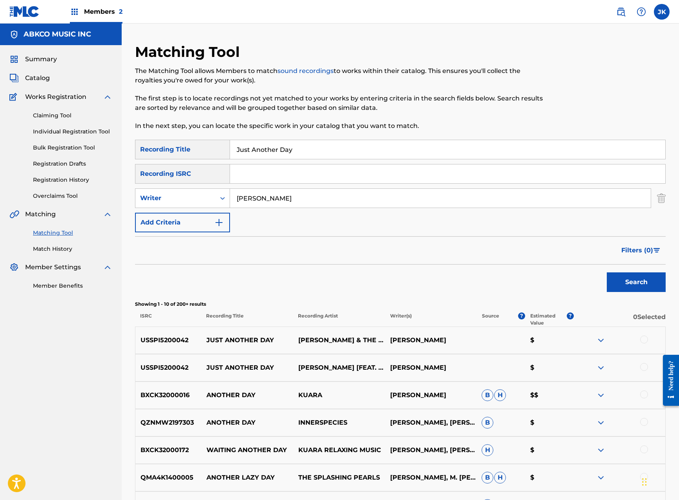
click at [645, 341] on div at bounding box center [644, 340] width 8 height 8
click at [644, 366] on div at bounding box center [644, 367] width 8 height 8
click at [543, 442] on button "Match 2 Groups" at bounding box center [551, 436] width 87 height 20
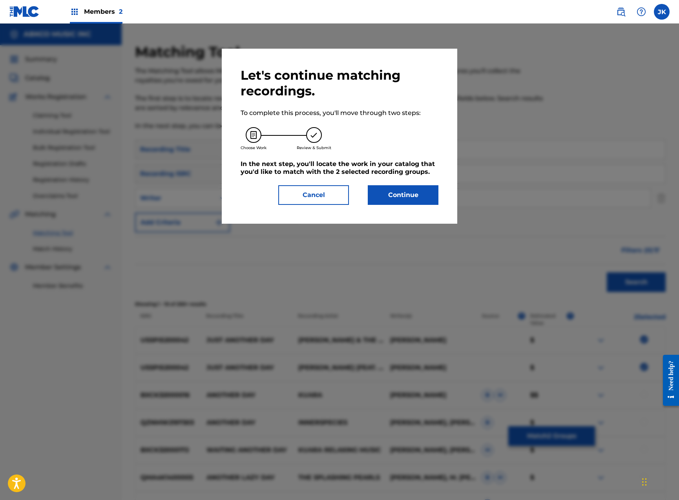
click at [396, 197] on button "Continue" at bounding box center [403, 195] width 71 height 20
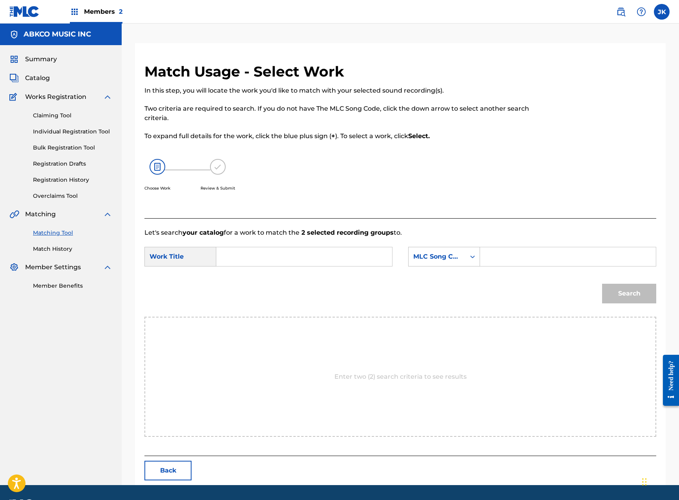
click at [316, 255] on input "Search Form" at bounding box center [304, 256] width 163 height 19
paste input "Just Another Day"
type input "Just Another Day"
click at [449, 259] on div "MLC Song Code" at bounding box center [436, 256] width 47 height 9
click at [452, 272] on div "Writer Name" at bounding box center [444, 277] width 71 height 20
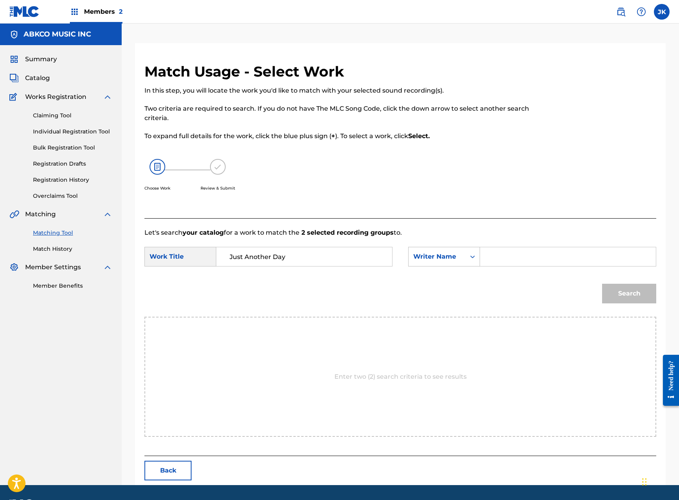
click at [504, 256] on input "Search Form" at bounding box center [568, 256] width 163 height 19
type input "[PERSON_NAME]"
click at [629, 294] on button "Search" at bounding box center [629, 294] width 54 height 20
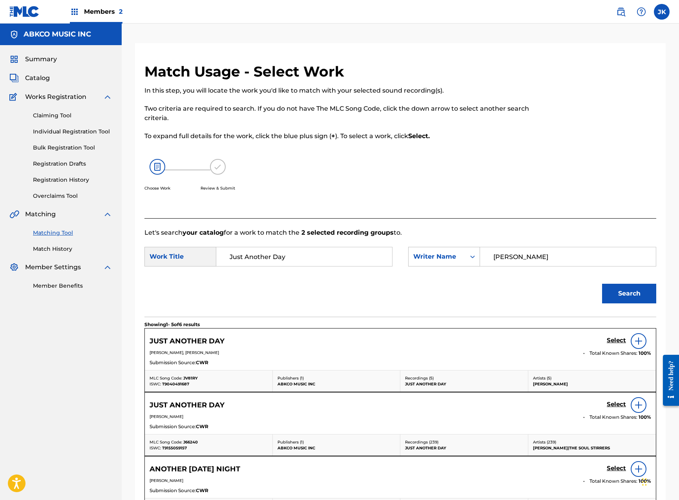
click at [614, 340] on h5 "Select" at bounding box center [616, 340] width 19 height 7
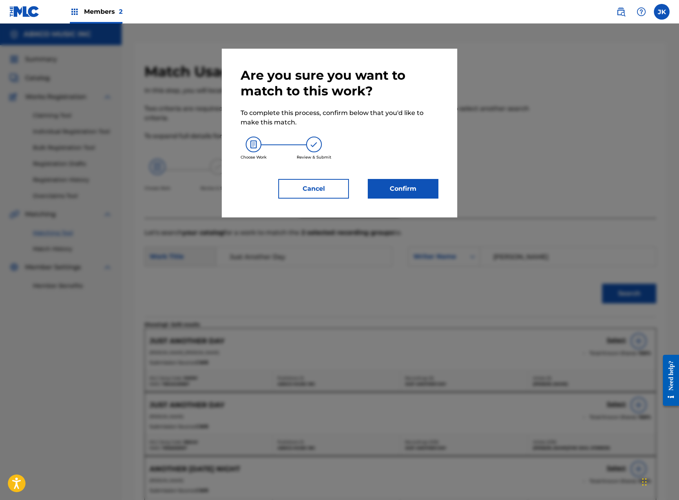
click at [427, 190] on button "Confirm" at bounding box center [403, 189] width 71 height 20
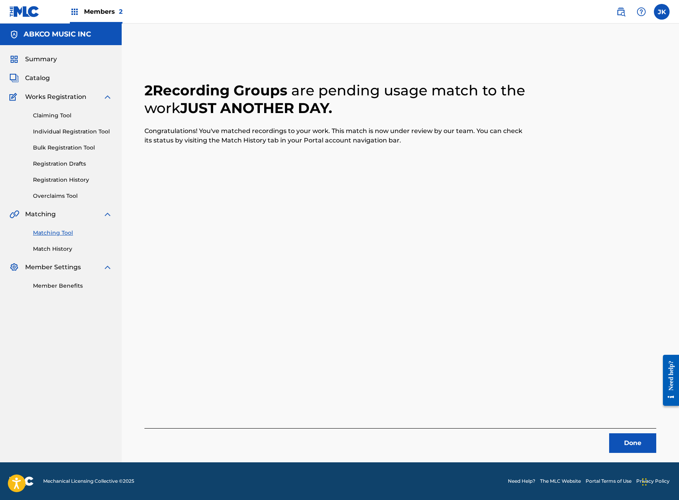
click at [617, 438] on button "Done" at bounding box center [632, 443] width 47 height 20
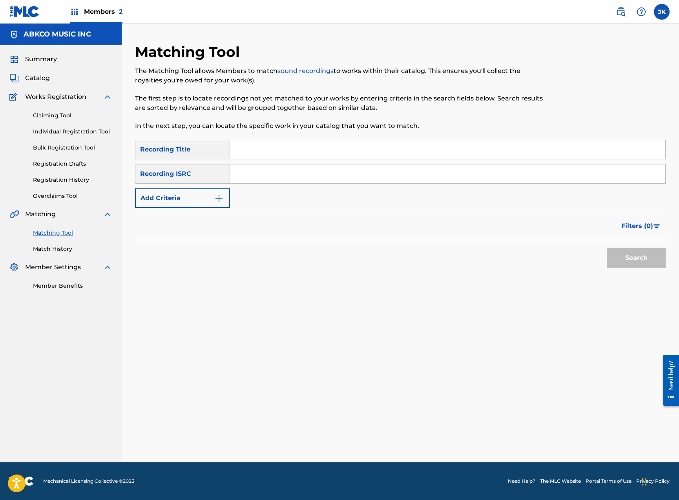
click at [344, 146] on input "Search Form" at bounding box center [447, 149] width 435 height 19
paste input "Just Another Day"
type input "Just Another Day"
click at [204, 205] on button "Add Criteria" at bounding box center [182, 198] width 95 height 20
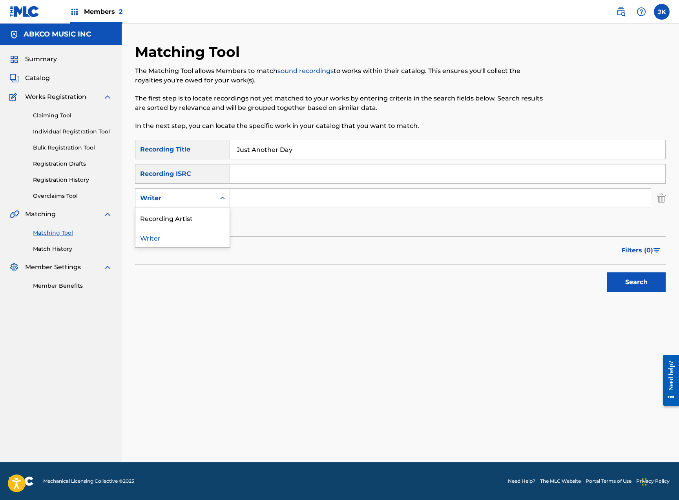
click at [204, 199] on div "Writer" at bounding box center [175, 198] width 71 height 9
drag, startPoint x: 205, startPoint y: 224, endPoint x: 208, endPoint y: 214, distance: 10.7
click at [204, 223] on div "Recording Artist" at bounding box center [182, 218] width 94 height 20
click at [242, 199] on input "Search Form" at bounding box center [440, 198] width 421 height 19
type input "[PERSON_NAME]"
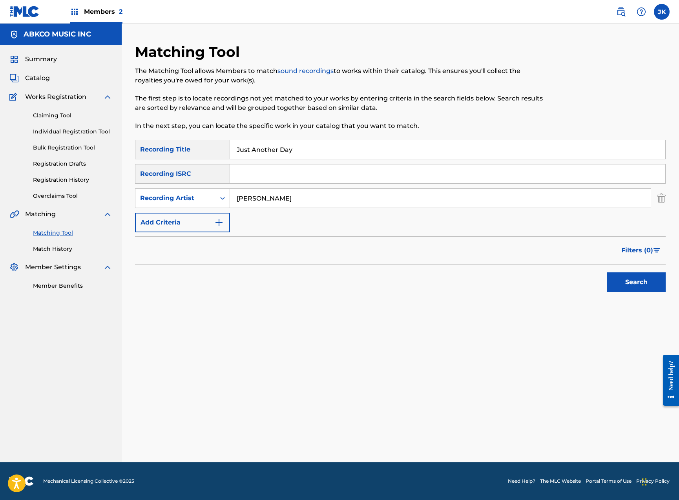
click at [636, 282] on button "Search" at bounding box center [636, 282] width 59 height 20
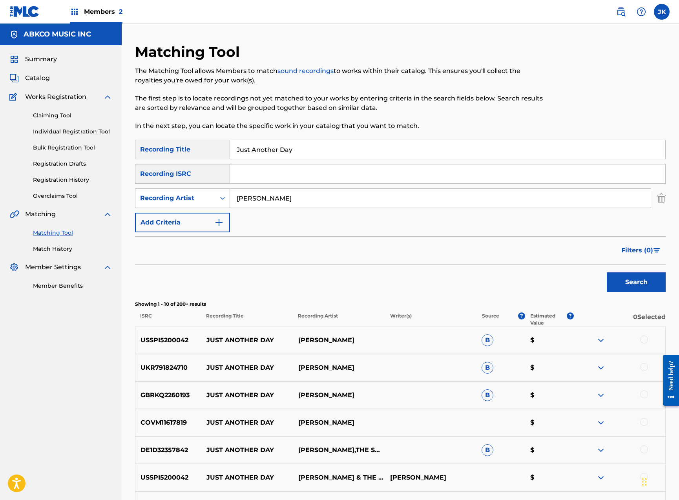
scroll to position [61, 0]
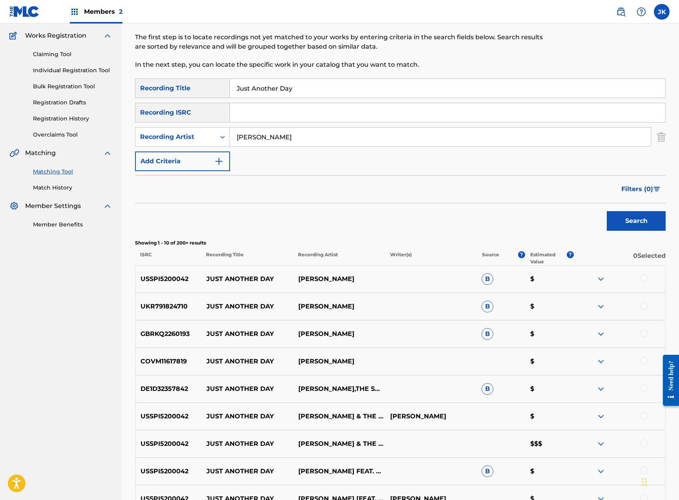
click at [648, 280] on div at bounding box center [644, 278] width 8 height 8
click at [645, 302] on div at bounding box center [644, 306] width 8 height 8
click at [643, 334] on div at bounding box center [644, 333] width 8 height 8
click at [643, 362] on div at bounding box center [644, 361] width 8 height 8
click at [643, 388] on div at bounding box center [644, 388] width 8 height 8
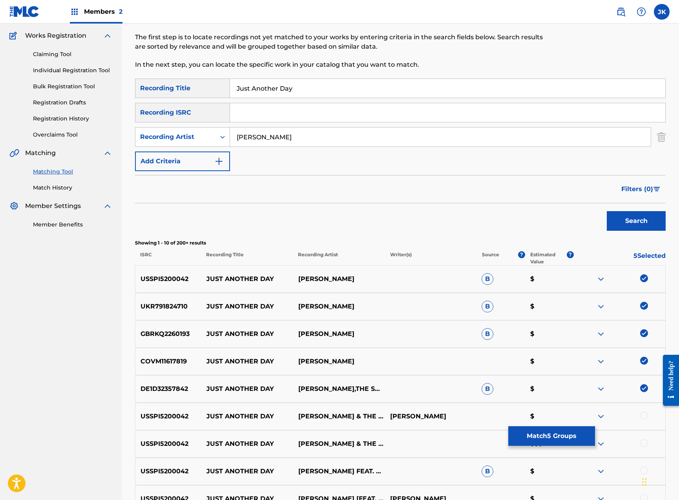
click at [644, 416] on div at bounding box center [644, 416] width 8 height 8
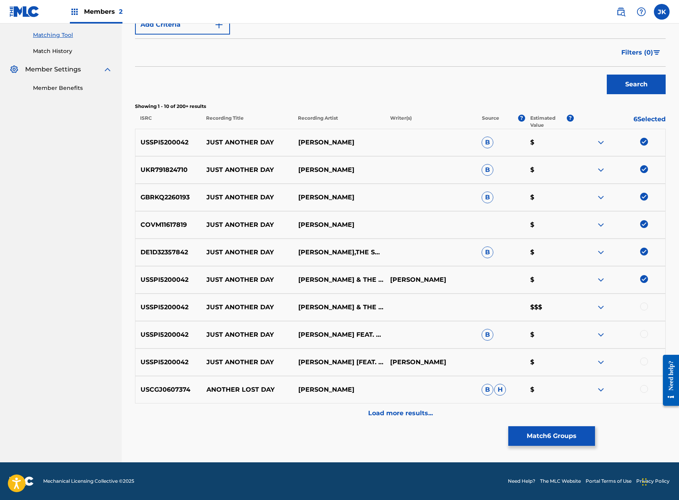
click at [646, 307] on div at bounding box center [644, 307] width 8 height 8
click at [645, 335] on div at bounding box center [644, 334] width 8 height 8
click at [646, 365] on div at bounding box center [644, 362] width 8 height 8
click at [420, 415] on p "Load more results..." at bounding box center [400, 413] width 65 height 9
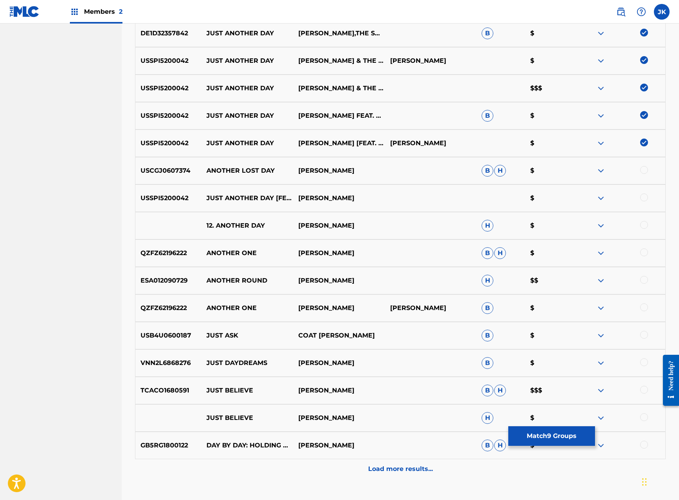
scroll to position [473, 0]
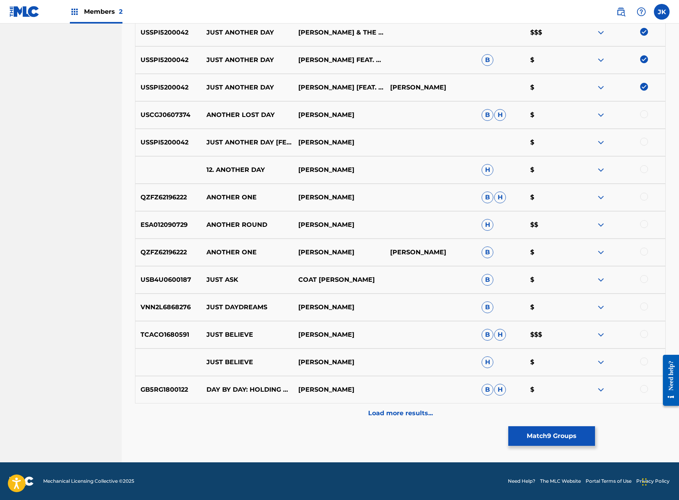
click at [558, 446] on div "Matching Tool The Matching Tool allows Members to match sound recordings to wor…" at bounding box center [400, 17] width 531 height 892
click at [557, 439] on button "Match 9 Groups" at bounding box center [551, 436] width 87 height 20
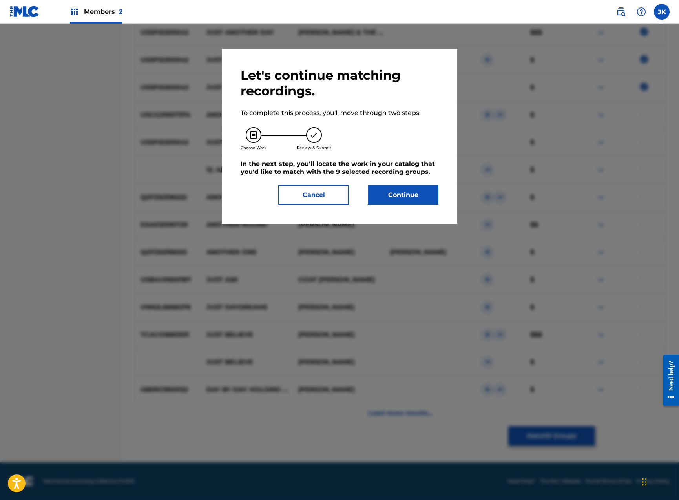
click at [366, 195] on div "Continue" at bounding box center [398, 195] width 80 height 20
click at [377, 195] on button "Continue" at bounding box center [403, 195] width 71 height 20
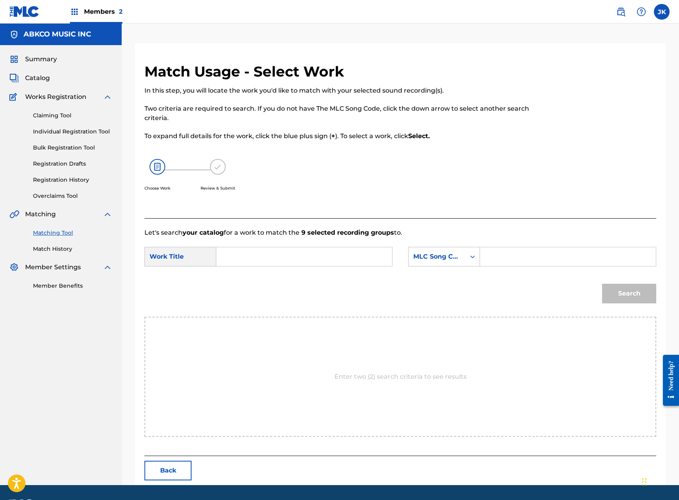
click at [314, 252] on input "Search Form" at bounding box center [304, 256] width 163 height 19
paste input "Just Another Day"
type input "Just Another Day"
click at [427, 251] on div "MLC Song Code" at bounding box center [437, 256] width 57 height 15
click at [446, 274] on div "Writer Name" at bounding box center [444, 277] width 71 height 20
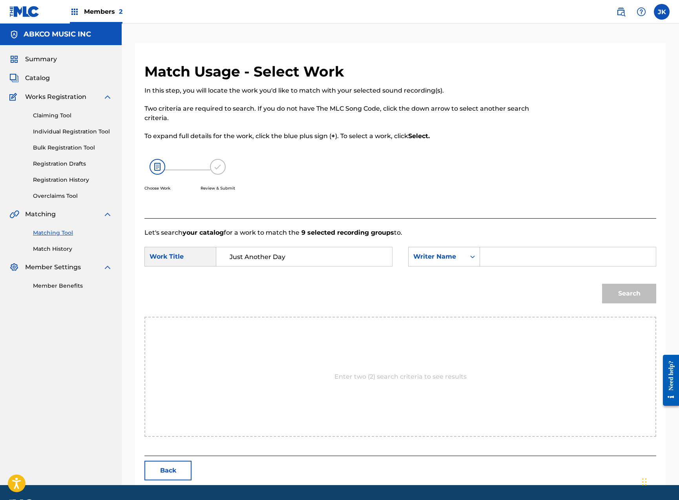
click at [499, 246] on form "SearchWithCriteria0ea6270f-11d6-419d-9b2e-75e8a9ac5315 Work Title Just Another …" at bounding box center [400, 276] width 512 height 79
click at [499, 257] on input "Search Form" at bounding box center [568, 256] width 163 height 19
type input "[PERSON_NAME]"
click at [629, 294] on button "Search" at bounding box center [629, 294] width 54 height 20
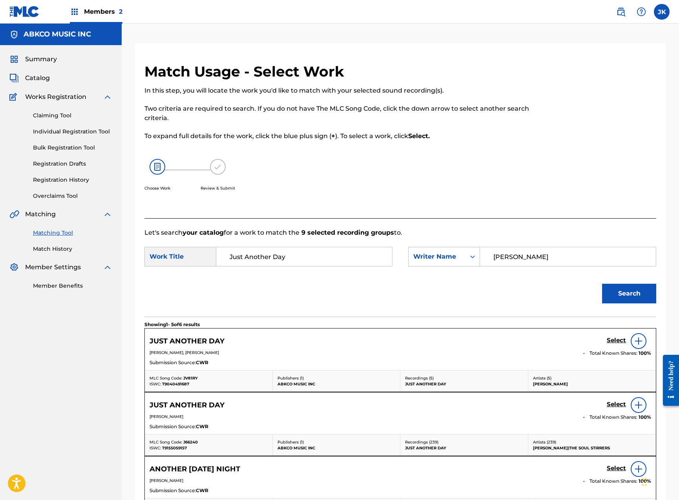
click at [619, 406] on h5 "Select" at bounding box center [616, 404] width 19 height 7
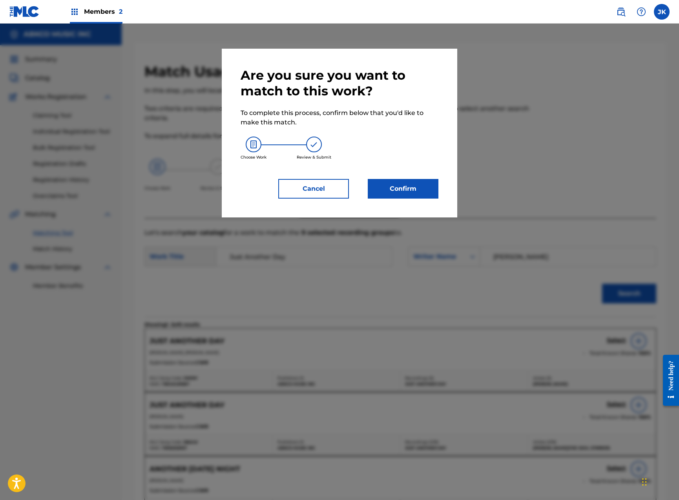
click at [409, 184] on button "Confirm" at bounding box center [403, 189] width 71 height 20
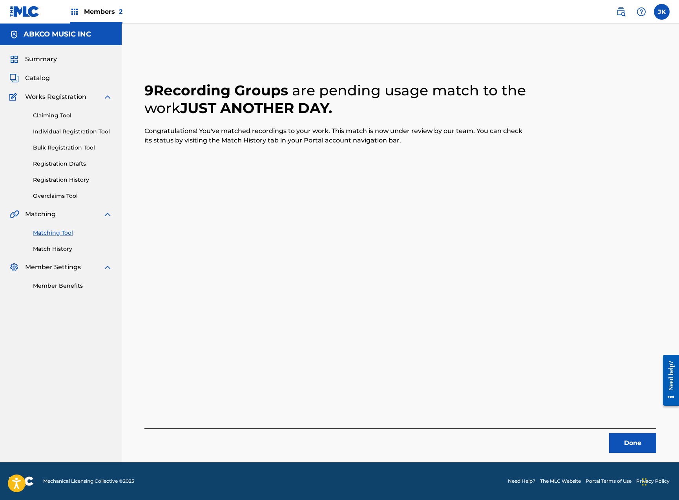
click at [612, 437] on button "Done" at bounding box center [632, 443] width 47 height 20
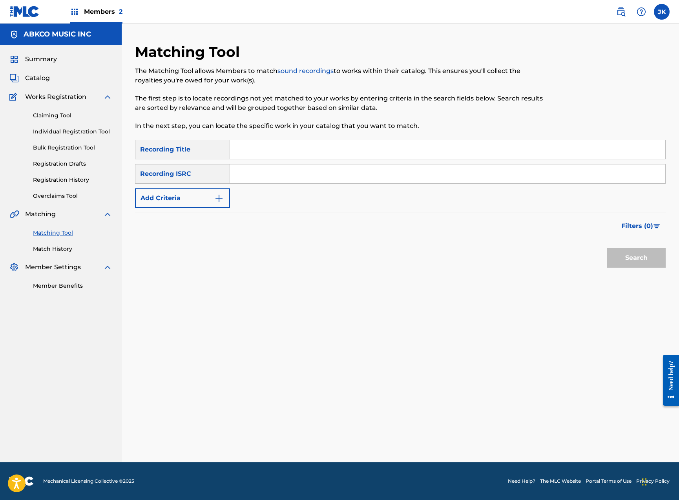
click at [281, 155] on input "Search Form" at bounding box center [447, 149] width 435 height 19
paste input "Meet Me At The Twistin' Place"
click at [636, 258] on button "Search" at bounding box center [636, 258] width 59 height 20
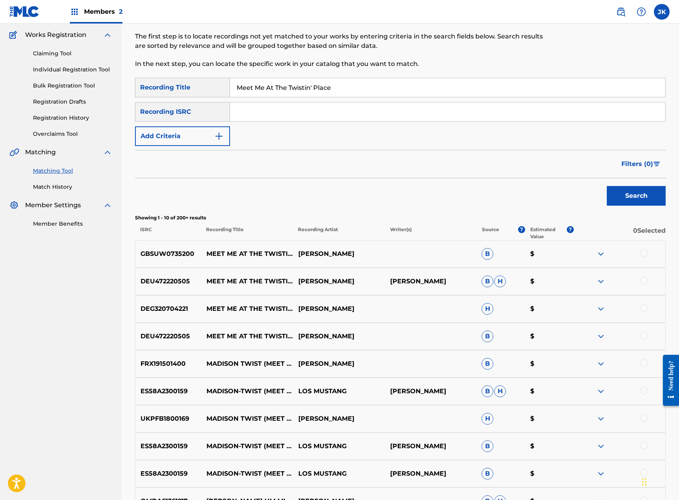
scroll to position [106, 0]
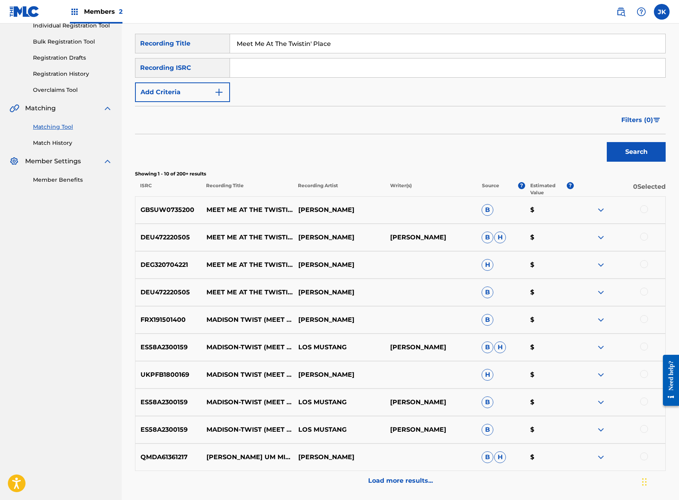
click at [599, 211] on img at bounding box center [600, 209] width 9 height 9
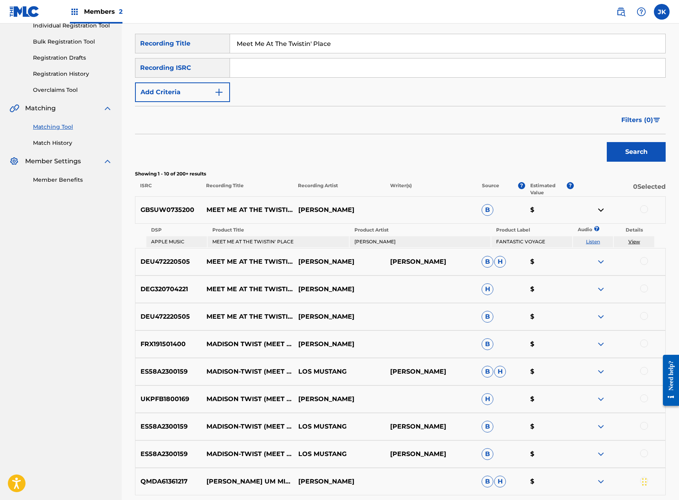
click at [603, 262] on img at bounding box center [600, 261] width 9 height 9
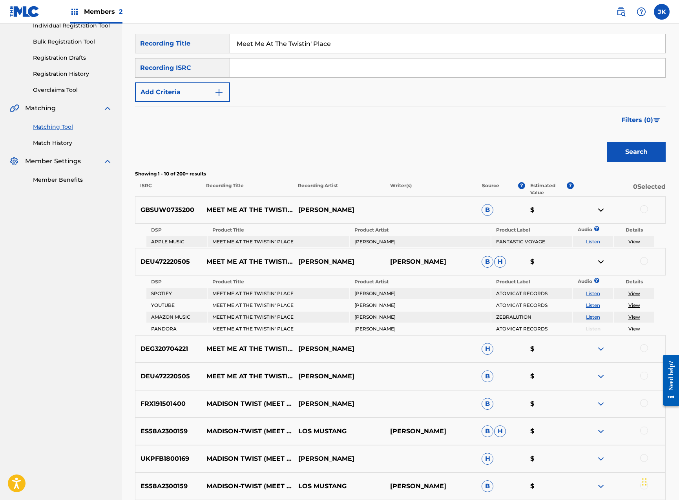
click at [593, 307] on link "Listen" at bounding box center [593, 305] width 14 height 6
drag, startPoint x: 279, startPoint y: 41, endPoint x: 152, endPoint y: 38, distance: 126.8
click at [155, 37] on div "SearchWithCriteria51714726-4331-4fae-8459-4a95713bb2b7 Recording Title Meet Me …" at bounding box center [400, 44] width 531 height 20
paste input "Keep On Pushin'"
type input "Keep On Pushin'"
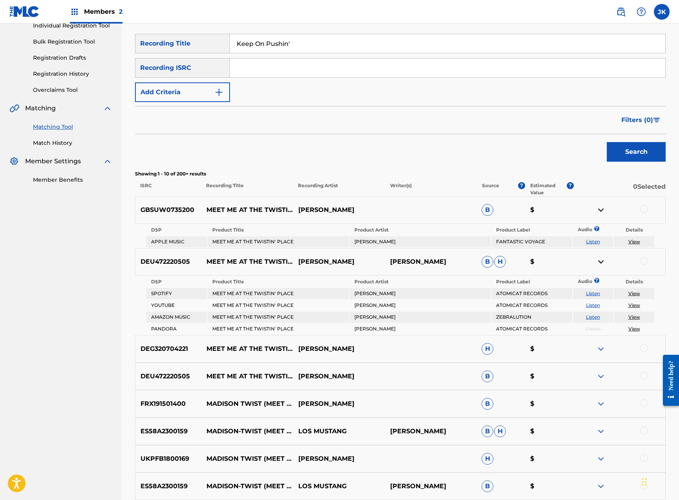
click at [650, 147] on button "Search" at bounding box center [636, 152] width 59 height 20
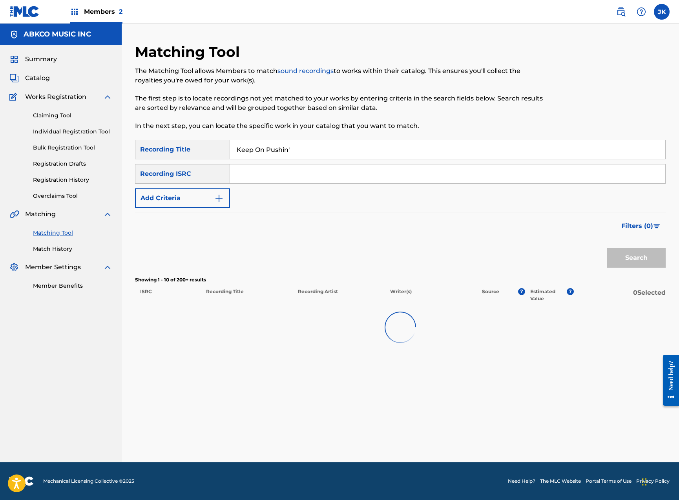
scroll to position [0, 0]
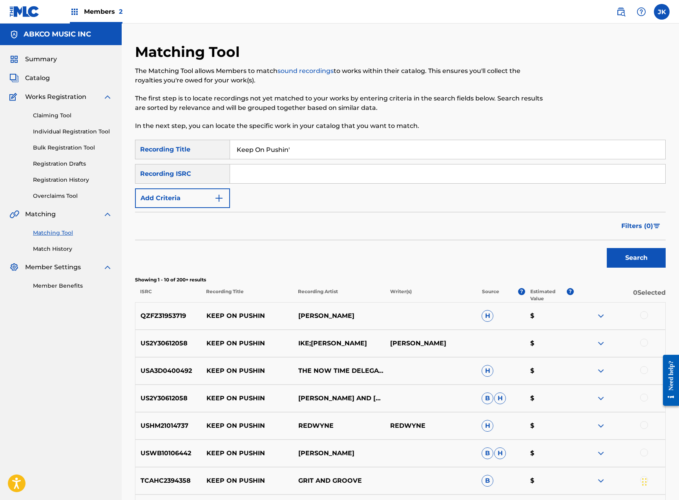
click at [201, 197] on button "Add Criteria" at bounding box center [182, 198] width 95 height 20
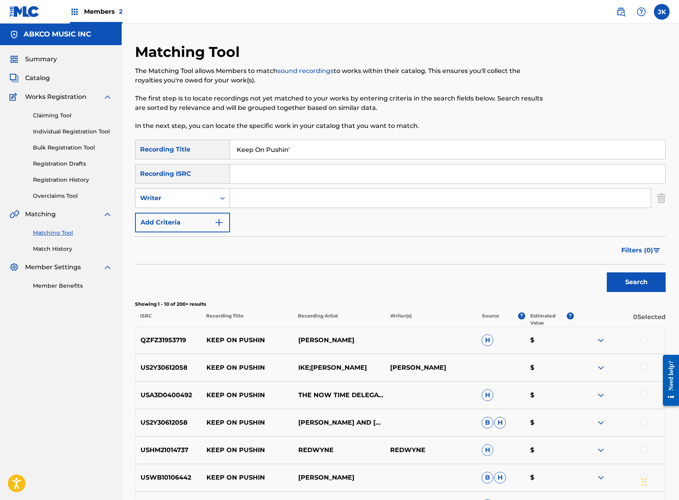
drag, startPoint x: 201, startPoint y: 195, endPoint x: 226, endPoint y: 195, distance: 25.9
click at [201, 195] on div "Writer" at bounding box center [175, 198] width 71 height 9
click at [263, 196] on input "Search Form" at bounding box center [440, 198] width 421 height 19
type input "[PERSON_NAME]"
click at [636, 282] on button "Search" at bounding box center [636, 282] width 59 height 20
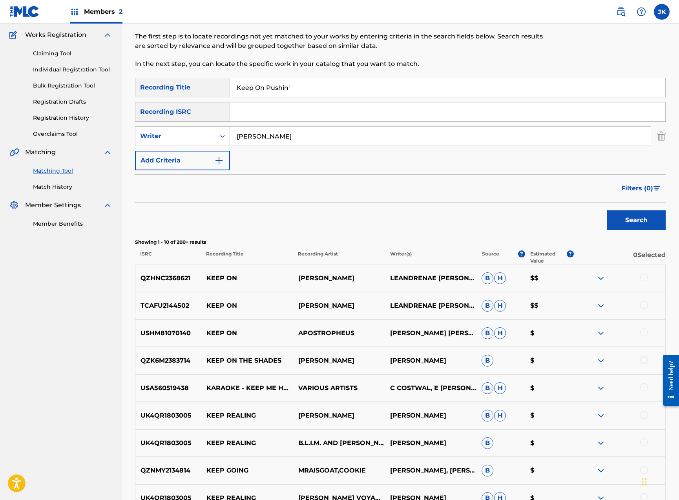
scroll to position [110, 0]
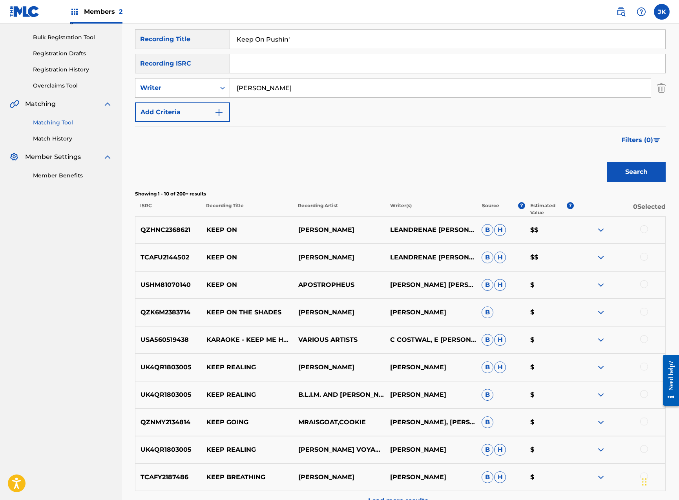
click at [605, 256] on img at bounding box center [600, 257] width 9 height 9
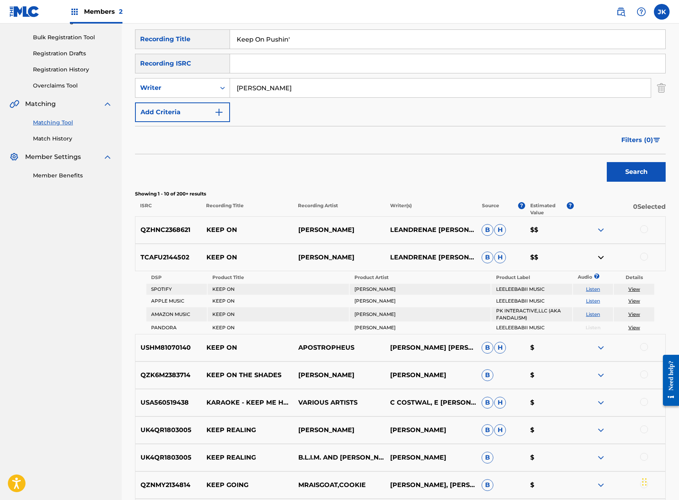
click at [589, 289] on link "Listen" at bounding box center [593, 289] width 14 height 6
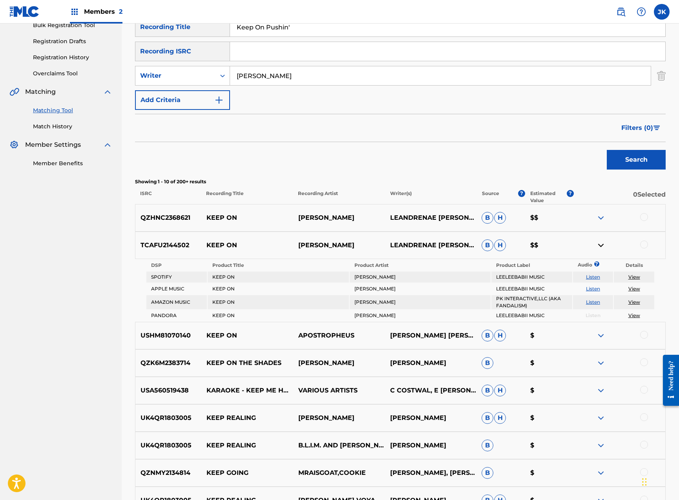
scroll to position [0, 0]
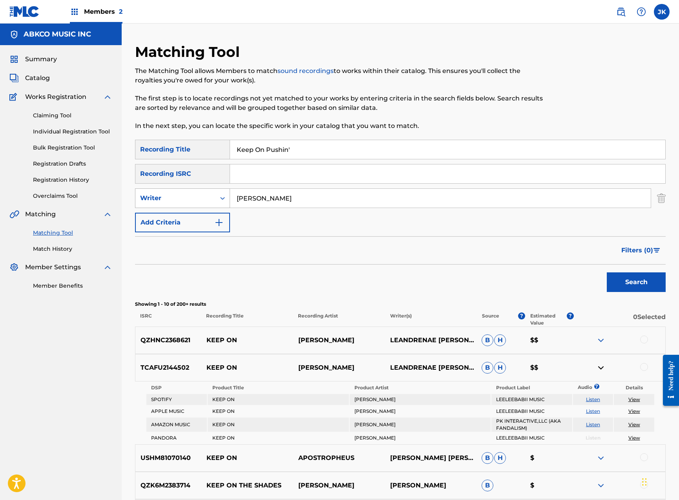
click at [184, 199] on div "Writer" at bounding box center [175, 198] width 71 height 9
click at [188, 222] on div "Recording Artist" at bounding box center [182, 218] width 94 height 20
click at [624, 279] on button "Search" at bounding box center [636, 282] width 59 height 20
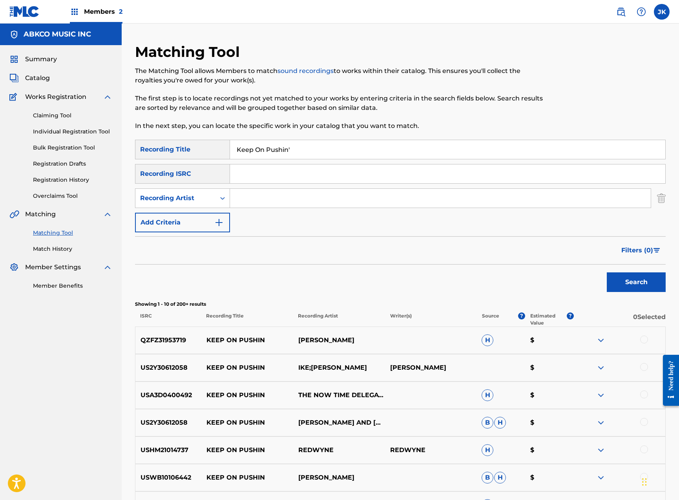
click at [278, 200] on input "Search Form" at bounding box center [440, 198] width 421 height 19
type input "[PERSON_NAME]"
click at [636, 282] on button "Search" at bounding box center [636, 282] width 59 height 20
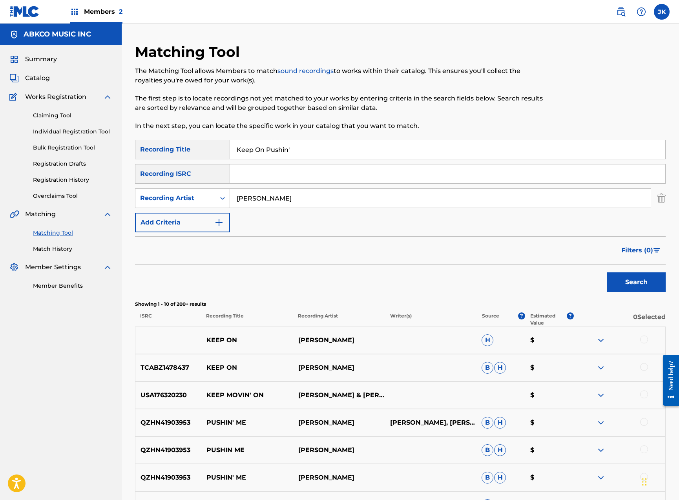
drag, startPoint x: 325, startPoint y: 146, endPoint x: 150, endPoint y: 137, distance: 175.3
click at [150, 137] on div "Matching Tool The Matching Tool allows Members to match sound recordings to wor…" at bounding box center [400, 351] width 531 height 617
paste input "We're Not Gonna Take It"
type input "We're Not Gonna Take It"
drag, startPoint x: 263, startPoint y: 202, endPoint x: 167, endPoint y: 190, distance: 96.2
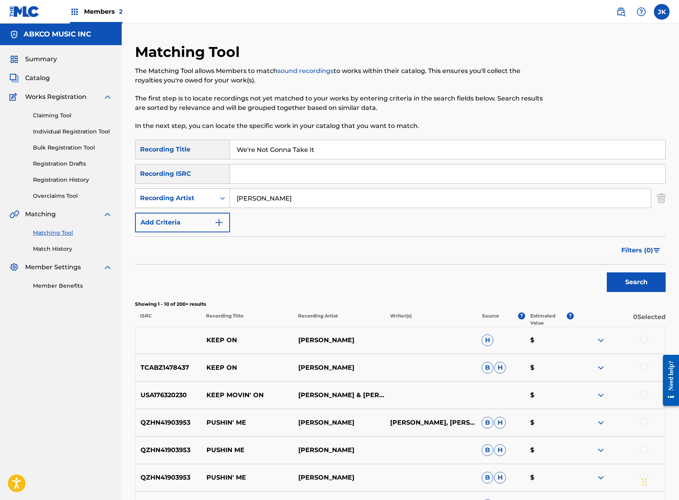
click at [168, 191] on div "SearchWithCriteriaf70b42b2-8501-451e-912e-ee998296e72a Recording Artist [PERSON…" at bounding box center [400, 198] width 531 height 20
click at [636, 282] on button "Search" at bounding box center [636, 282] width 59 height 20
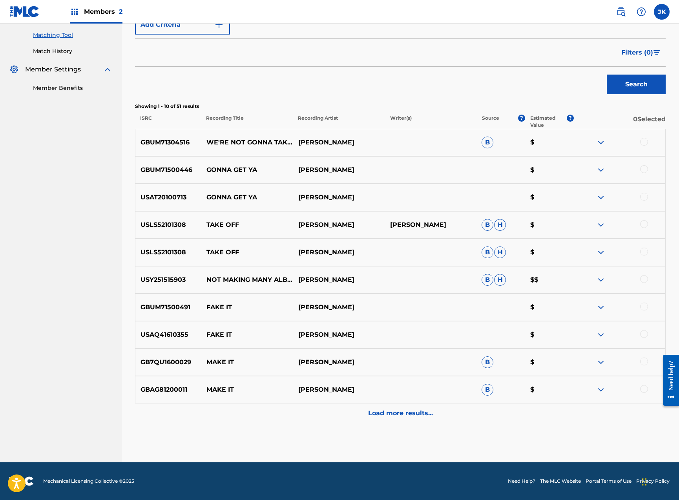
scroll to position [69, 0]
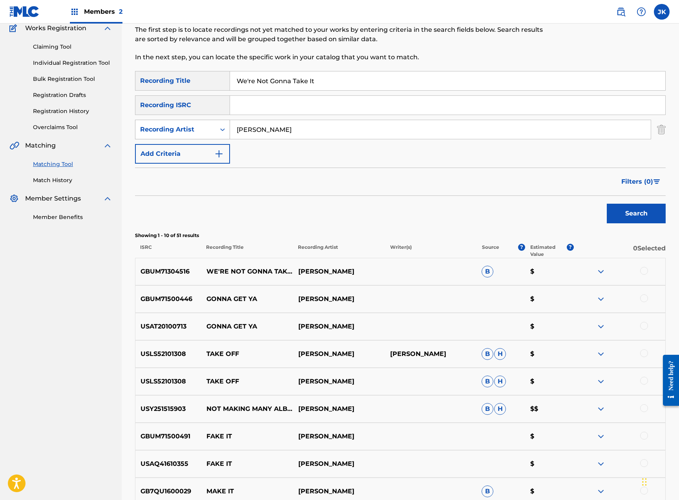
drag, startPoint x: 308, startPoint y: 129, endPoint x: 181, endPoint y: 122, distance: 127.3
click at [181, 123] on div "SearchWithCriteriaf70b42b2-8501-451e-912e-ee998296e72a Recording Artist [PERSON…" at bounding box center [400, 130] width 531 height 20
type input "the who"
click at [636, 214] on button "Search" at bounding box center [636, 214] width 59 height 20
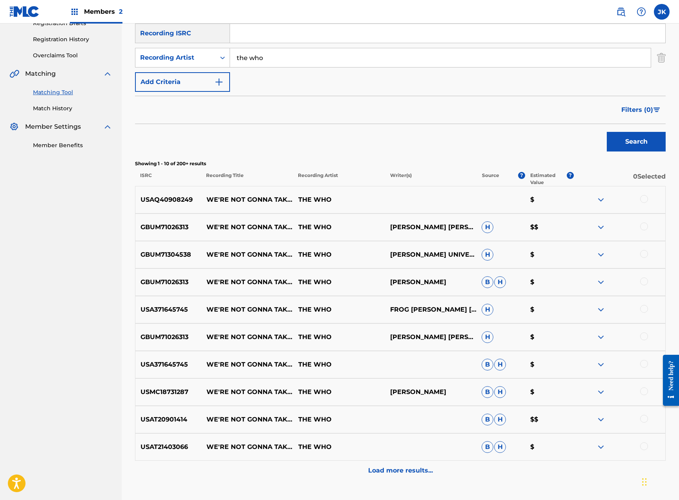
scroll to position [198, 0]
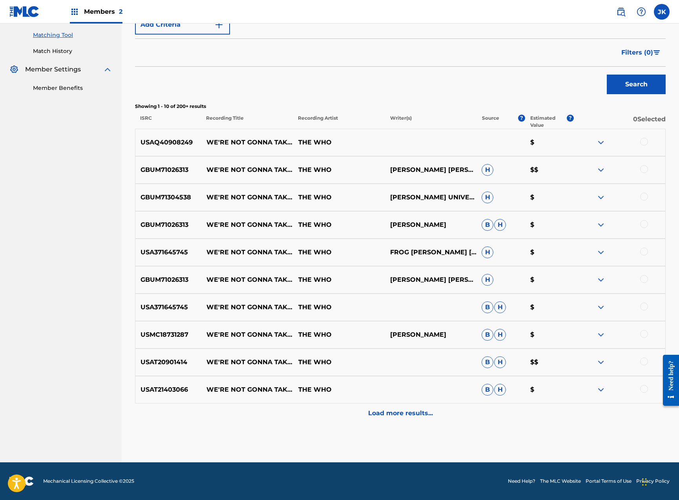
click at [643, 142] on div at bounding box center [644, 142] width 8 height 8
click at [648, 170] on div at bounding box center [644, 169] width 8 height 8
click at [646, 196] on div at bounding box center [644, 197] width 8 height 8
click at [645, 219] on div "GBUM71026313 WE'RE NOT GONNA TAKE IT [LIVE AT [GEOGRAPHIC_DATA] VERSION] THE WH…" at bounding box center [400, 224] width 531 height 27
click at [645, 252] on div at bounding box center [644, 252] width 8 height 8
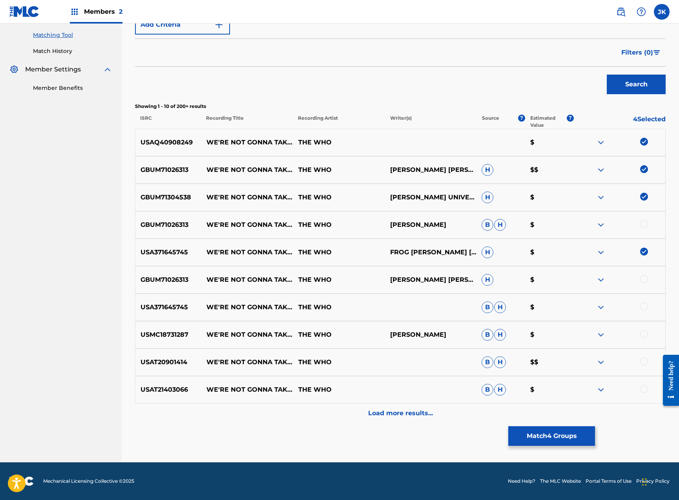
click at [646, 228] on div at bounding box center [619, 224] width 92 height 9
click at [644, 226] on div at bounding box center [644, 224] width 8 height 8
click at [642, 280] on div at bounding box center [644, 279] width 8 height 8
click at [643, 307] on div at bounding box center [644, 307] width 8 height 8
click at [648, 334] on div at bounding box center [644, 334] width 8 height 8
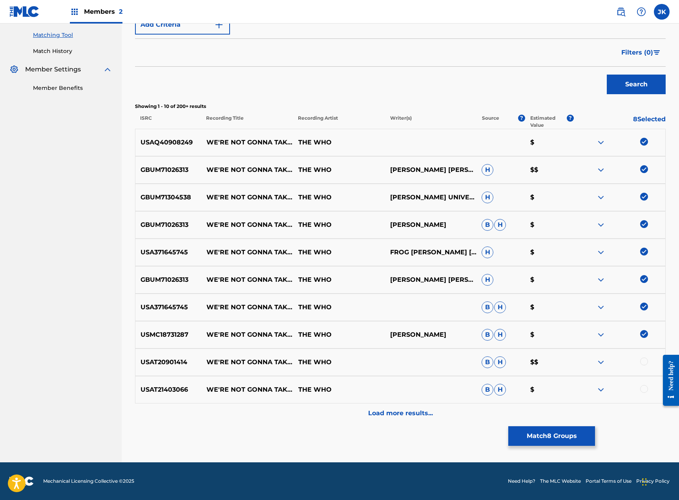
click at [645, 358] on div at bounding box center [644, 362] width 8 height 8
click at [647, 392] on div at bounding box center [619, 389] width 92 height 9
click at [646, 390] on div at bounding box center [644, 389] width 8 height 8
click at [384, 416] on p "Load more results..." at bounding box center [400, 413] width 65 height 9
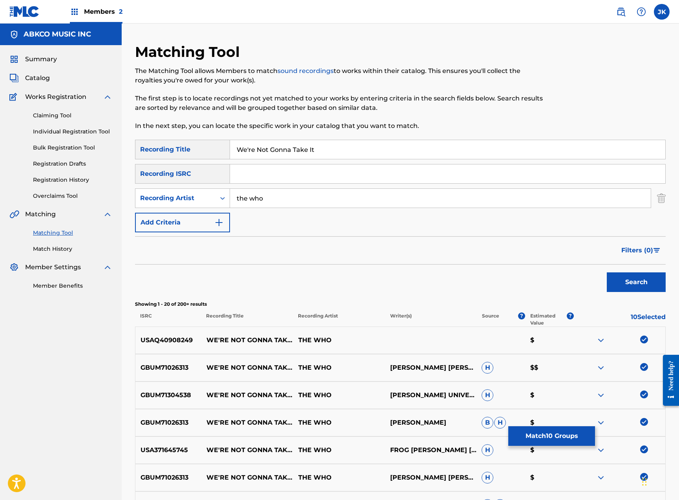
scroll to position [358, 0]
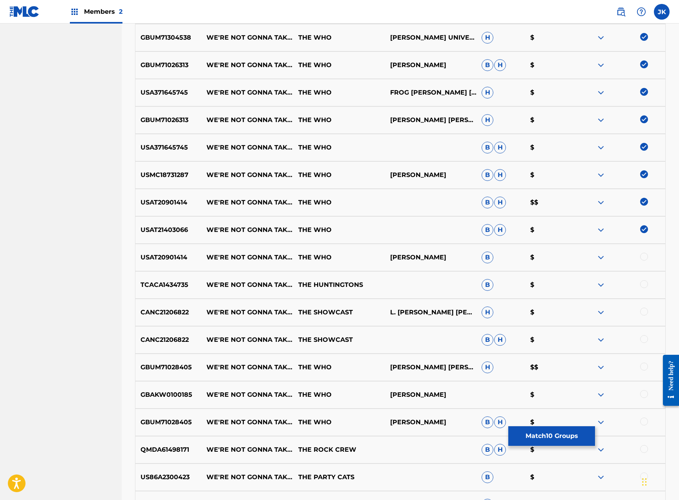
click at [644, 256] on div at bounding box center [644, 257] width 8 height 8
click at [645, 287] on div at bounding box center [644, 284] width 8 height 8
click at [644, 312] on div at bounding box center [644, 312] width 8 height 8
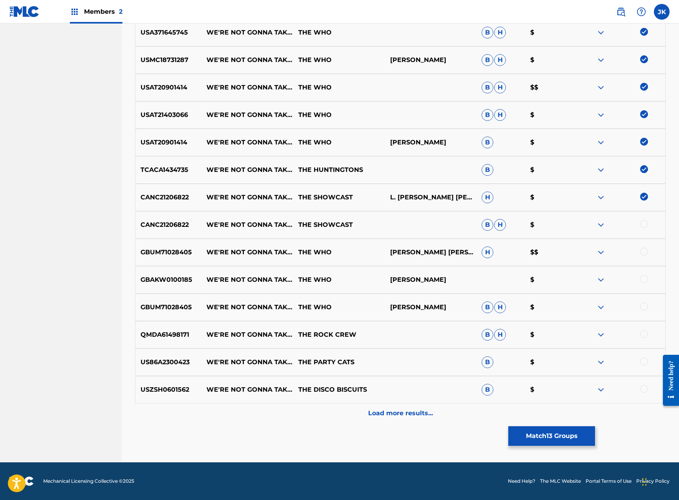
click at [643, 223] on div at bounding box center [644, 224] width 8 height 8
click at [646, 252] on div at bounding box center [644, 252] width 8 height 8
click at [645, 277] on div at bounding box center [644, 279] width 8 height 8
click at [645, 309] on div at bounding box center [644, 307] width 8 height 8
click at [647, 323] on div "QMDA61498171 WE'RE NOT GONNA TAKE IT THE ROCK CREW B H $" at bounding box center [400, 334] width 531 height 27
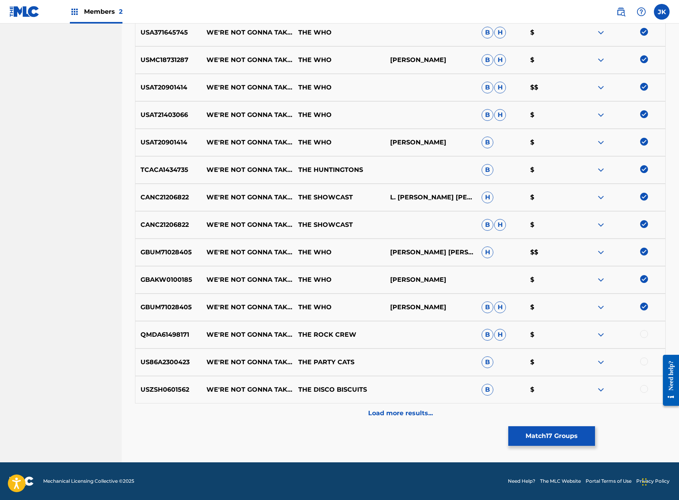
click at [643, 333] on div at bounding box center [644, 334] width 8 height 8
click at [644, 361] on div at bounding box center [644, 362] width 8 height 8
click at [645, 389] on div at bounding box center [644, 389] width 8 height 8
click at [440, 413] on div "Load more results..." at bounding box center [400, 414] width 531 height 20
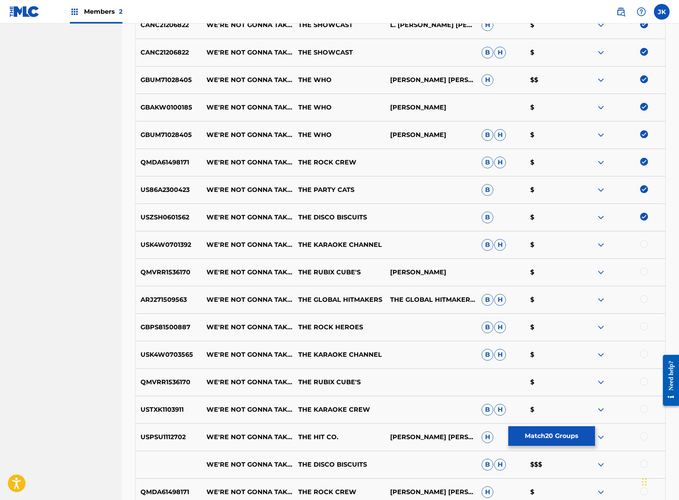
scroll to position [698, 0]
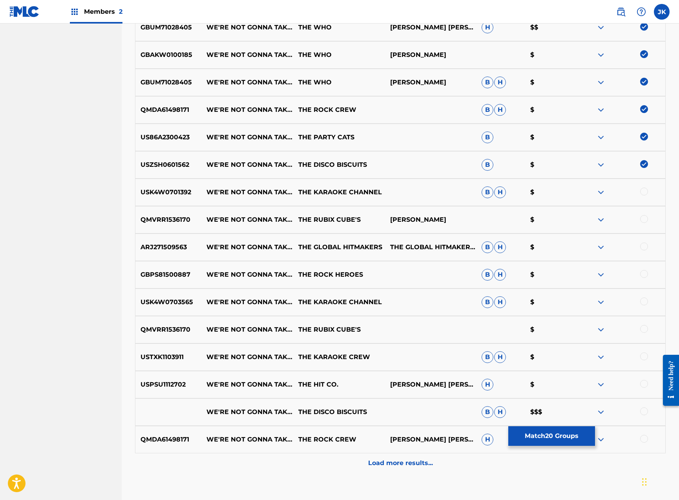
click at [648, 385] on div at bounding box center [644, 384] width 8 height 8
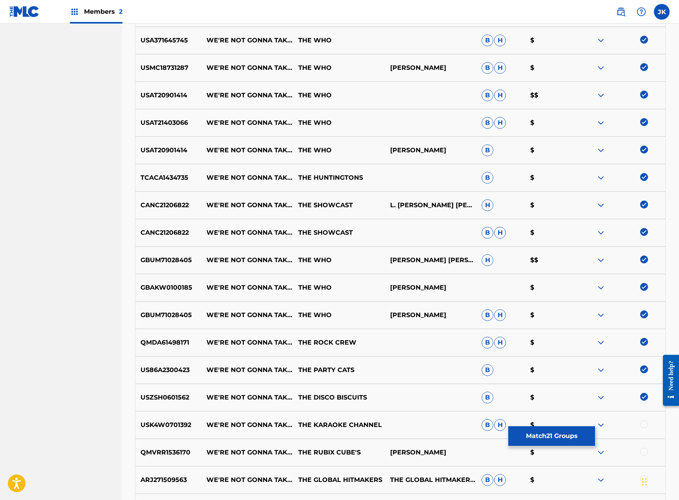
scroll to position [517, 0]
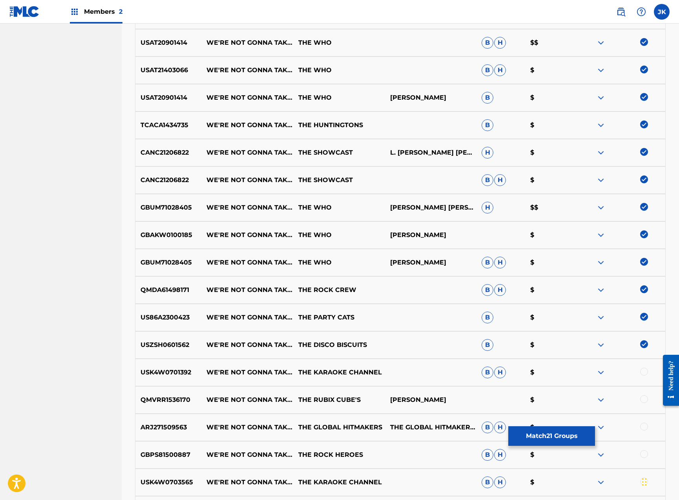
click at [646, 343] on img at bounding box center [644, 344] width 8 height 8
click at [645, 316] on img at bounding box center [644, 317] width 8 height 8
click at [644, 290] on img at bounding box center [644, 289] width 8 height 8
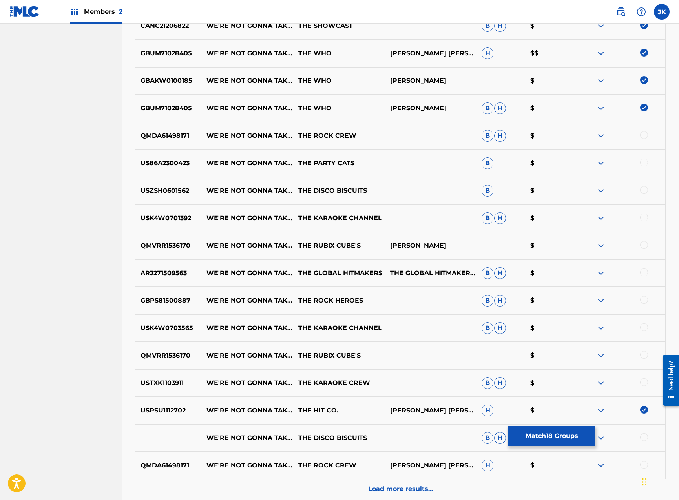
scroll to position [747, 0]
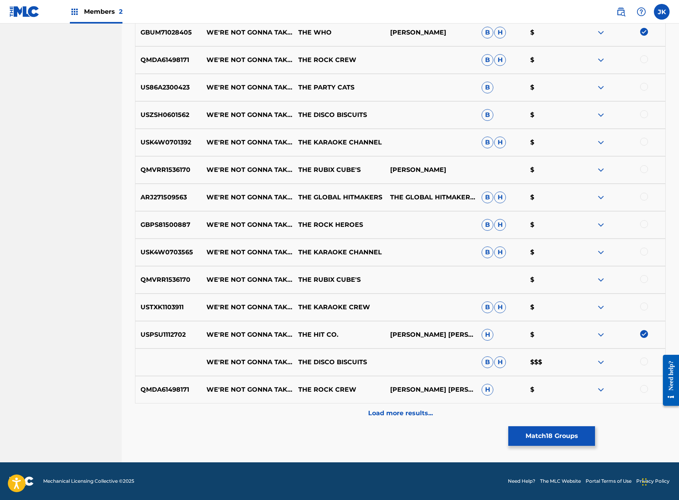
click at [643, 387] on div at bounding box center [644, 389] width 8 height 8
click at [402, 414] on p "Load more results..." at bounding box center [400, 413] width 65 height 9
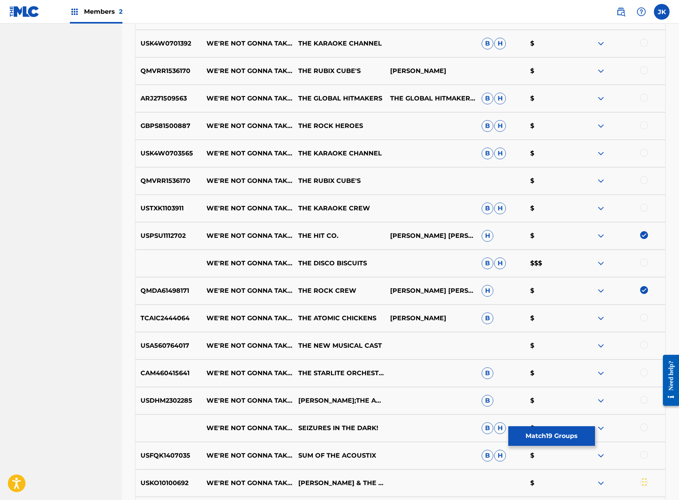
scroll to position [1022, 0]
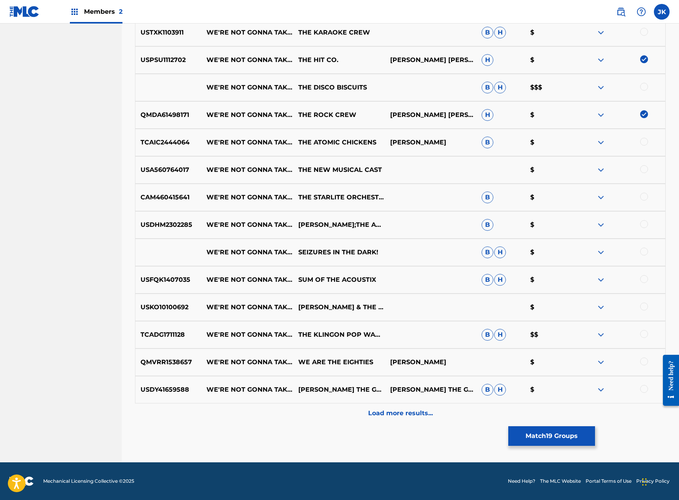
click at [520, 435] on button "Match 19 Groups" at bounding box center [551, 436] width 87 height 20
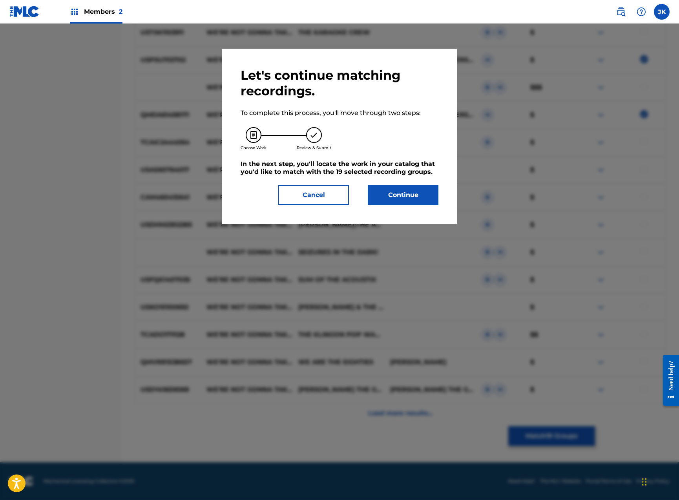
click at [416, 191] on button "Continue" at bounding box center [403, 195] width 71 height 20
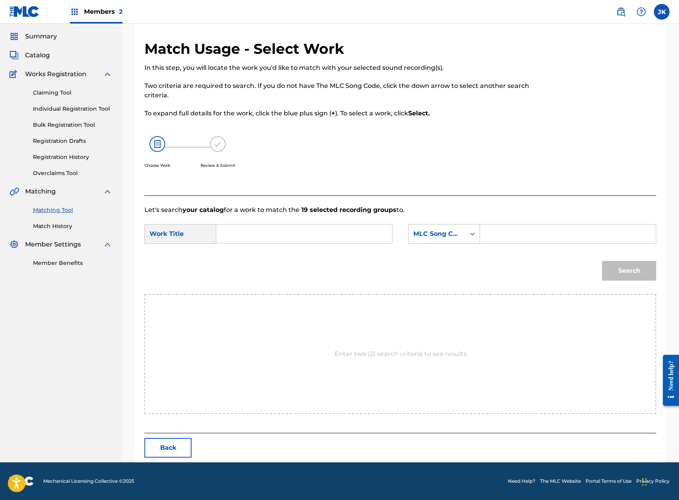
click at [333, 235] on input "Search Form" at bounding box center [304, 234] width 163 height 19
paste input "We're Not Gonna Take It"
type input "We're Not Gonna Take It"
click at [429, 227] on div "MLC Song Code" at bounding box center [437, 233] width 57 height 15
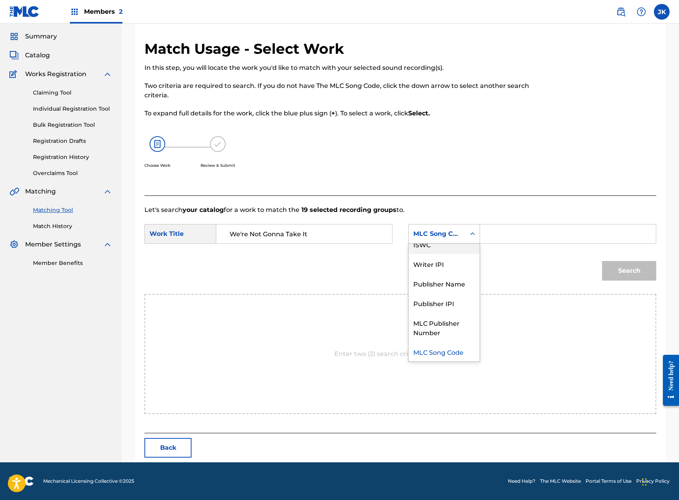
scroll to position [0, 0]
click at [448, 258] on div "Writer Name" at bounding box center [444, 254] width 71 height 20
click at [484, 237] on div "Search Form" at bounding box center [568, 234] width 176 height 20
click at [508, 234] on input "Search Form" at bounding box center [568, 234] width 163 height 19
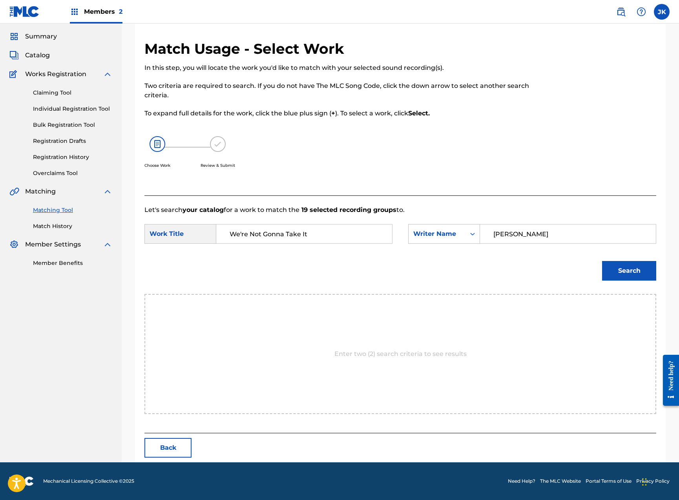
type input "[PERSON_NAME]"
click at [629, 271] on button "Search" at bounding box center [629, 271] width 54 height 20
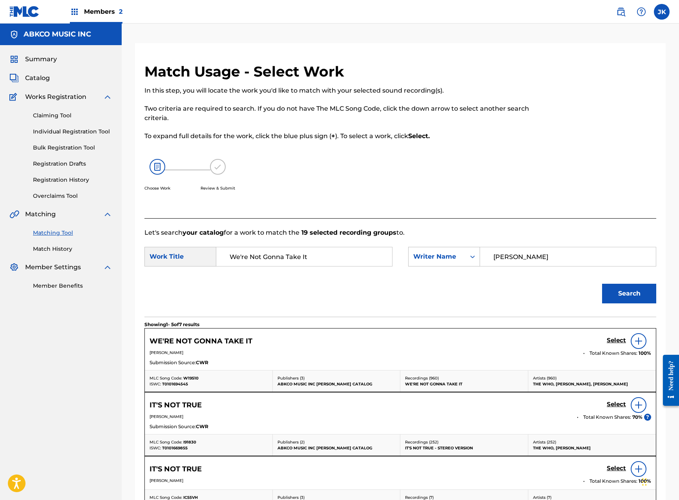
click at [618, 341] on h5 "Select" at bounding box center [616, 340] width 19 height 7
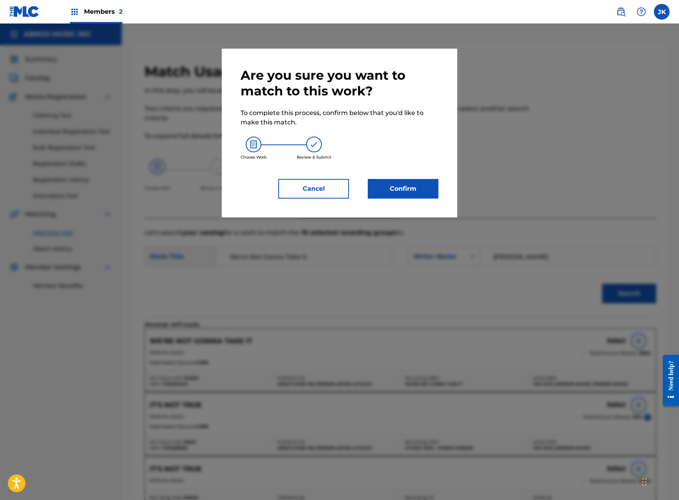
click at [417, 188] on button "Confirm" at bounding box center [403, 189] width 71 height 20
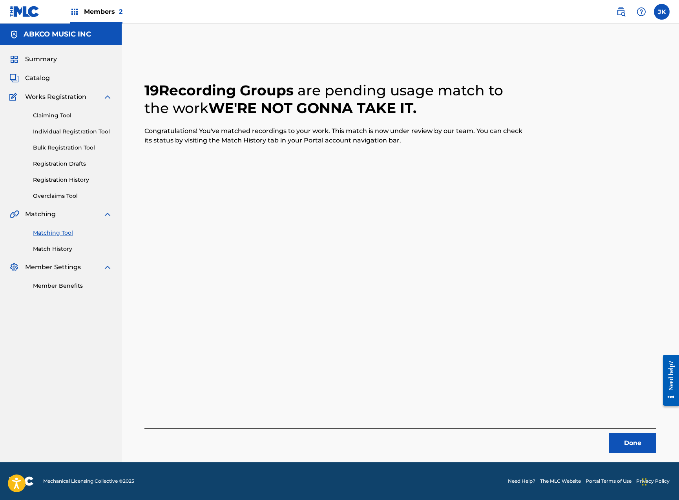
click at [626, 446] on button "Done" at bounding box center [632, 443] width 47 height 20
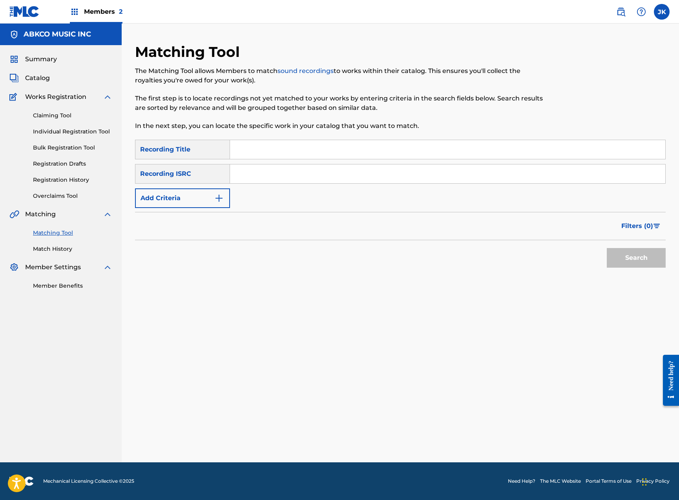
click at [257, 152] on input "Search Form" at bounding box center [447, 149] width 435 height 19
paste input "Siempre Alegre"
type input "Siempre Alegre"
click at [201, 193] on button "Add Criteria" at bounding box center [182, 198] width 95 height 20
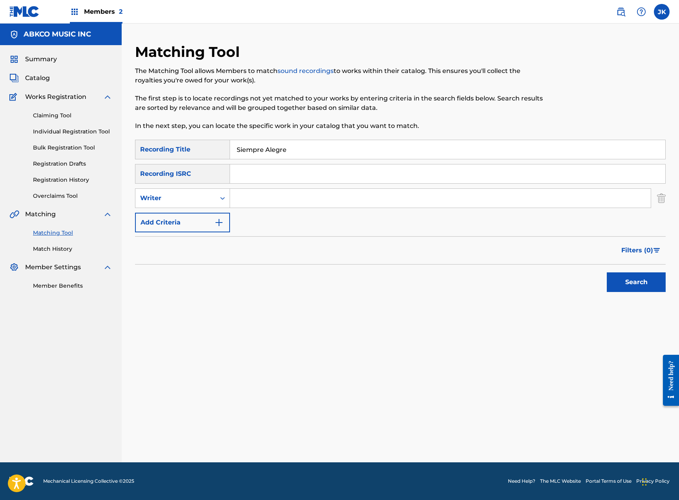
click at [254, 195] on input "Search Form" at bounding box center [440, 198] width 421 height 19
type input "[PERSON_NAME]"
click at [636, 282] on button "Search" at bounding box center [636, 282] width 59 height 20
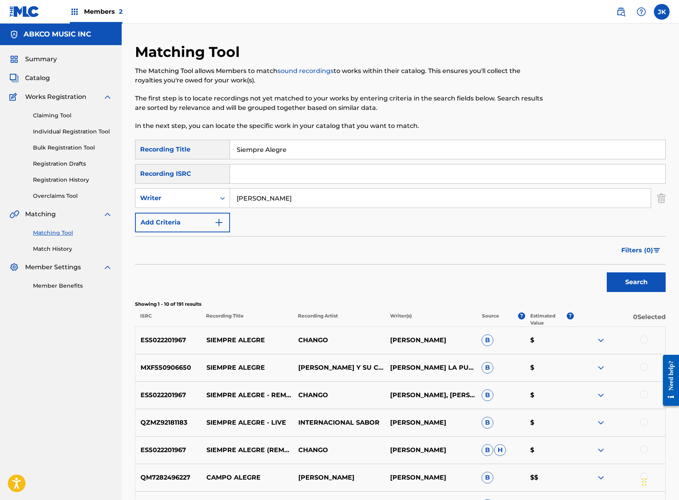
click at [649, 336] on div at bounding box center [619, 340] width 92 height 9
click at [645, 368] on div at bounding box center [644, 367] width 8 height 8
click at [645, 338] on div at bounding box center [644, 340] width 8 height 8
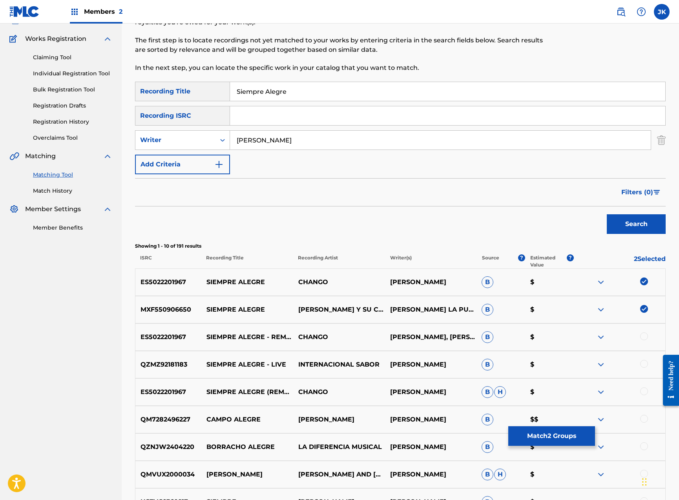
scroll to position [125, 0]
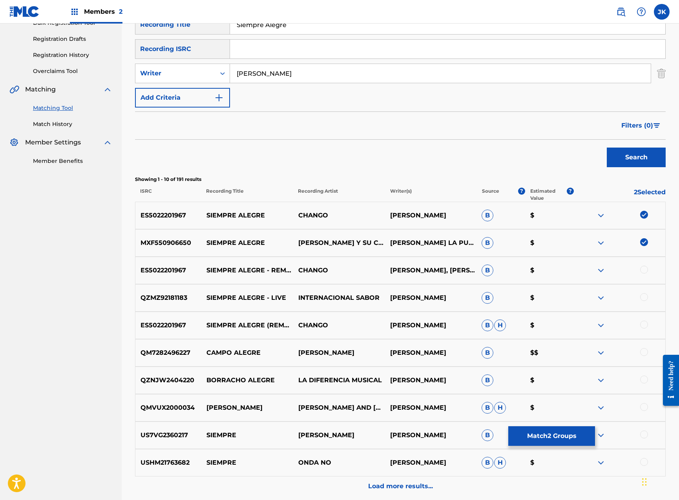
click at [645, 270] on div at bounding box center [644, 270] width 8 height 8
click at [645, 296] on div at bounding box center [644, 297] width 8 height 8
click at [646, 322] on div at bounding box center [644, 325] width 8 height 8
click at [550, 436] on button "Match 5 Groups" at bounding box center [551, 436] width 87 height 20
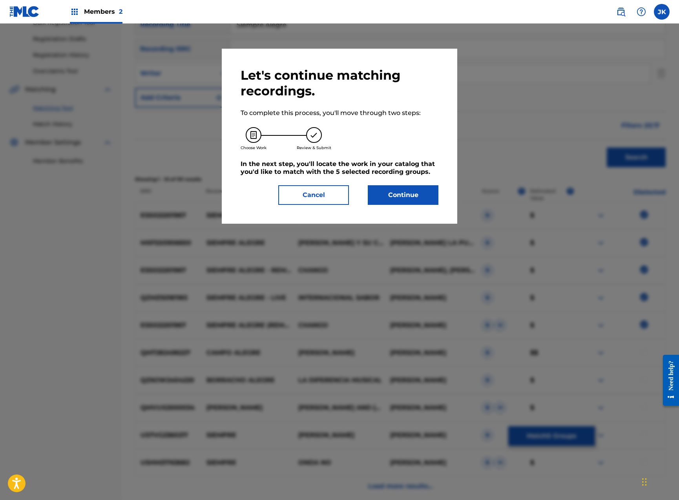
click at [425, 192] on button "Continue" at bounding box center [403, 195] width 71 height 20
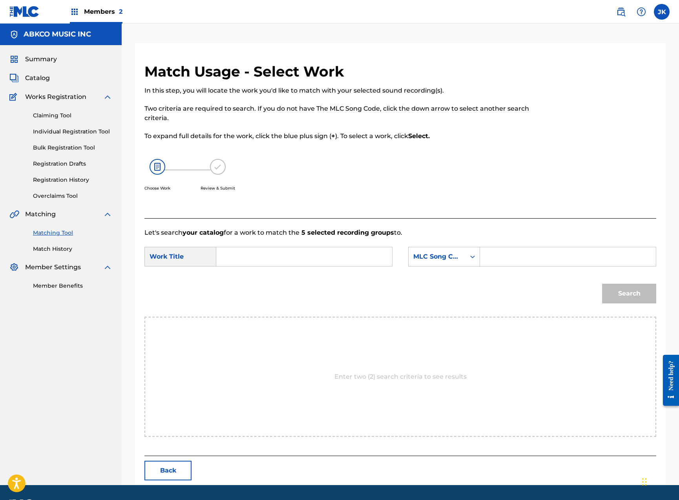
click at [299, 260] on input "Search Form" at bounding box center [304, 256] width 163 height 19
paste input "Siempre Alegre"
type input "Siempre Alegre"
click at [457, 257] on div "MLC Song Code" at bounding box center [436, 256] width 47 height 9
click at [457, 279] on div "Writer Name" at bounding box center [444, 277] width 71 height 20
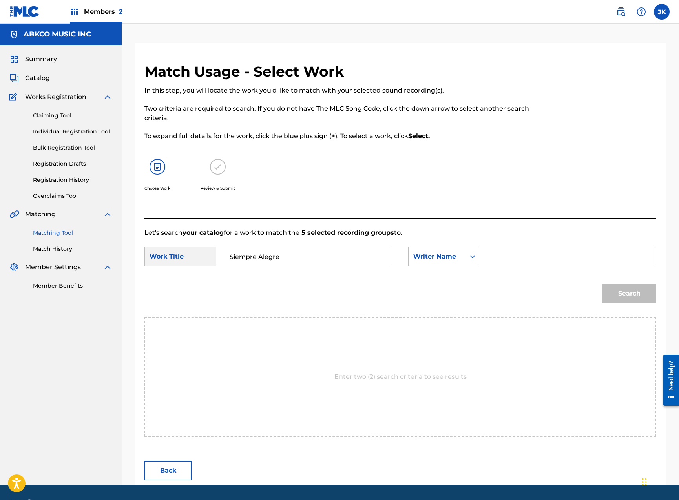
click at [506, 259] on input "Search Form" at bounding box center [568, 256] width 163 height 19
type input "[PERSON_NAME]"
click at [629, 294] on button "Search" at bounding box center [629, 294] width 54 height 20
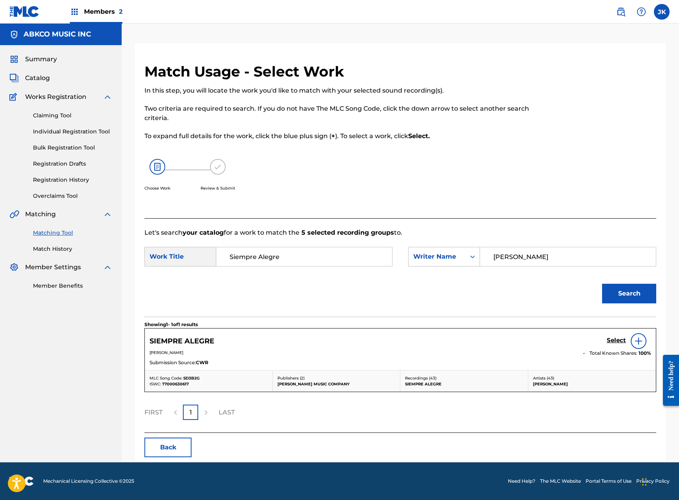
click at [608, 338] on h5 "Select" at bounding box center [616, 340] width 19 height 7
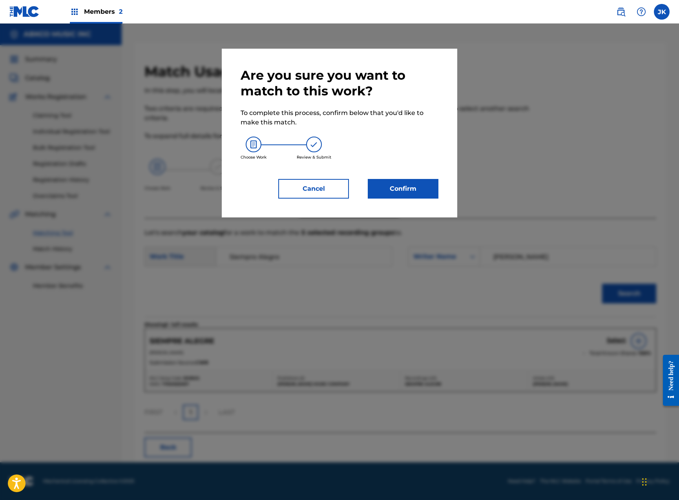
click at [406, 195] on button "Confirm" at bounding box center [403, 189] width 71 height 20
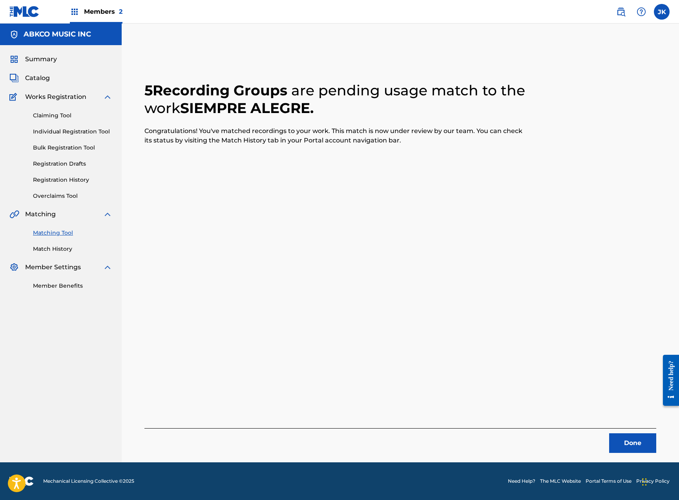
click at [616, 444] on button "Done" at bounding box center [632, 443] width 47 height 20
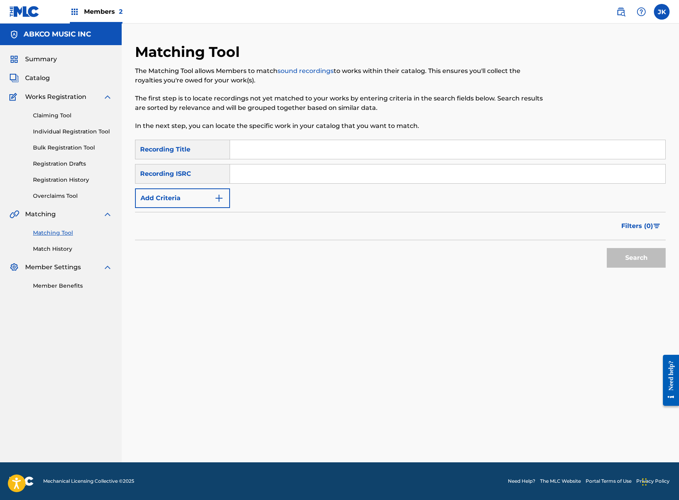
click at [253, 146] on input "Search Form" at bounding box center [447, 149] width 435 height 19
paste input "Take Me Back"
type input "Take Me Back"
click at [626, 261] on button "Search" at bounding box center [636, 258] width 59 height 20
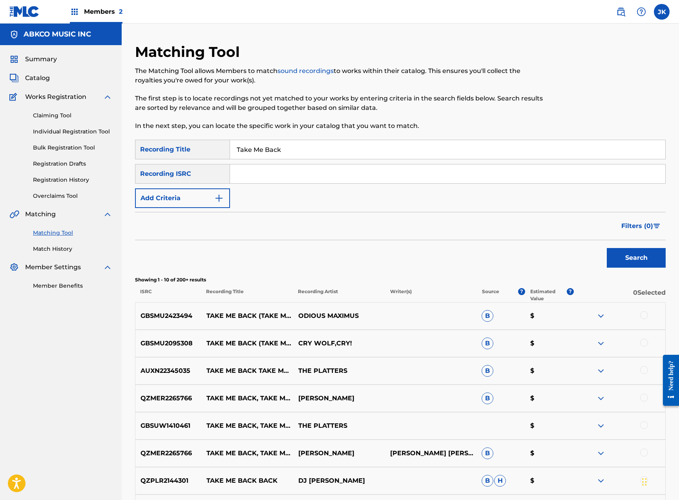
click at [203, 201] on button "Add Criteria" at bounding box center [182, 198] width 95 height 20
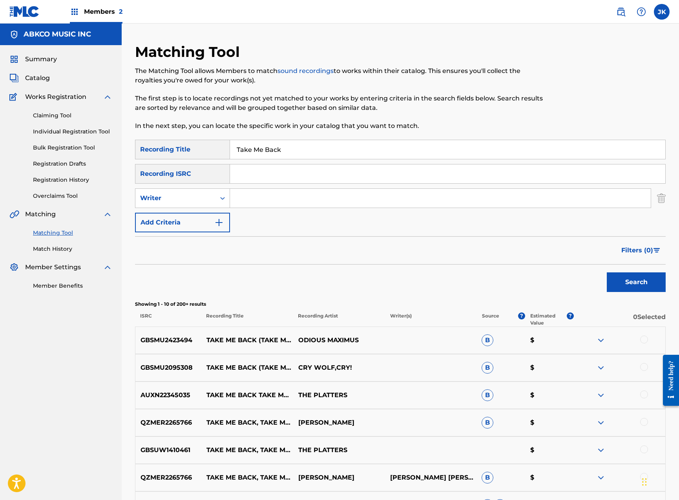
click at [261, 195] on input "Search Form" at bounding box center [440, 198] width 421 height 19
type input "[PERSON_NAME]"
click at [636, 282] on button "Search" at bounding box center [636, 282] width 59 height 20
